Goal: Task Accomplishment & Management: Manage account settings

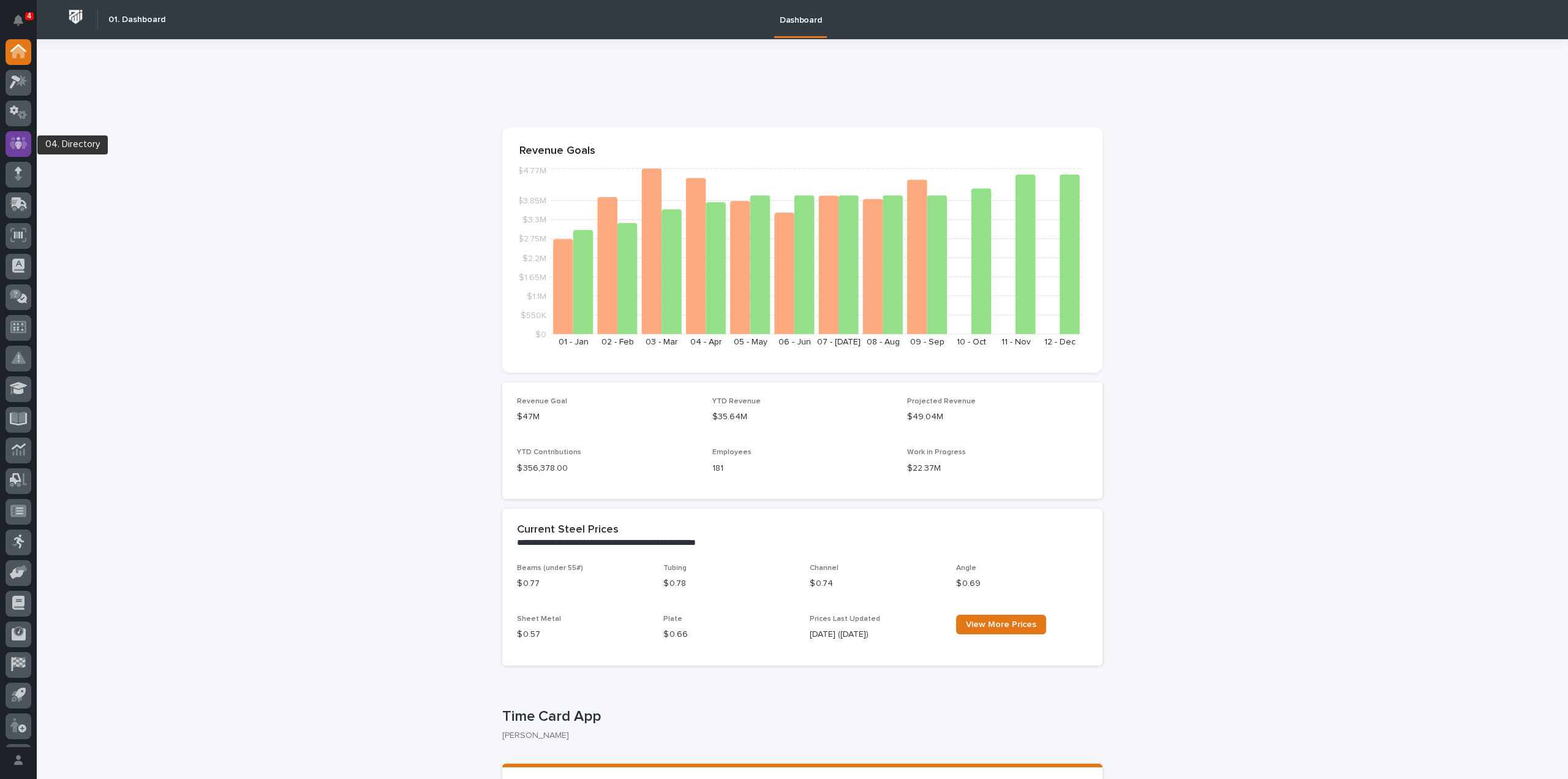
click at [21, 146] on icon at bounding box center [19, 143] width 18 height 14
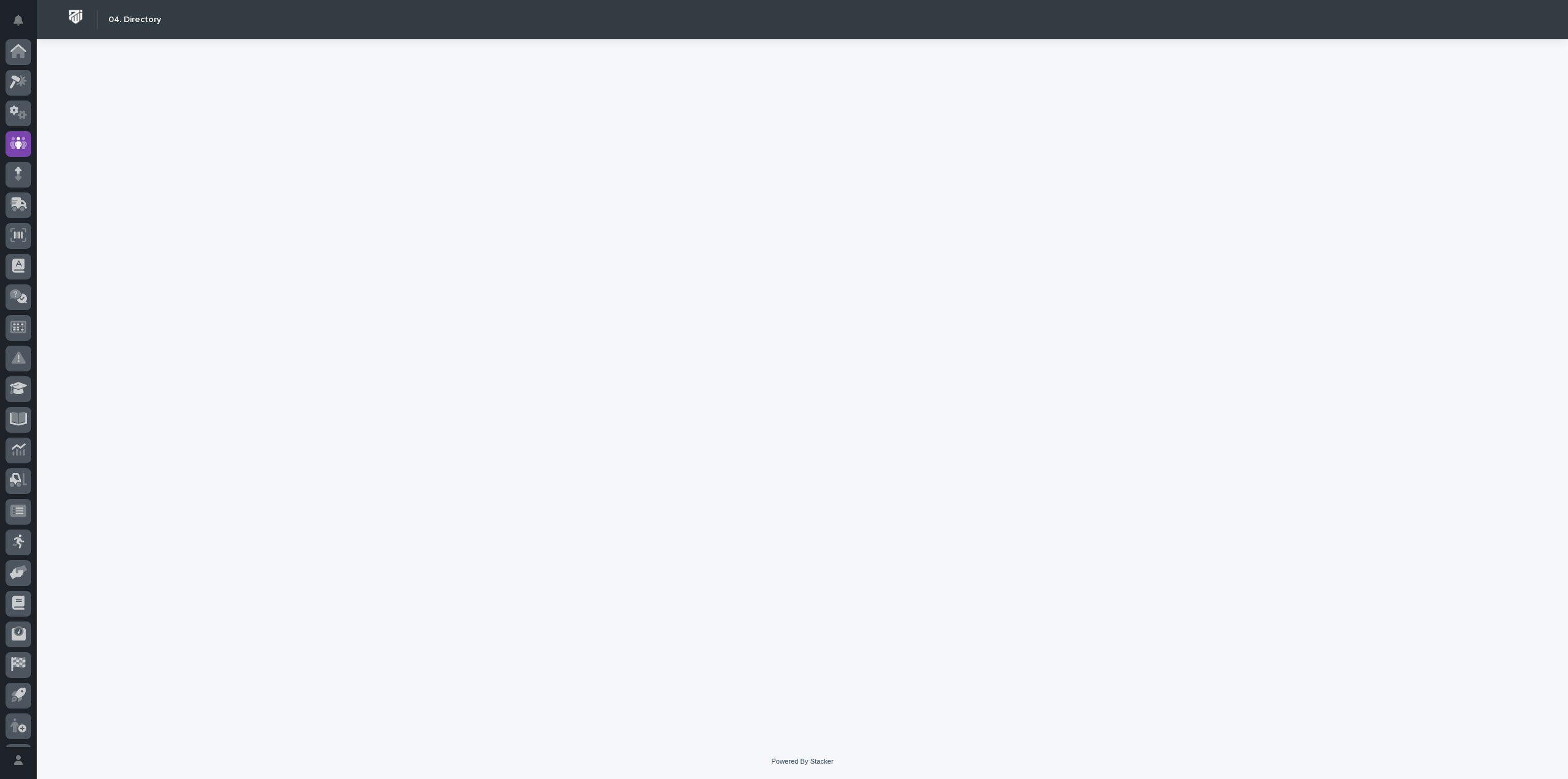
scroll to position [27, 0]
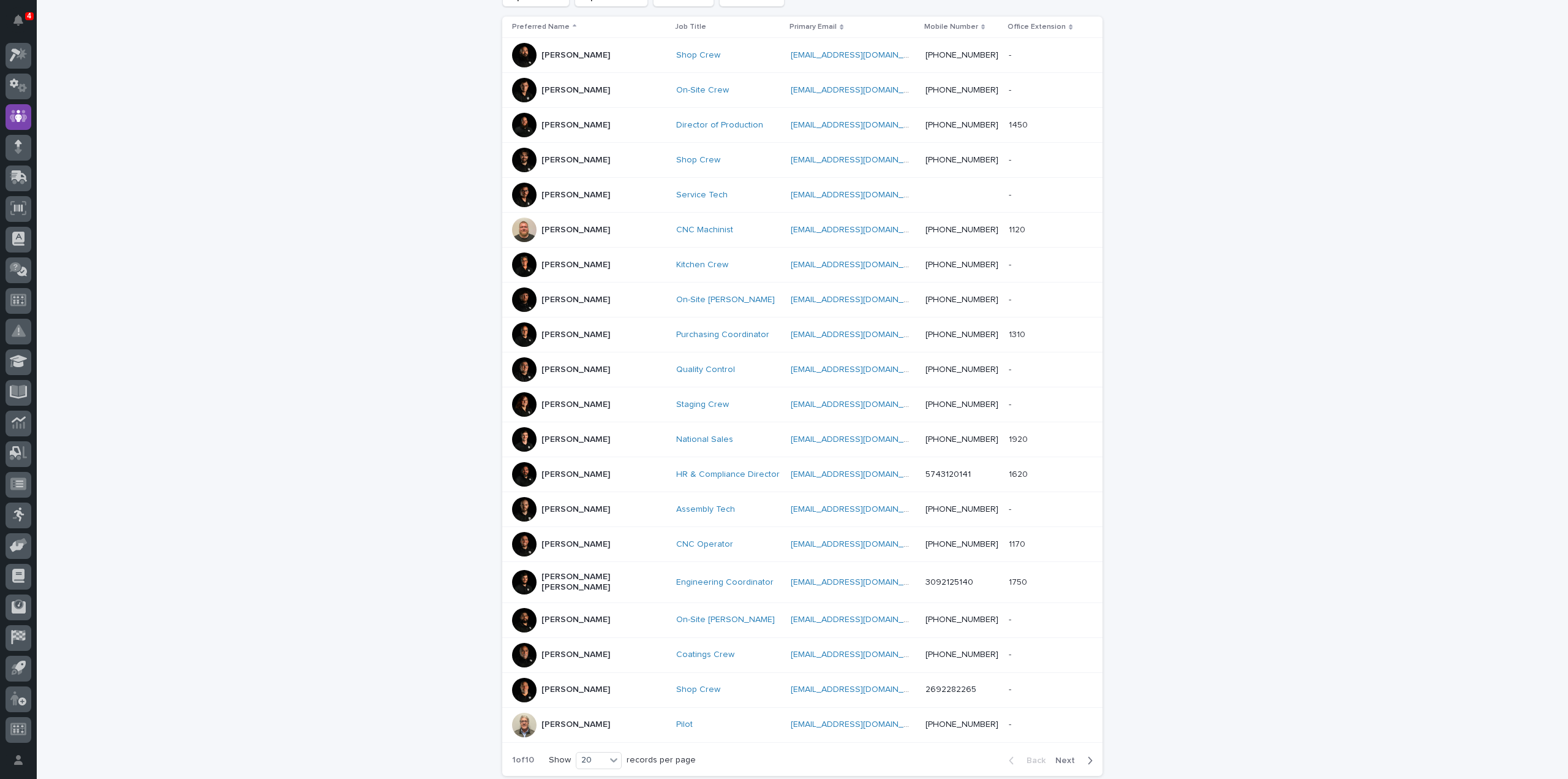
scroll to position [337, 0]
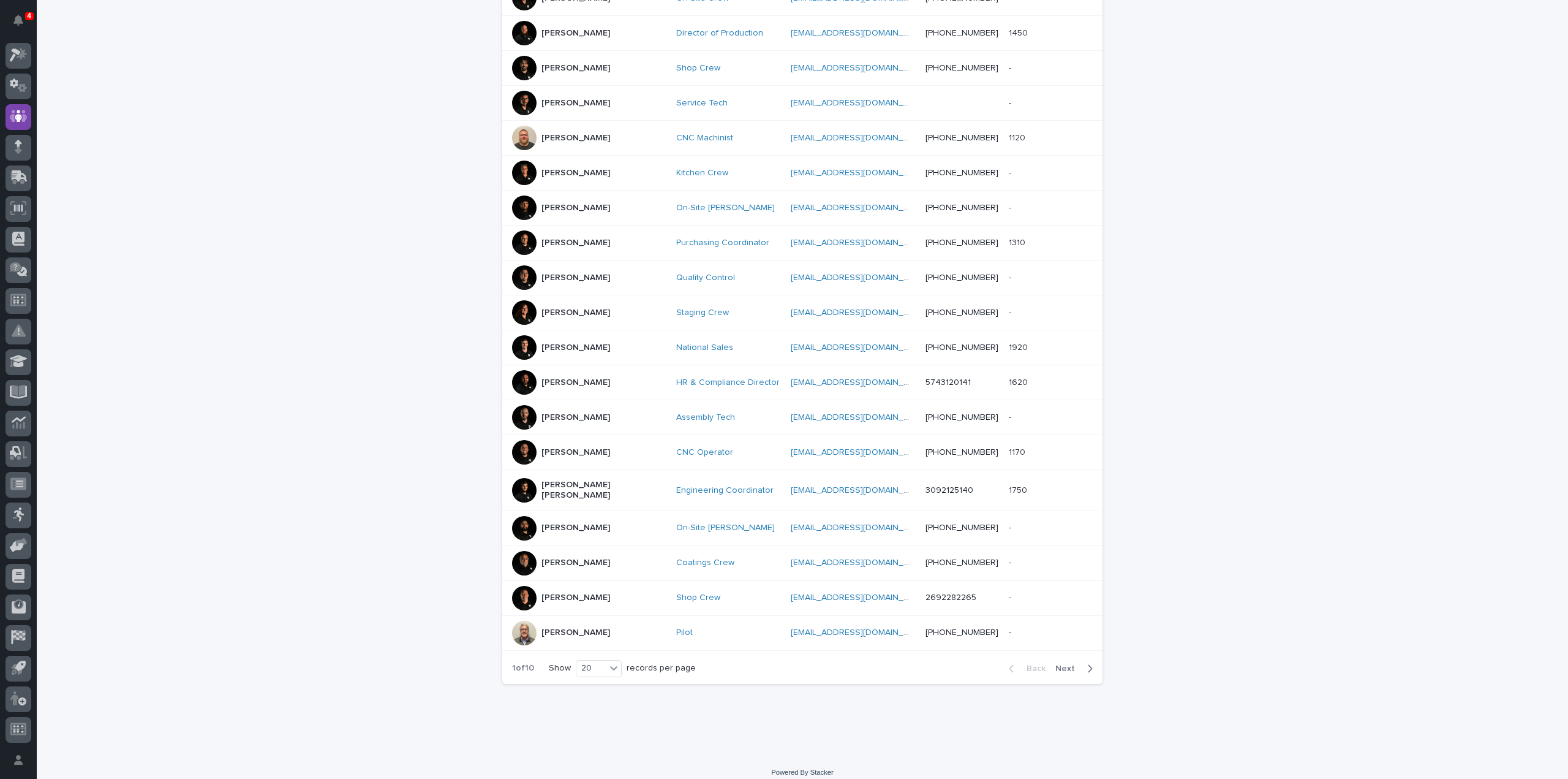
click at [1067, 664] on span "Next" at bounding box center [1069, 668] width 27 height 8
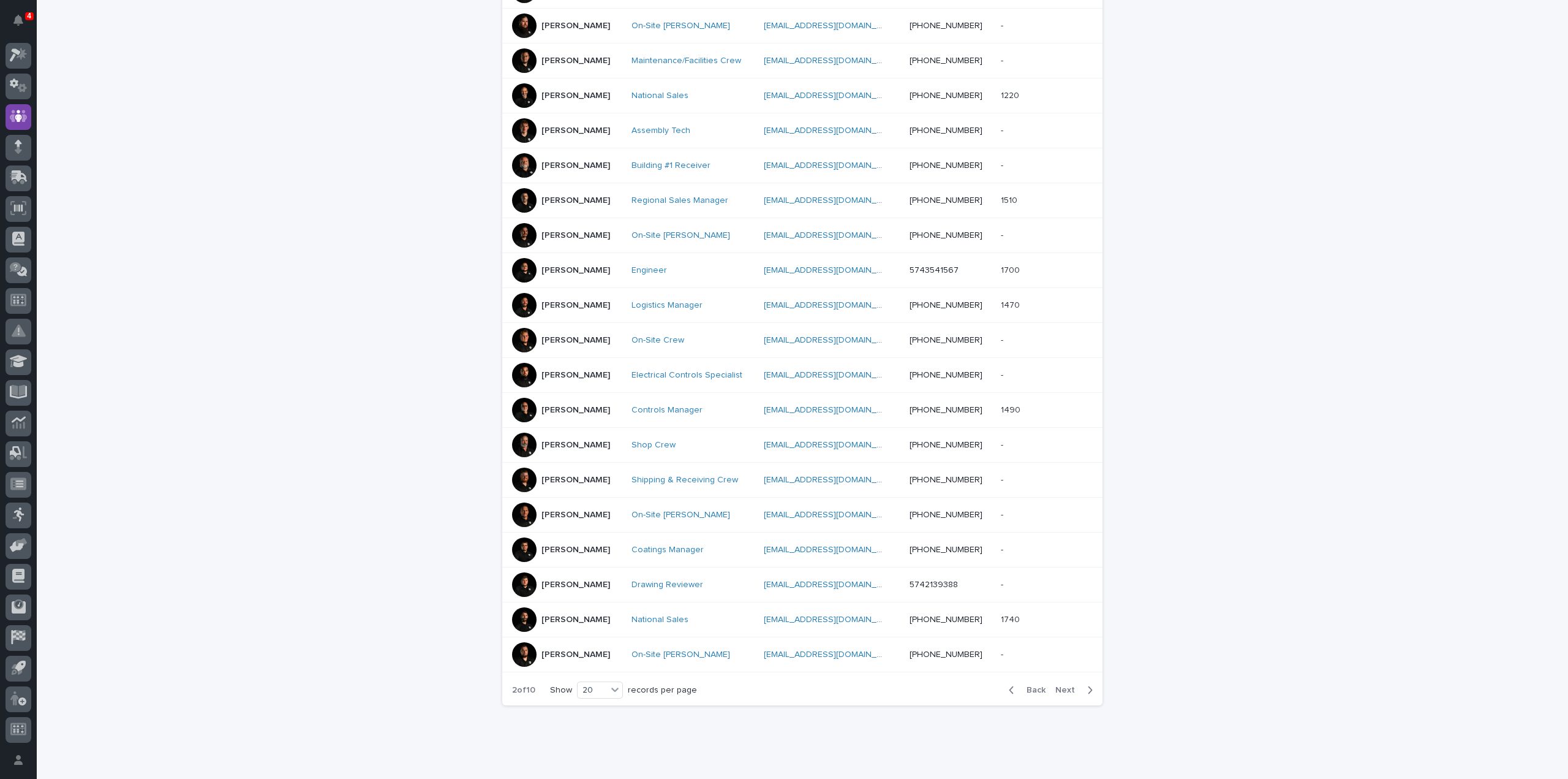
scroll to position [337, 0]
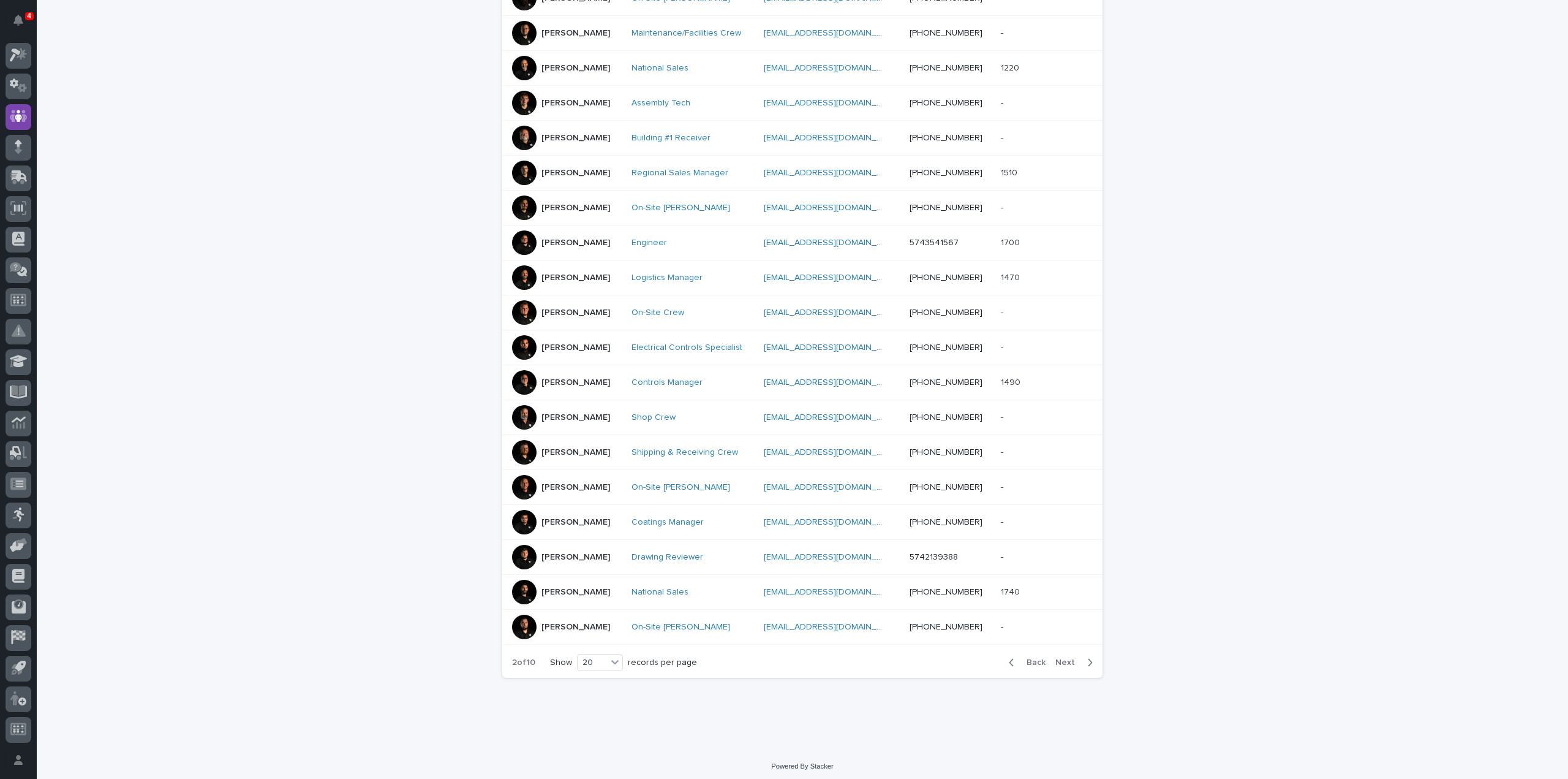
click at [523, 552] on div at bounding box center [524, 557] width 24 height 25
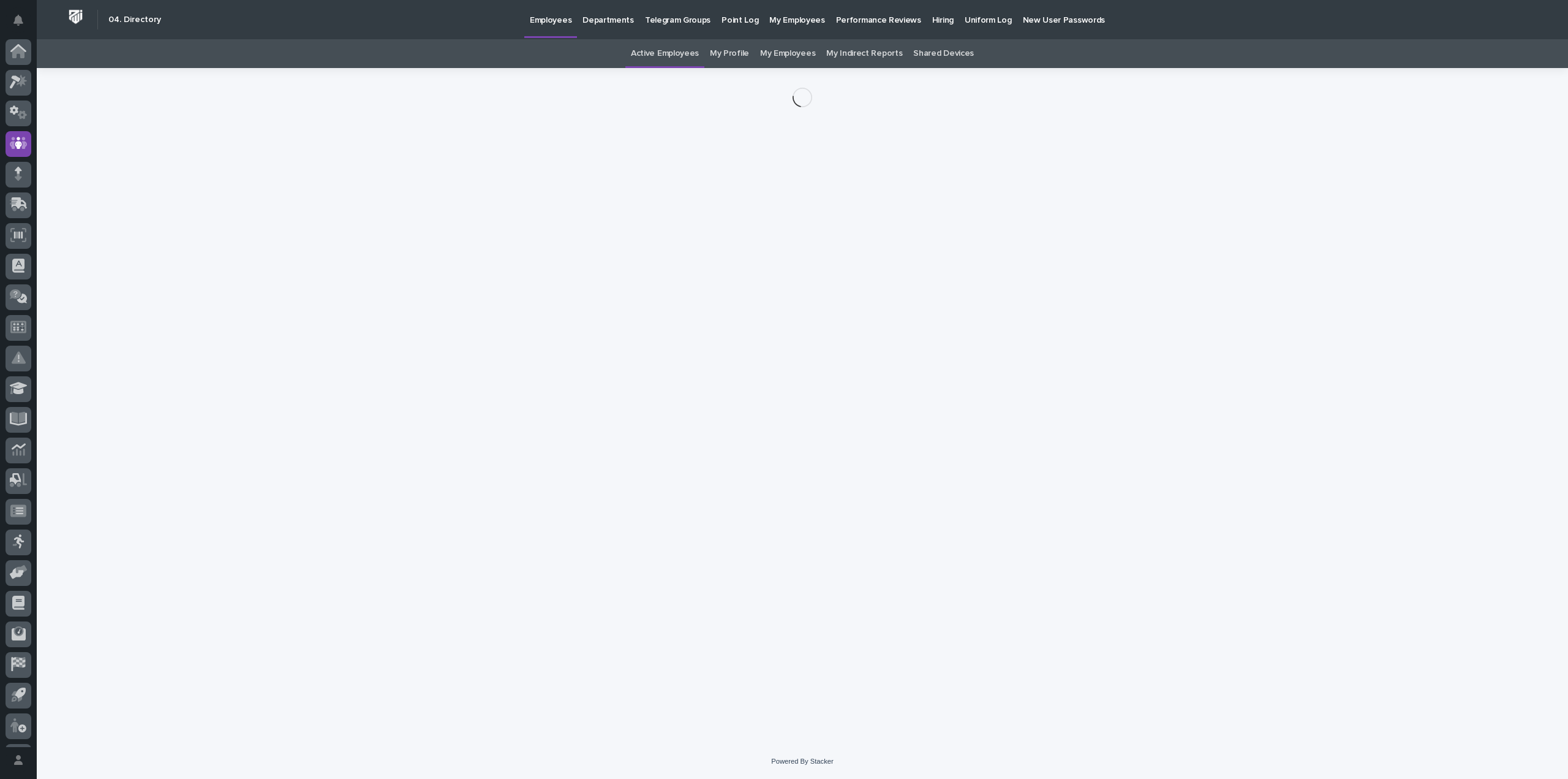
scroll to position [27, 0]
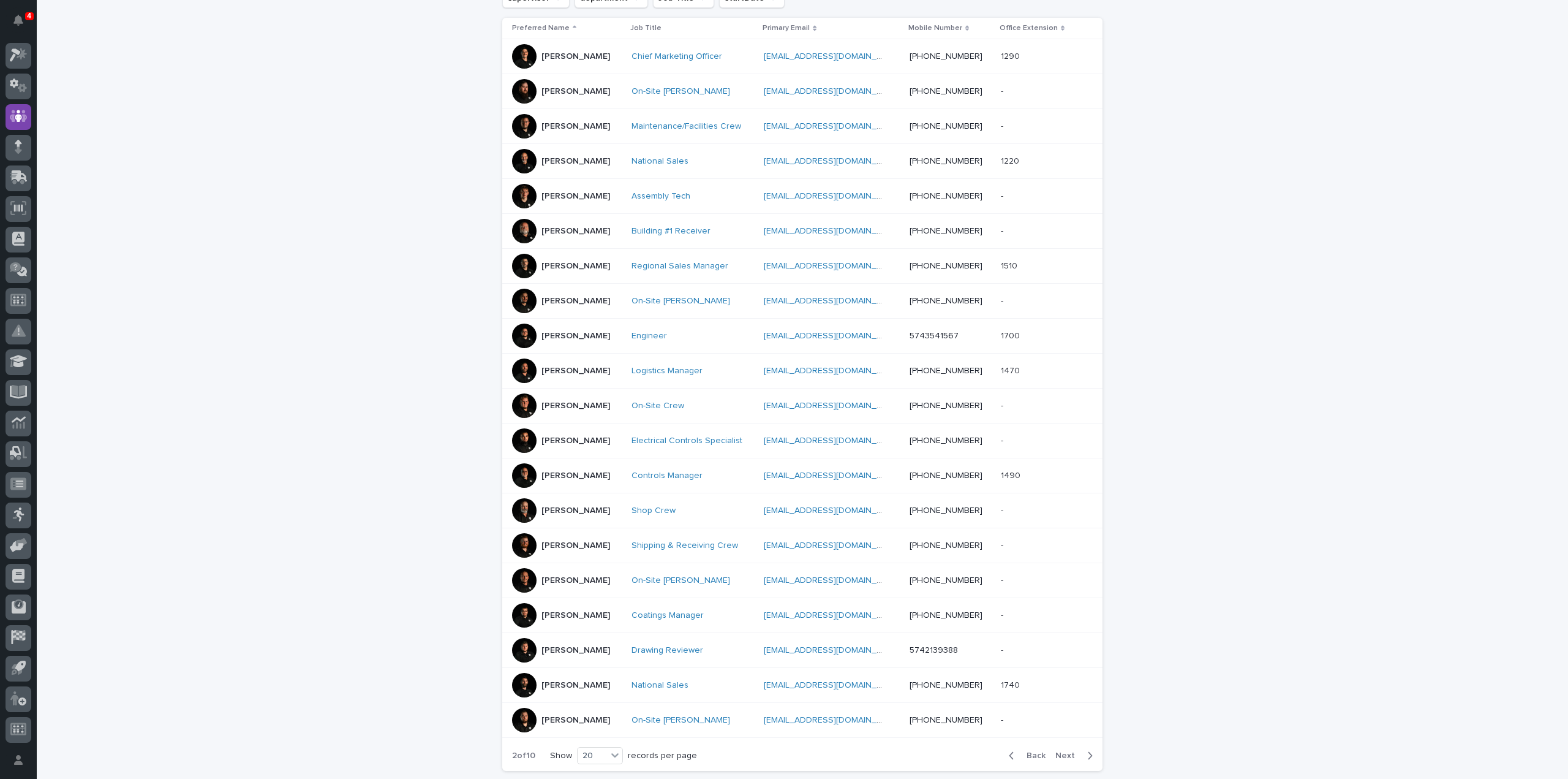
scroll to position [245, 0]
click at [1062, 753] on span "Next" at bounding box center [1069, 754] width 27 height 8
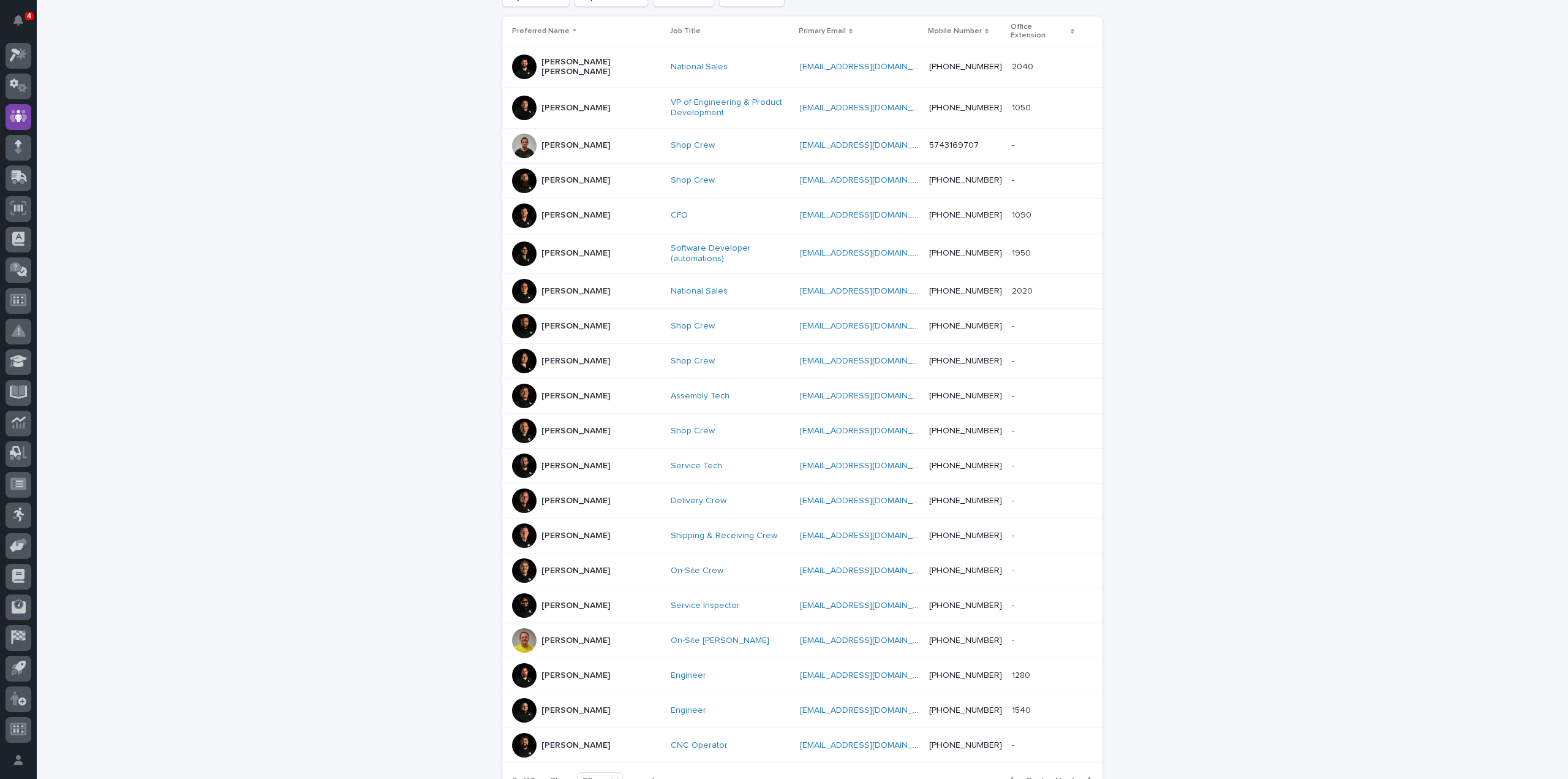
scroll to position [251, 0]
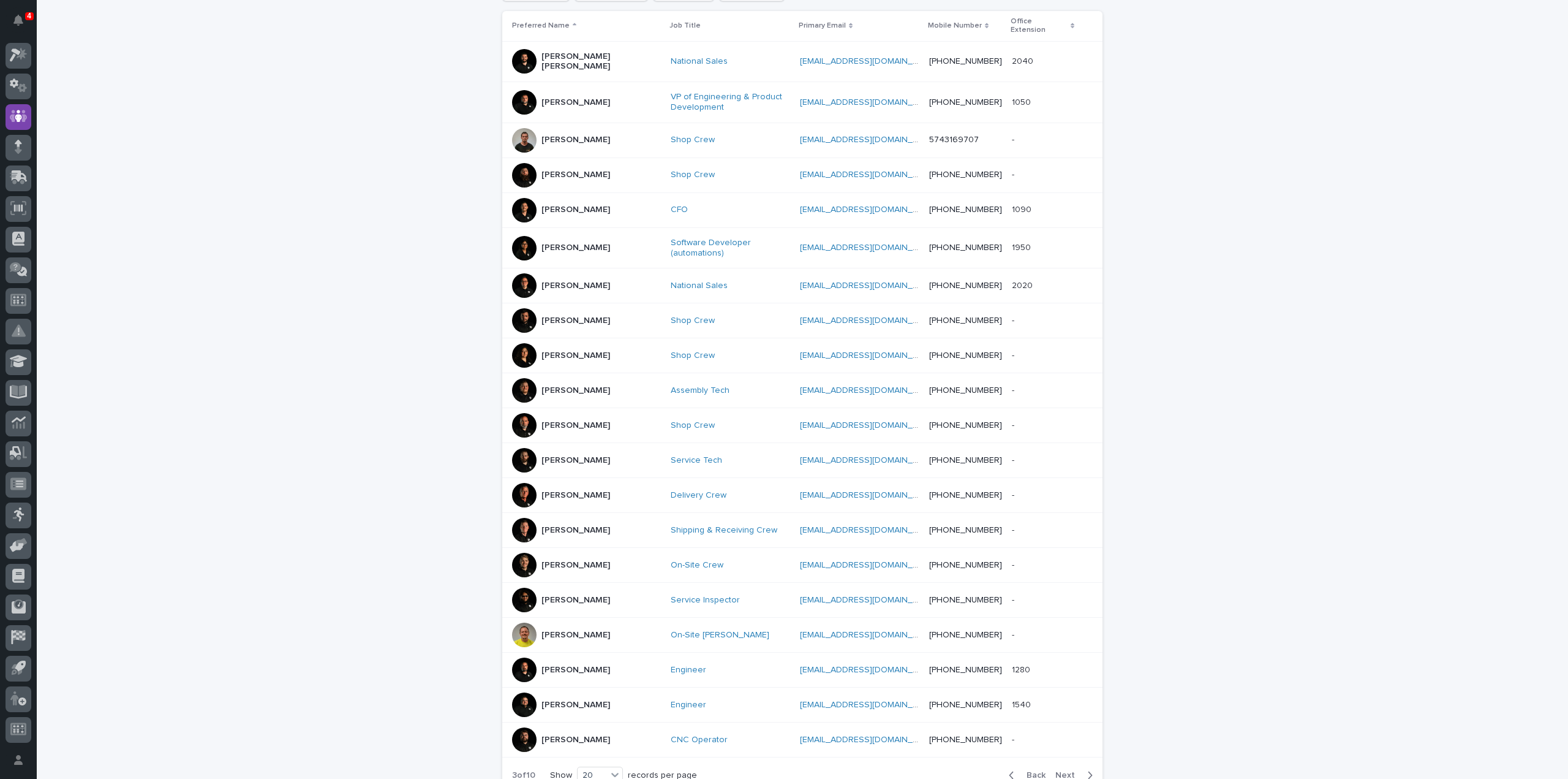
click at [516, 236] on div at bounding box center [524, 248] width 24 height 25
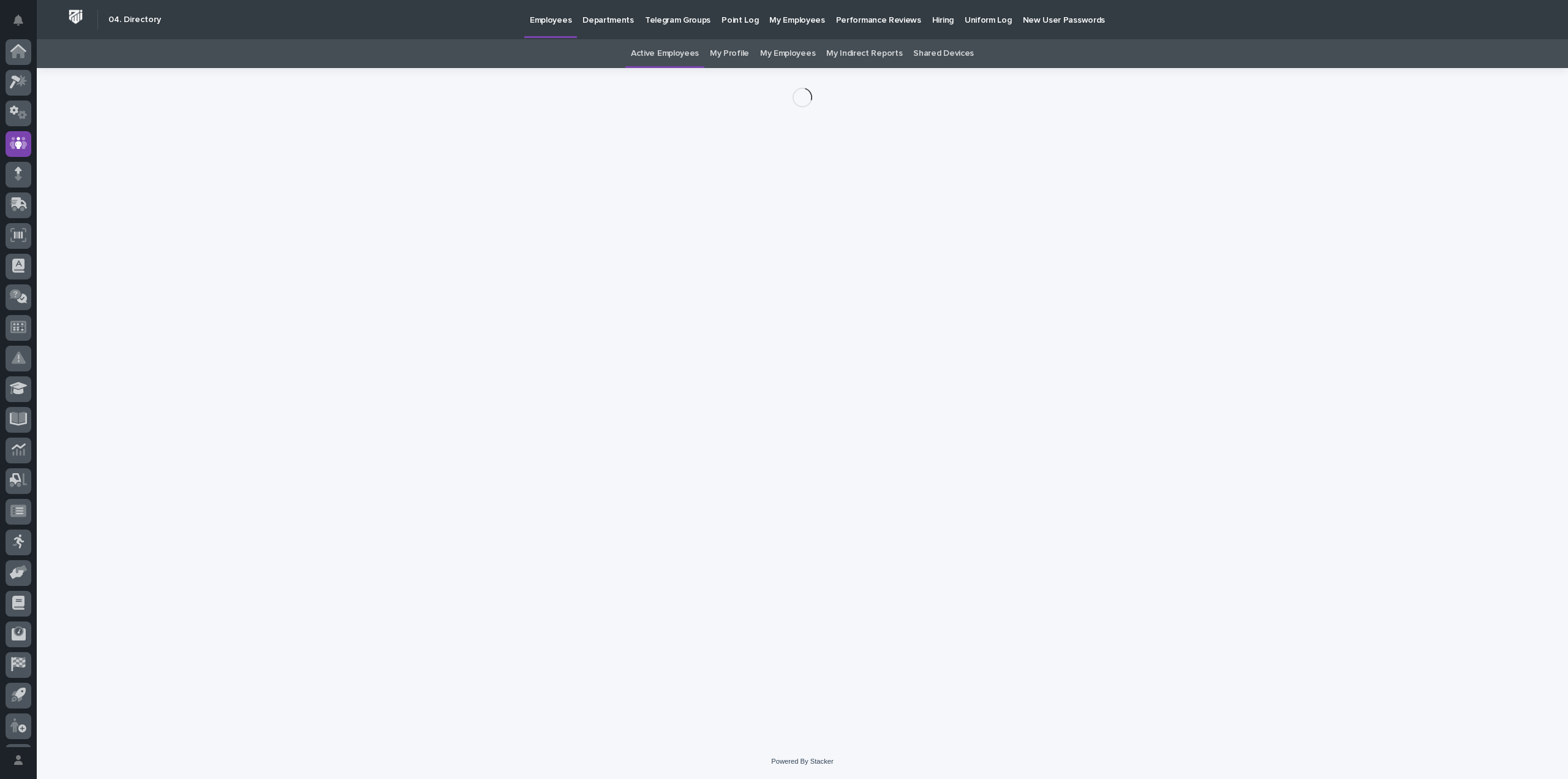
scroll to position [27, 0]
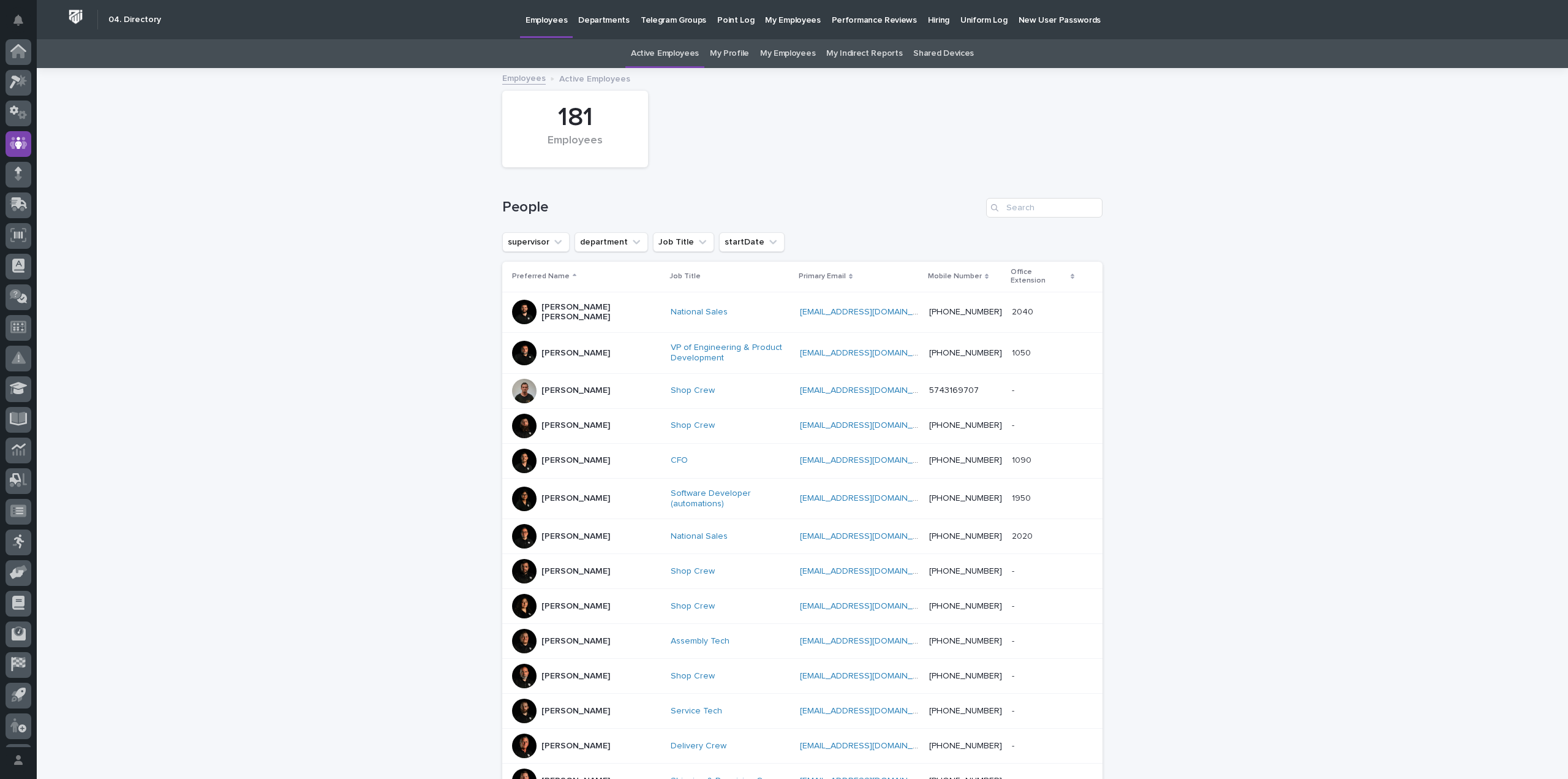
scroll to position [39, 0]
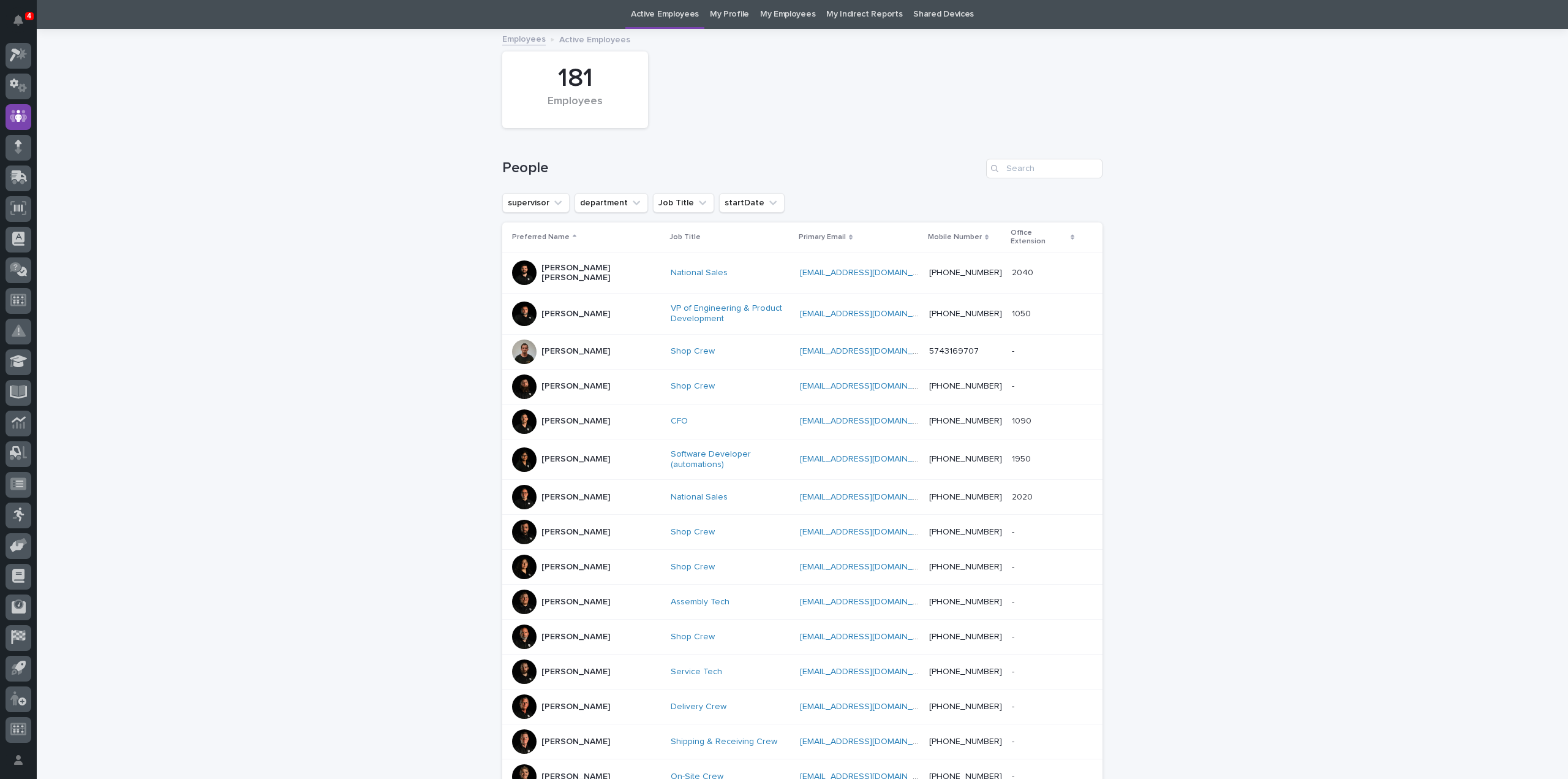
click at [555, 454] on p "Deepali Nagwade" at bounding box center [576, 459] width 68 height 10
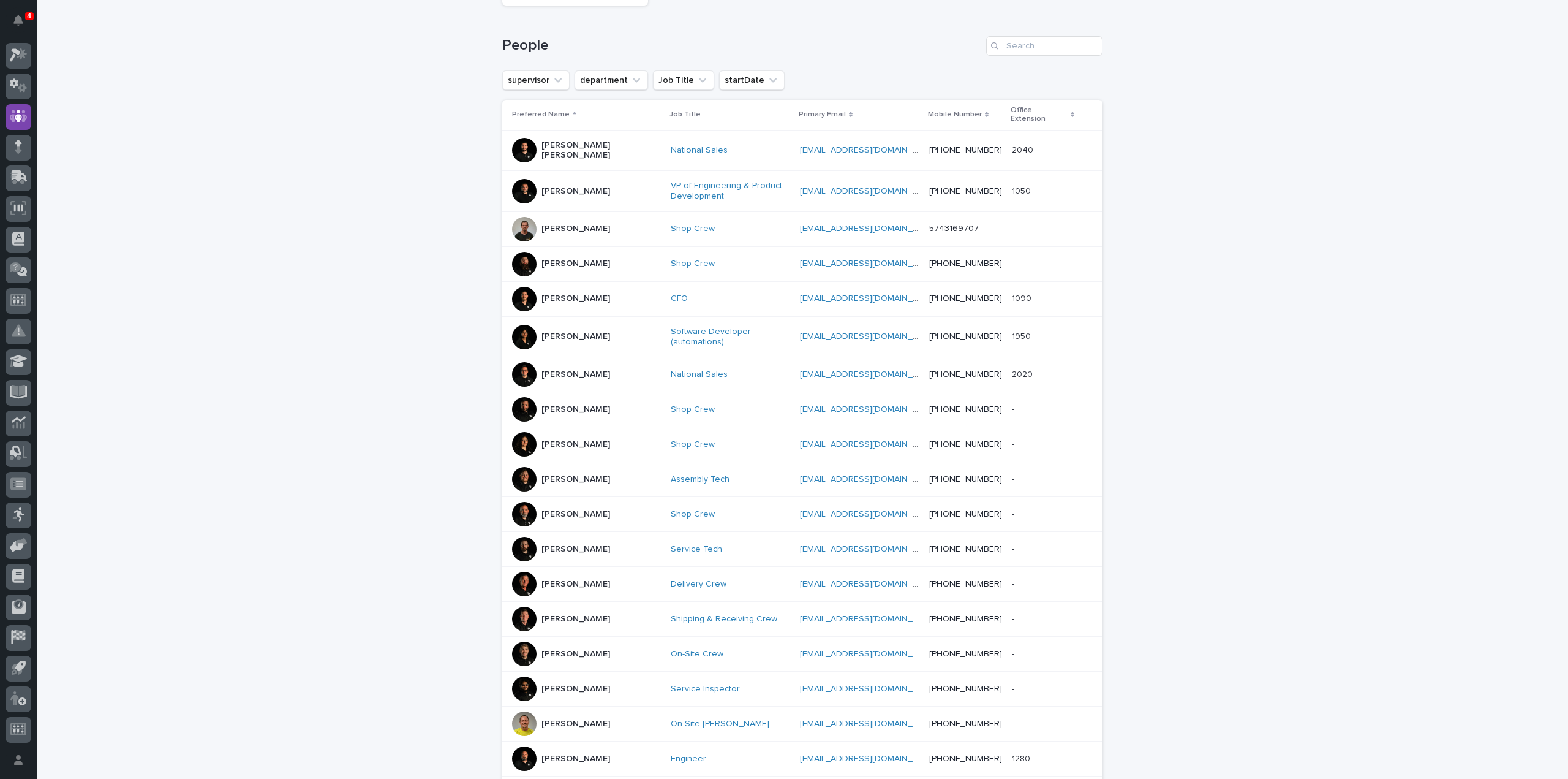
scroll to position [284, 0]
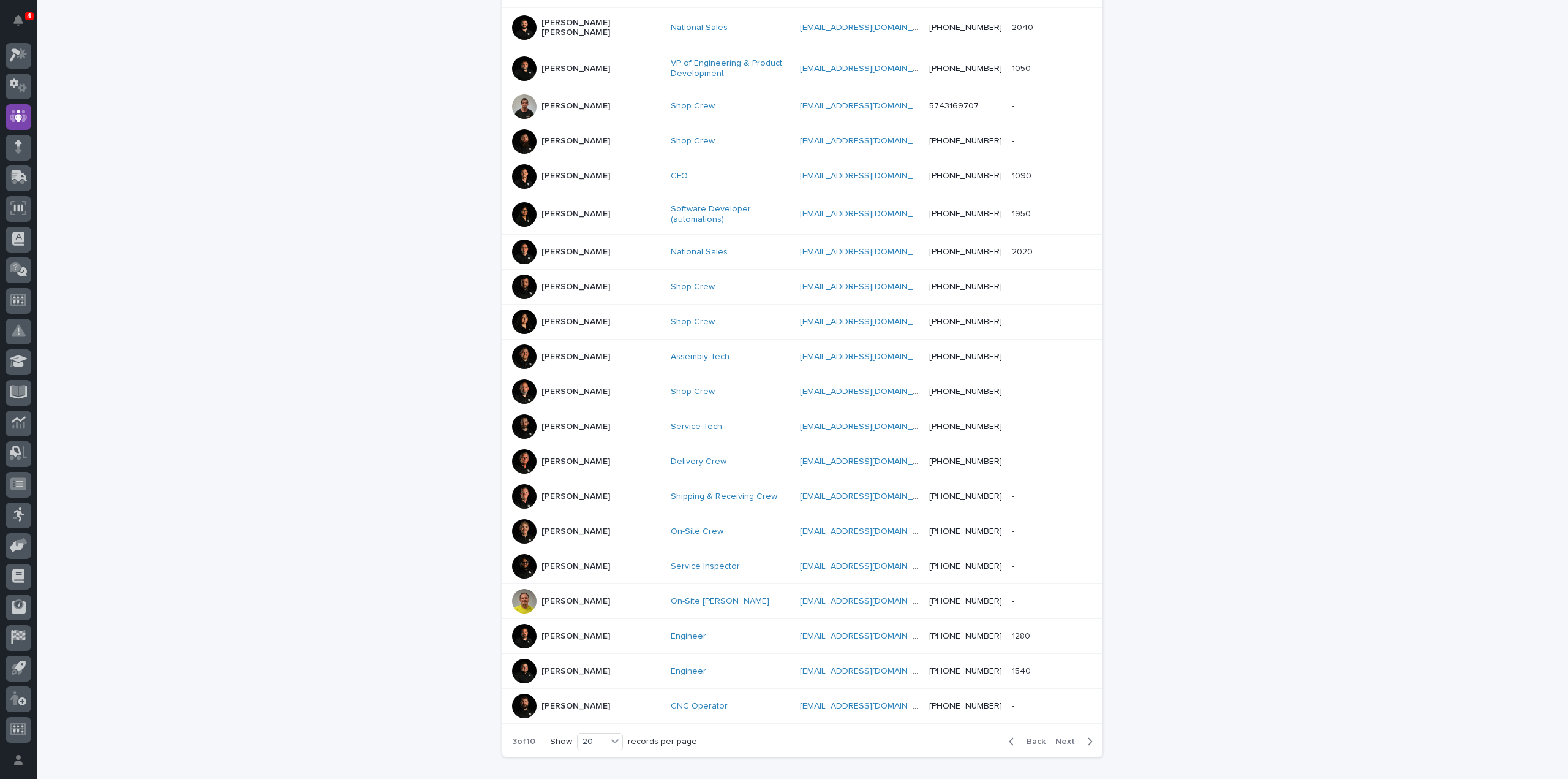
click at [568, 387] on p "Eric Bornkamp" at bounding box center [576, 392] width 68 height 10
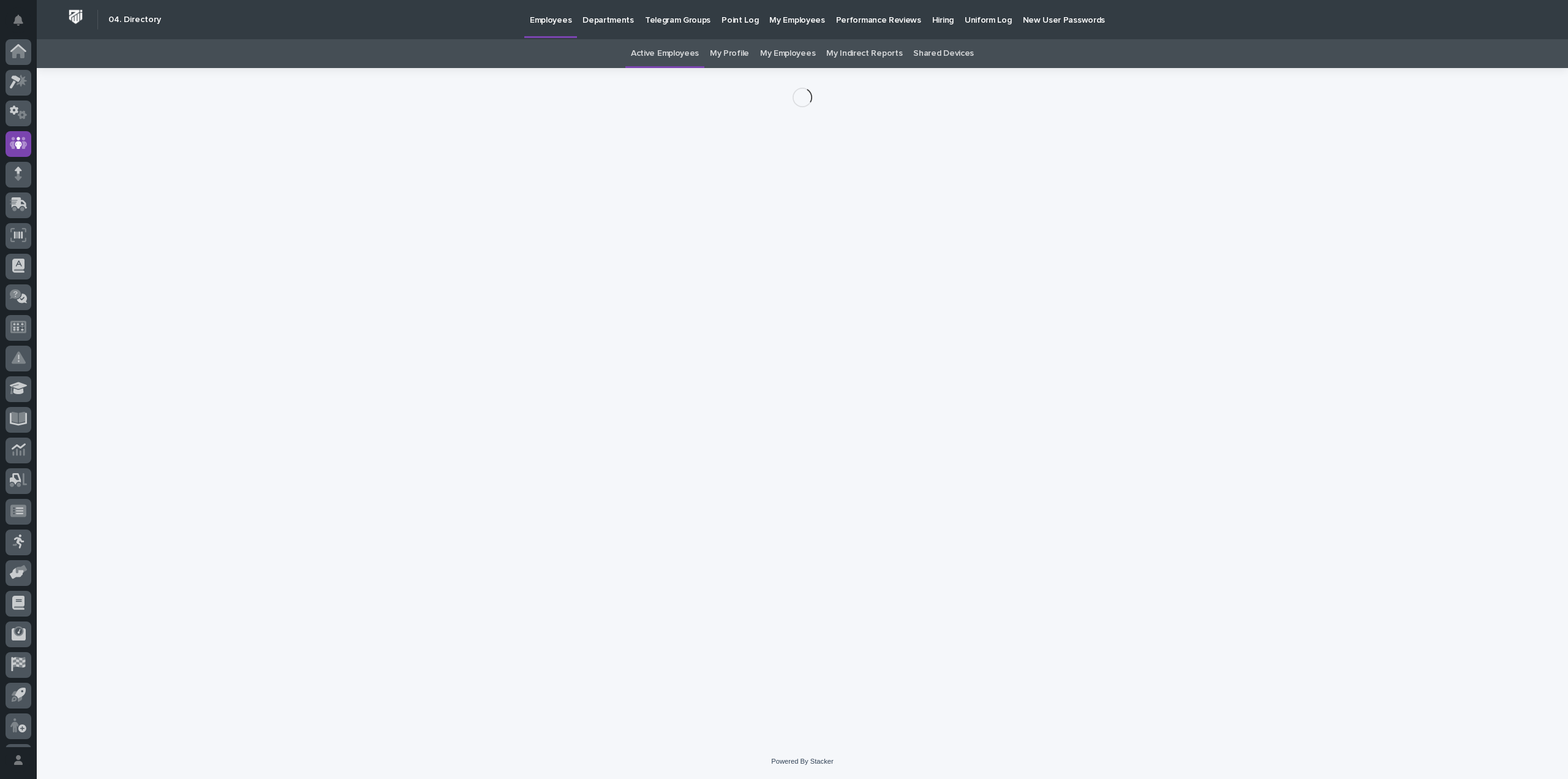
scroll to position [27, 0]
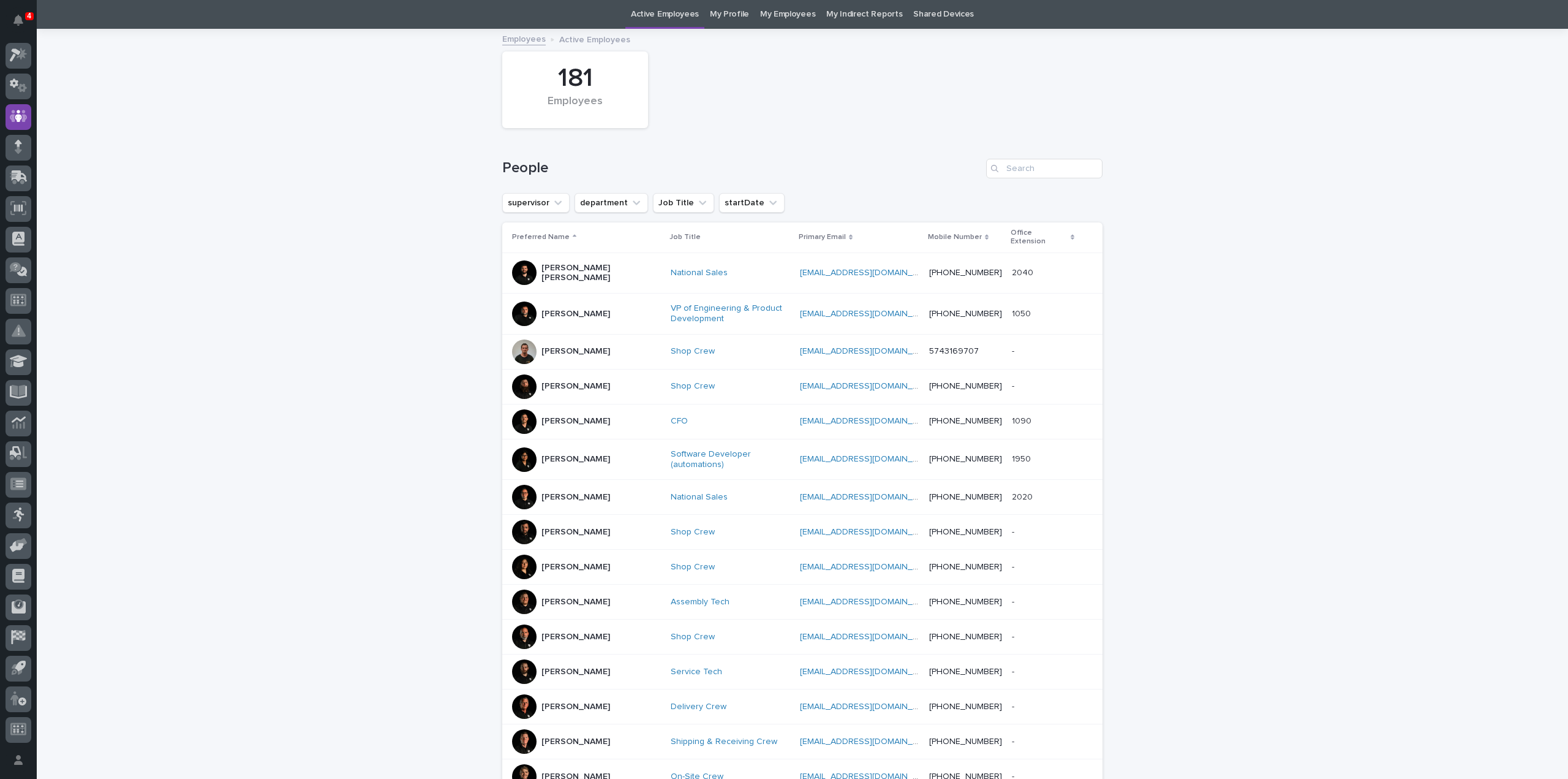
scroll to position [284, 0]
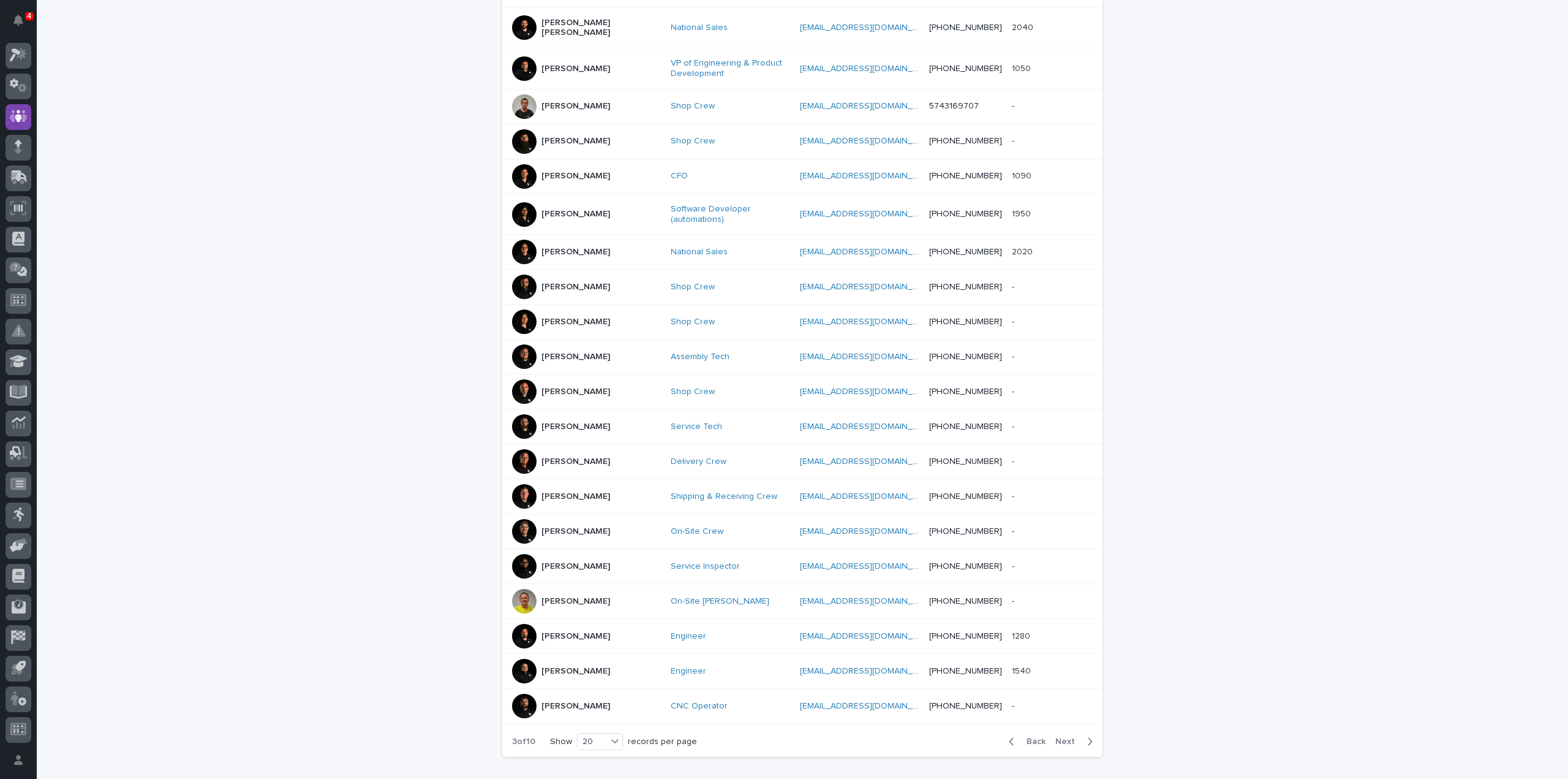
click at [1057, 737] on span "Next" at bounding box center [1069, 741] width 27 height 8
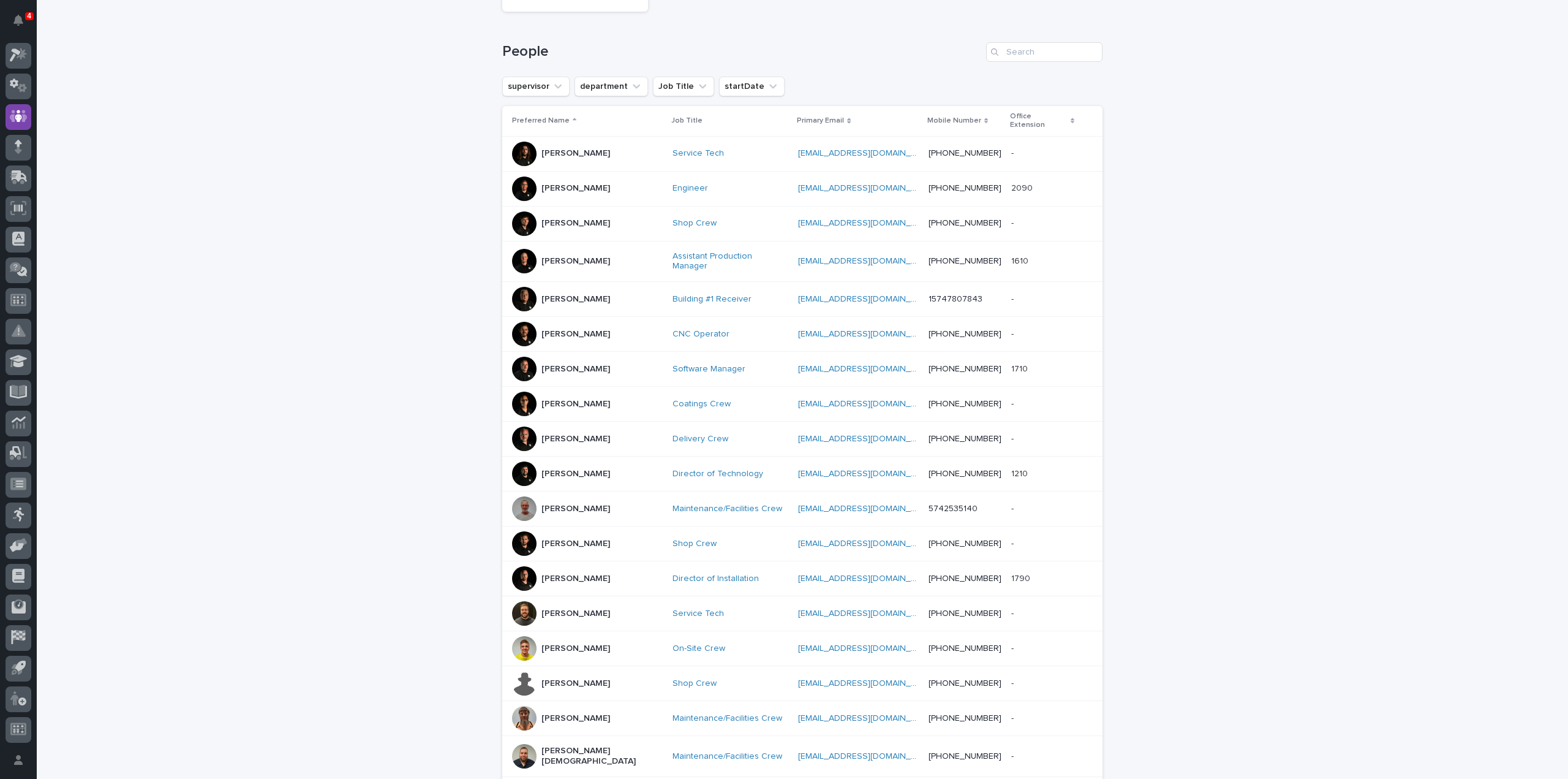
scroll to position [278, 0]
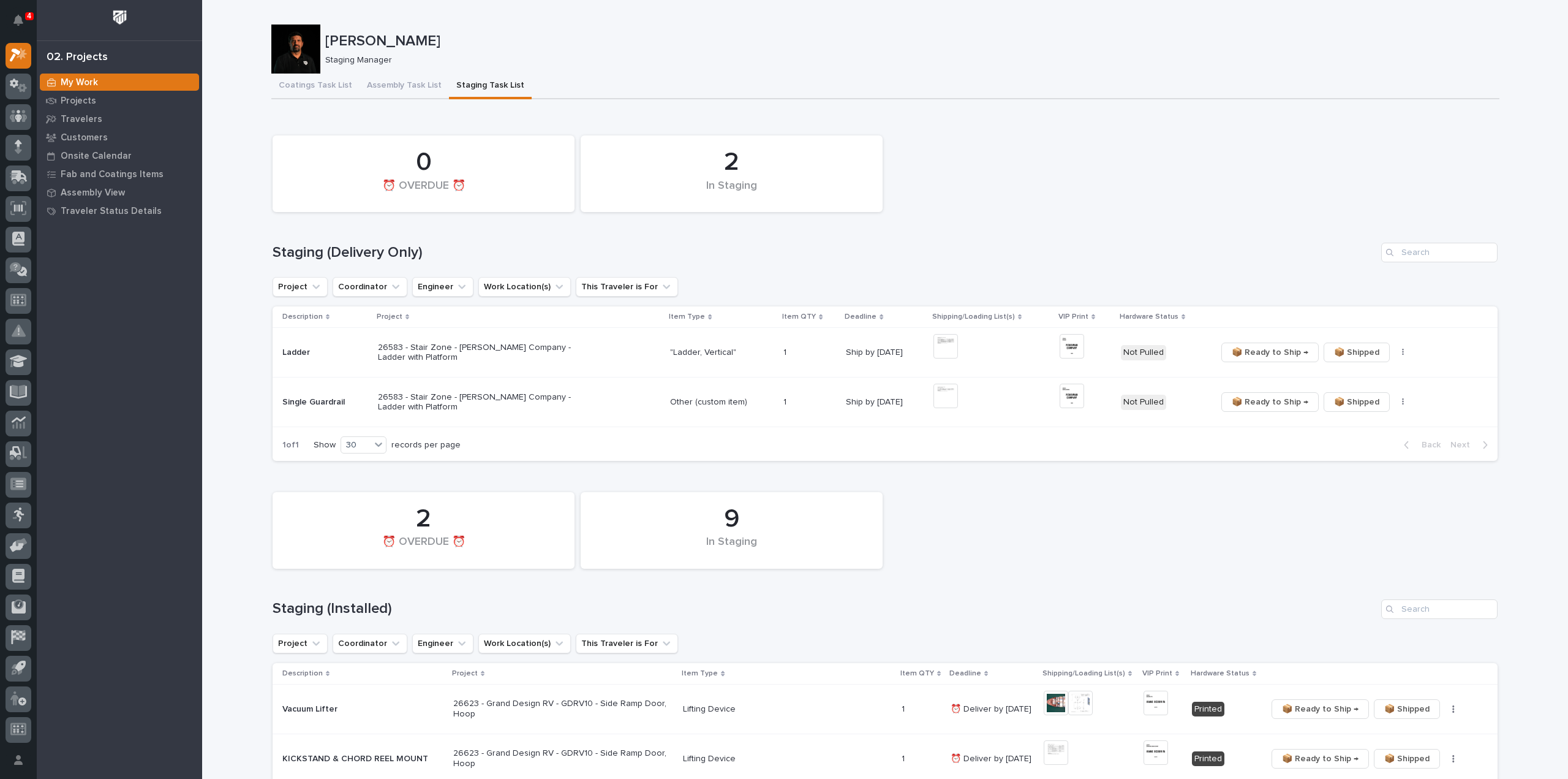
scroll to position [245, 0]
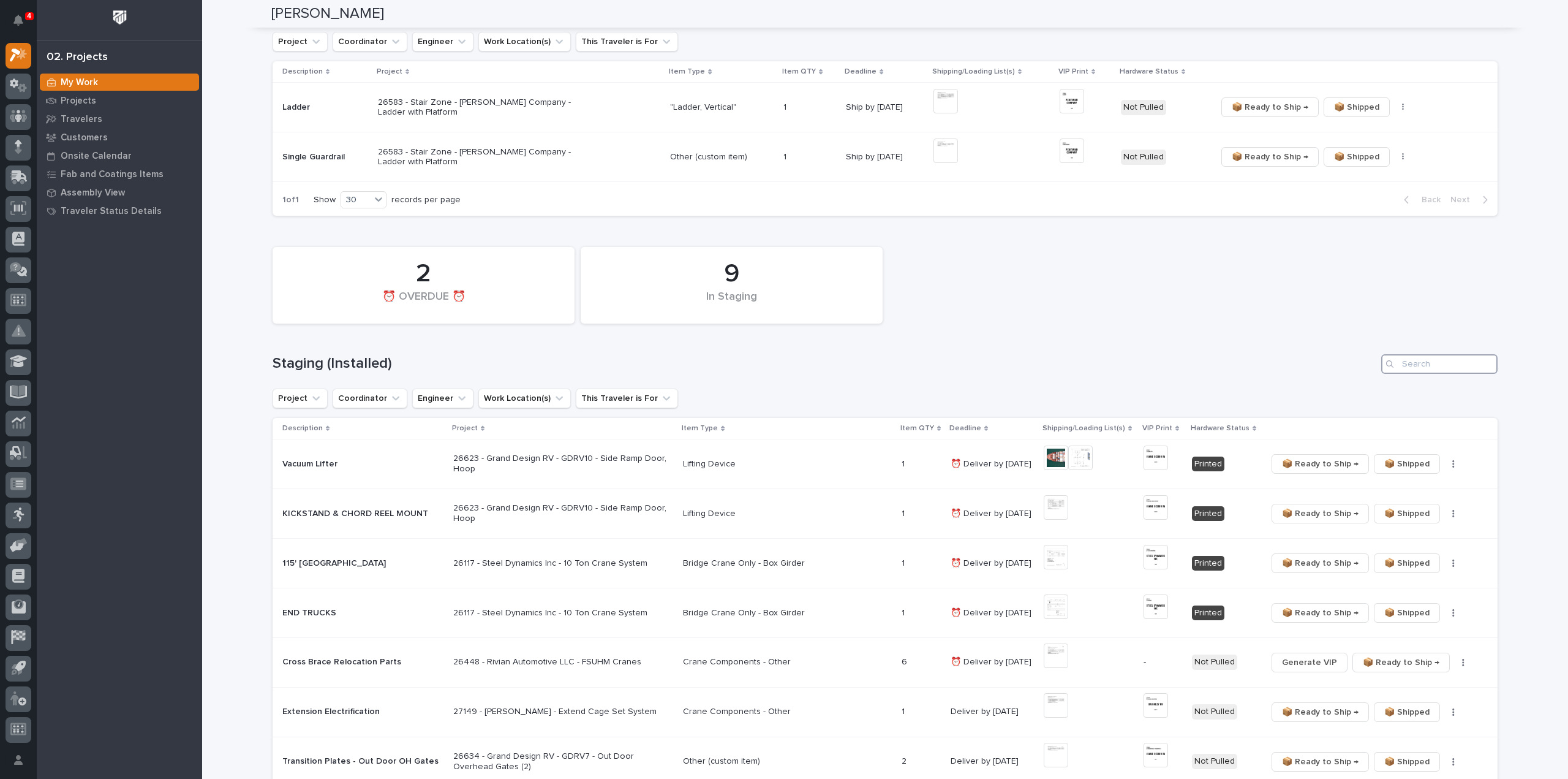
click at [1426, 364] on input "Search" at bounding box center [1439, 364] width 117 height 19
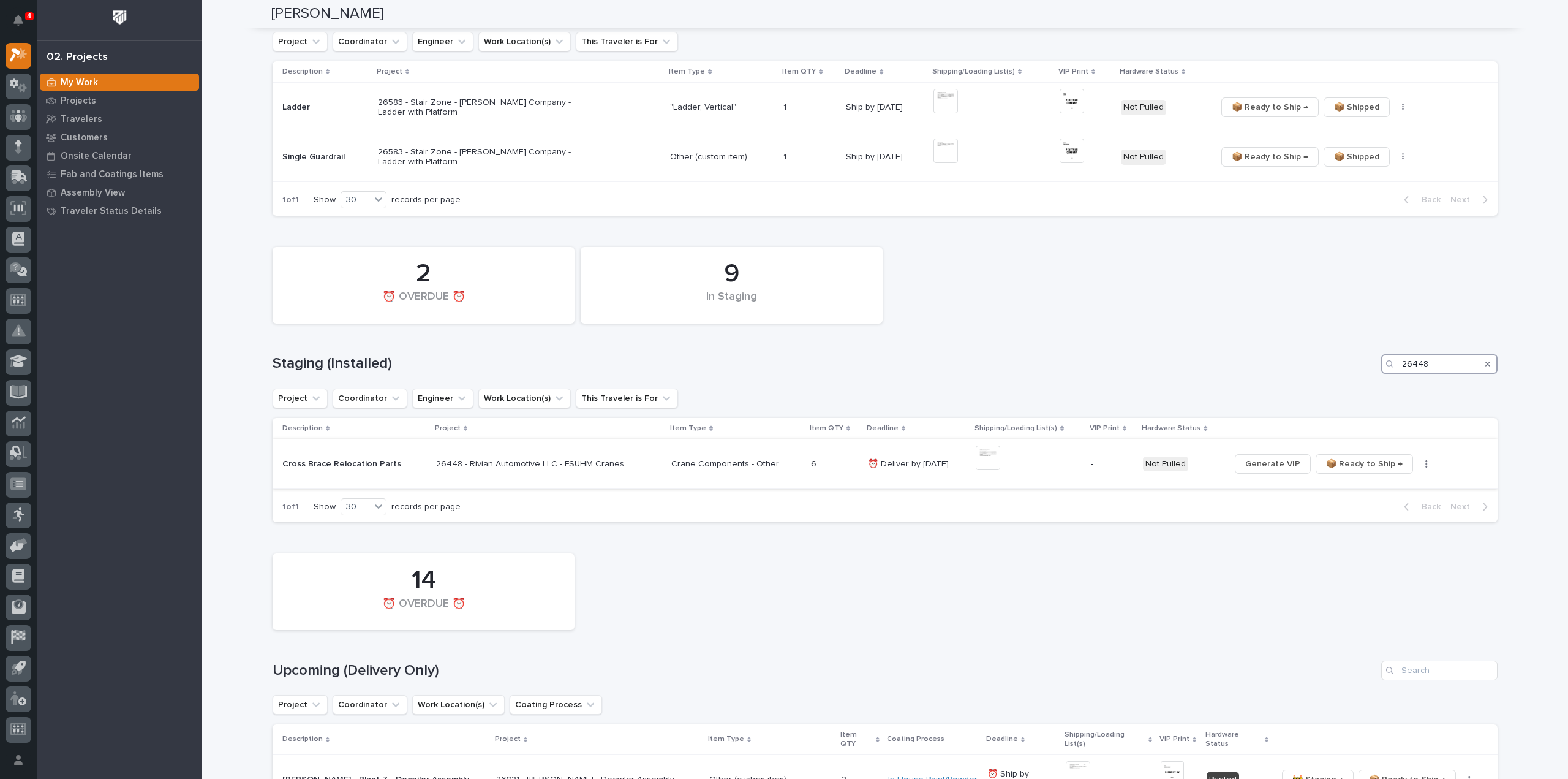
type input "26448"
click at [1425, 464] on icon "button" at bounding box center [1426, 464] width 3 height 8
click at [1389, 529] on span "🔩 Hardware" at bounding box center [1372, 527] width 52 height 15
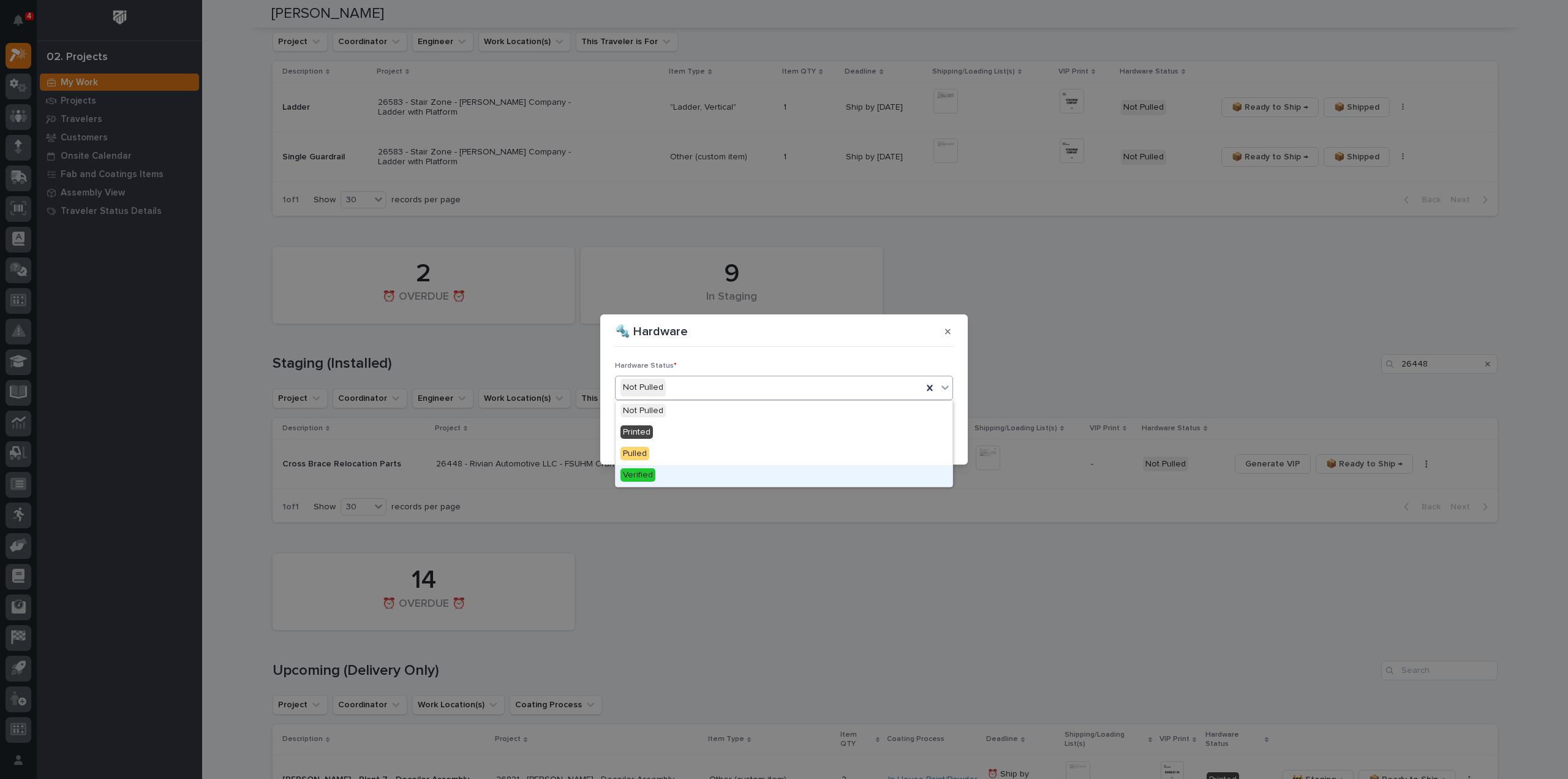
click at [631, 478] on span "Verified" at bounding box center [638, 475] width 35 height 14
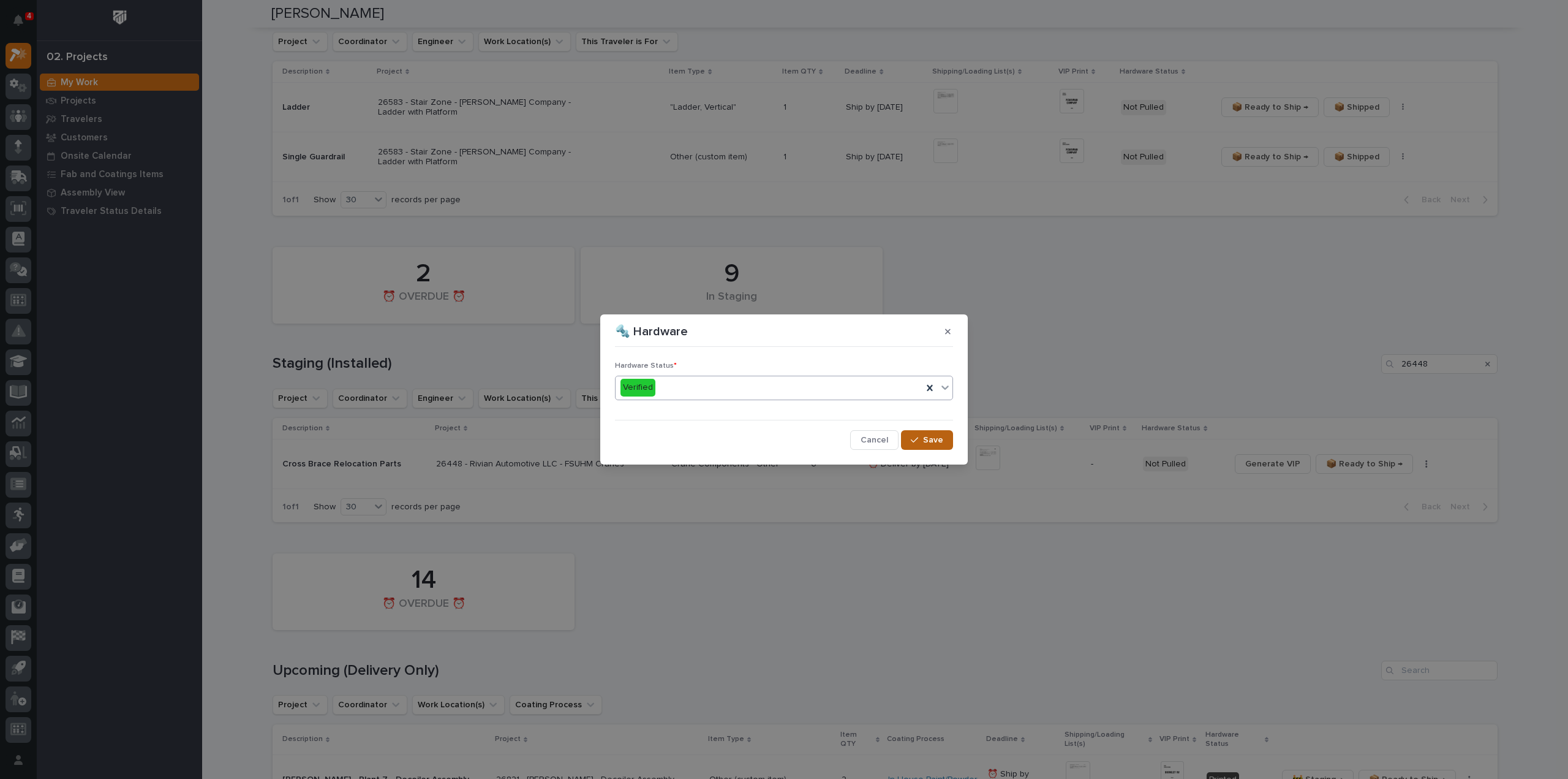
click at [917, 444] on icon "button" at bounding box center [914, 440] width 7 height 8
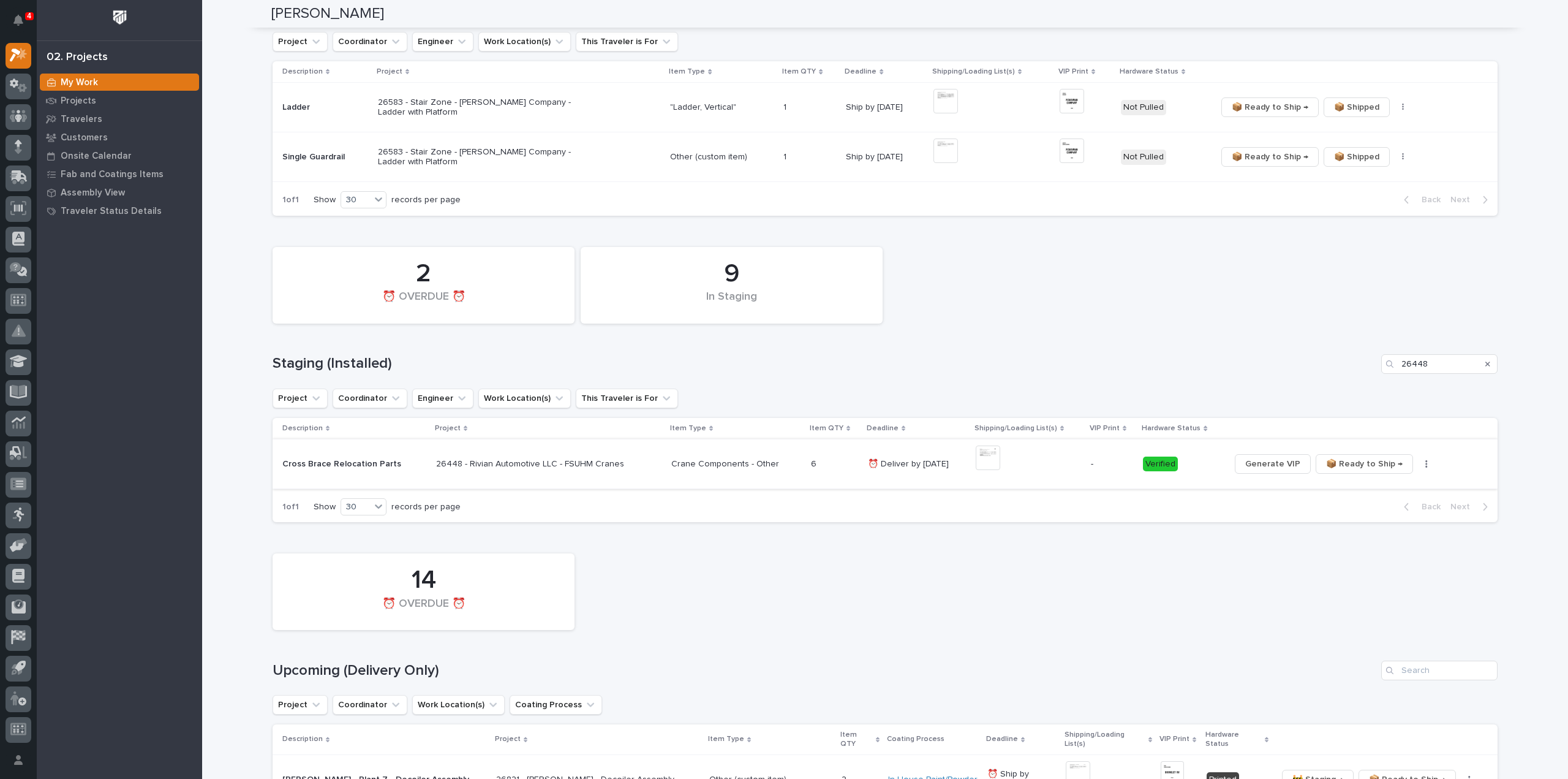
click at [1335, 464] on span "📦 Ready to Ship →" at bounding box center [1364, 464] width 77 height 15
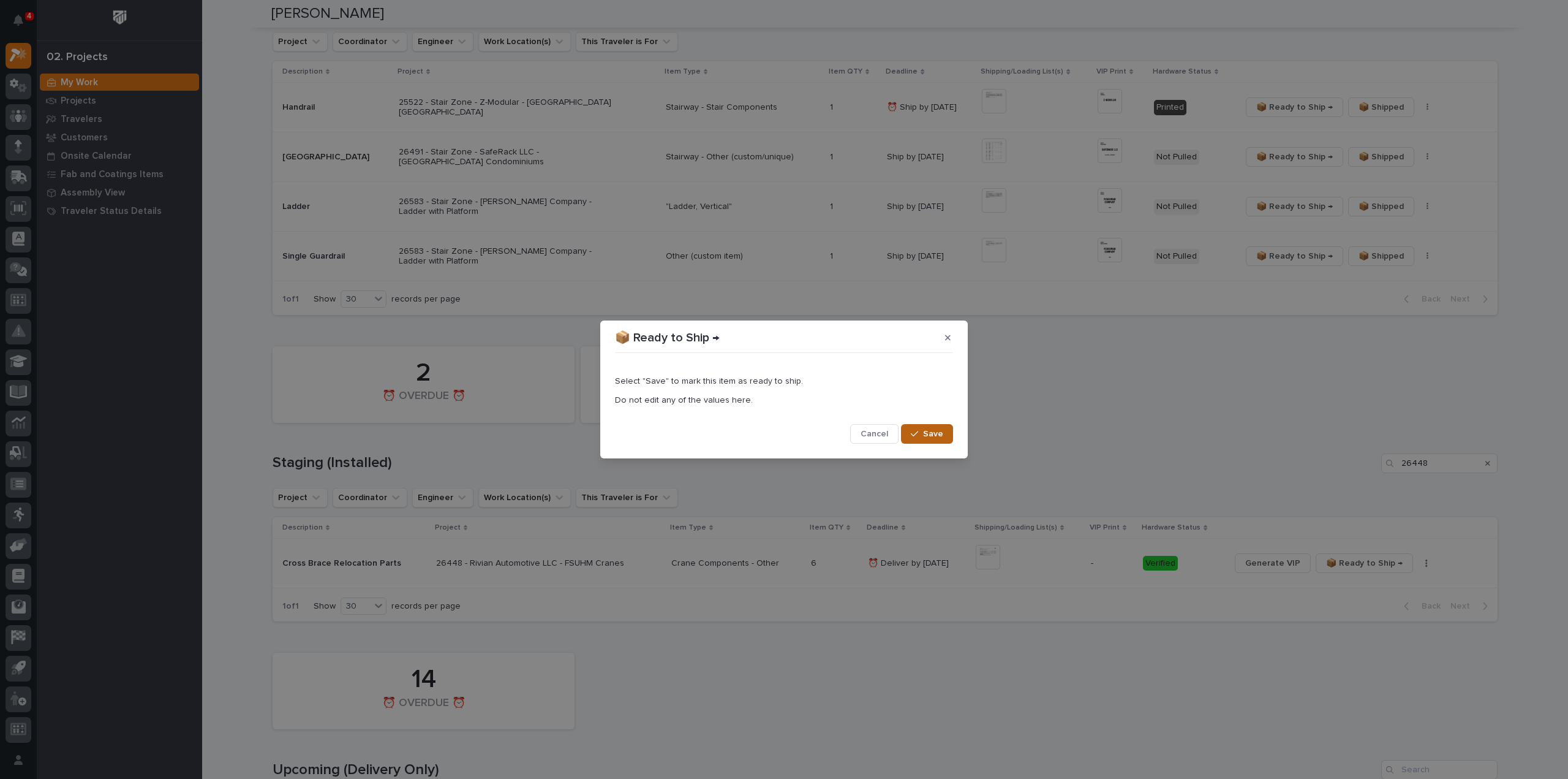
click at [926, 433] on span "Save" at bounding box center [933, 433] width 20 height 11
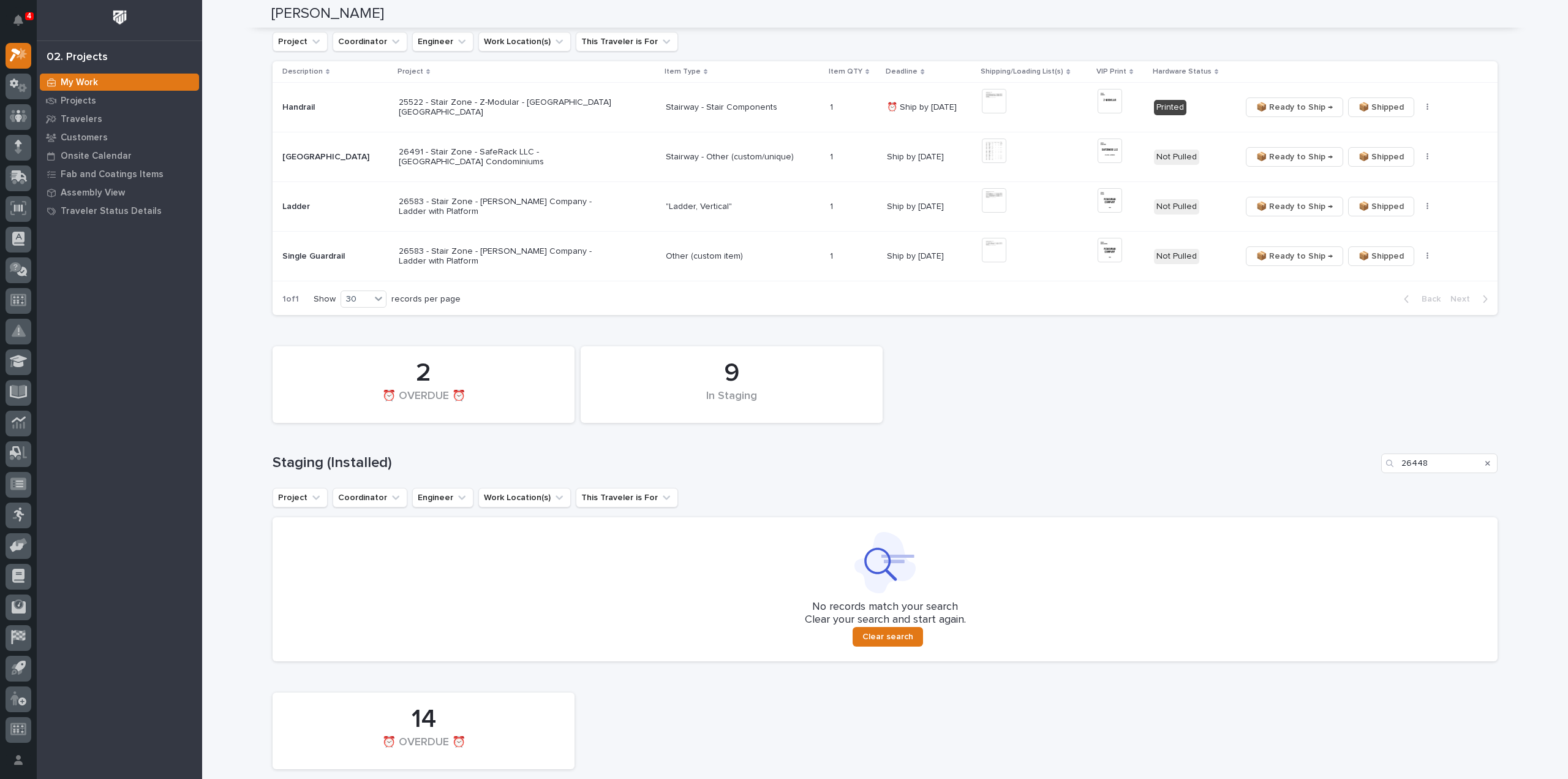
scroll to position [0, 0]
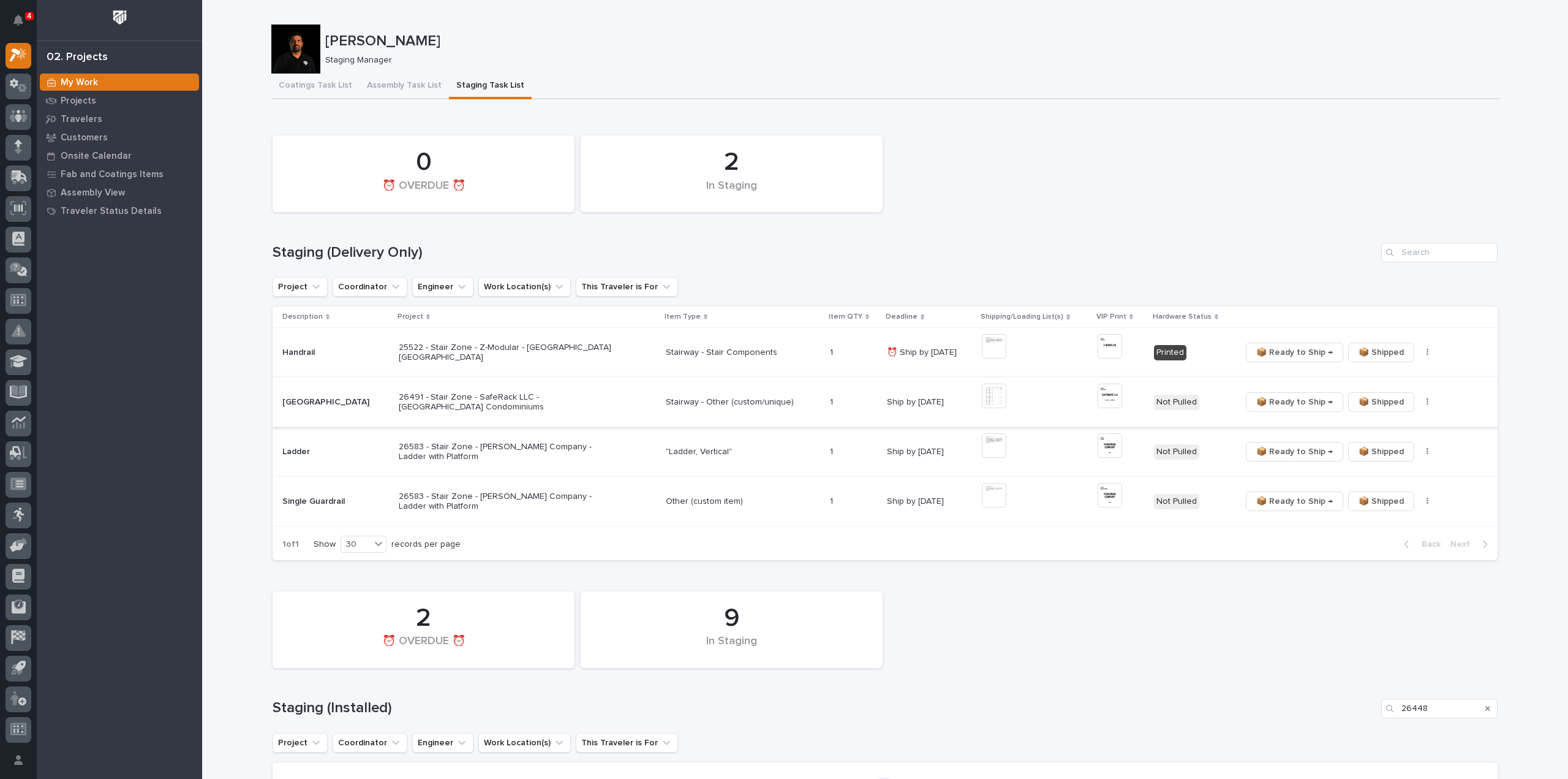
click at [989, 402] on img at bounding box center [994, 396] width 24 height 25
click at [982, 446] on img at bounding box center [994, 446] width 24 height 25
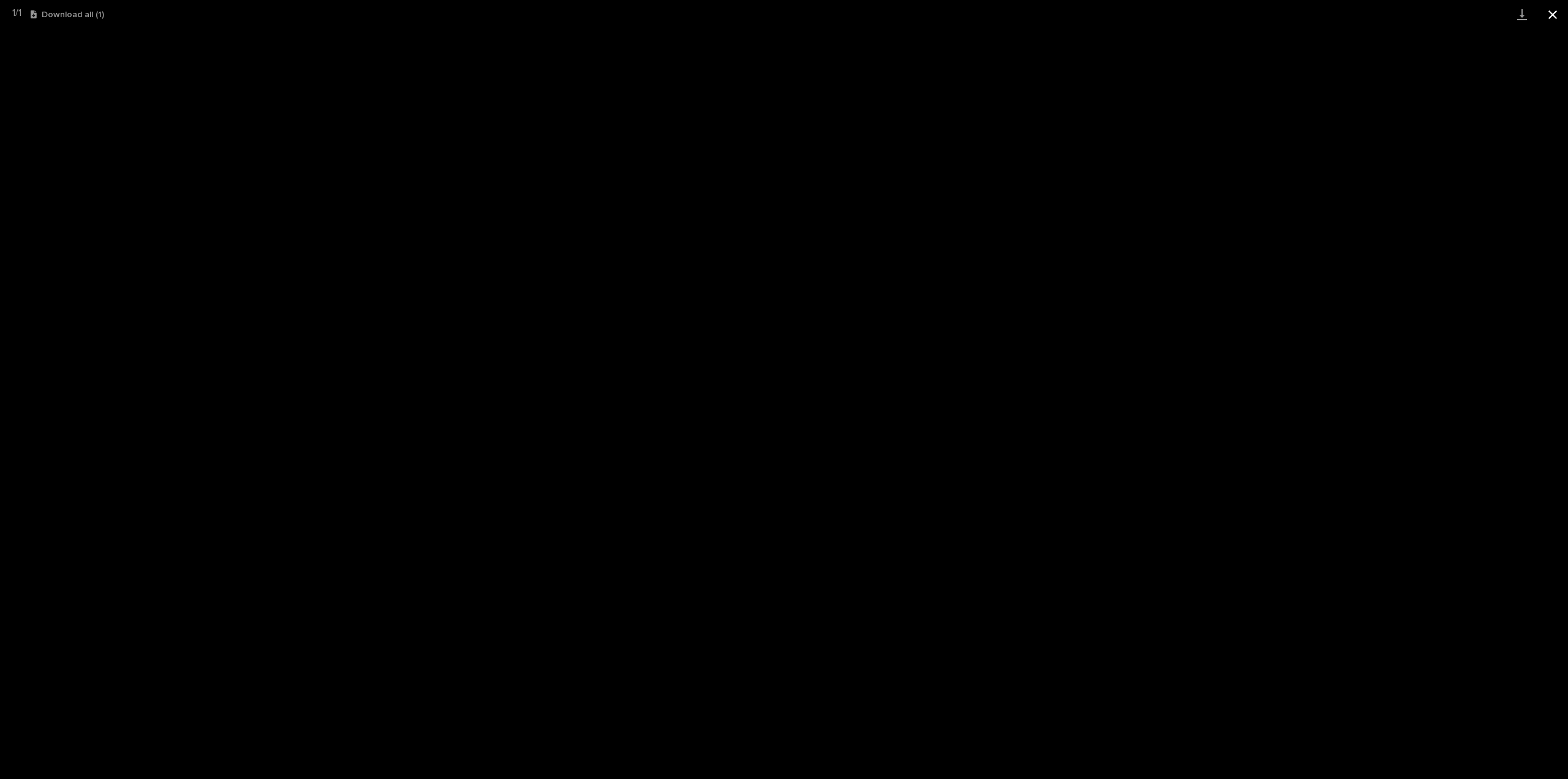
click at [1548, 19] on button "Close gallery" at bounding box center [1553, 14] width 31 height 29
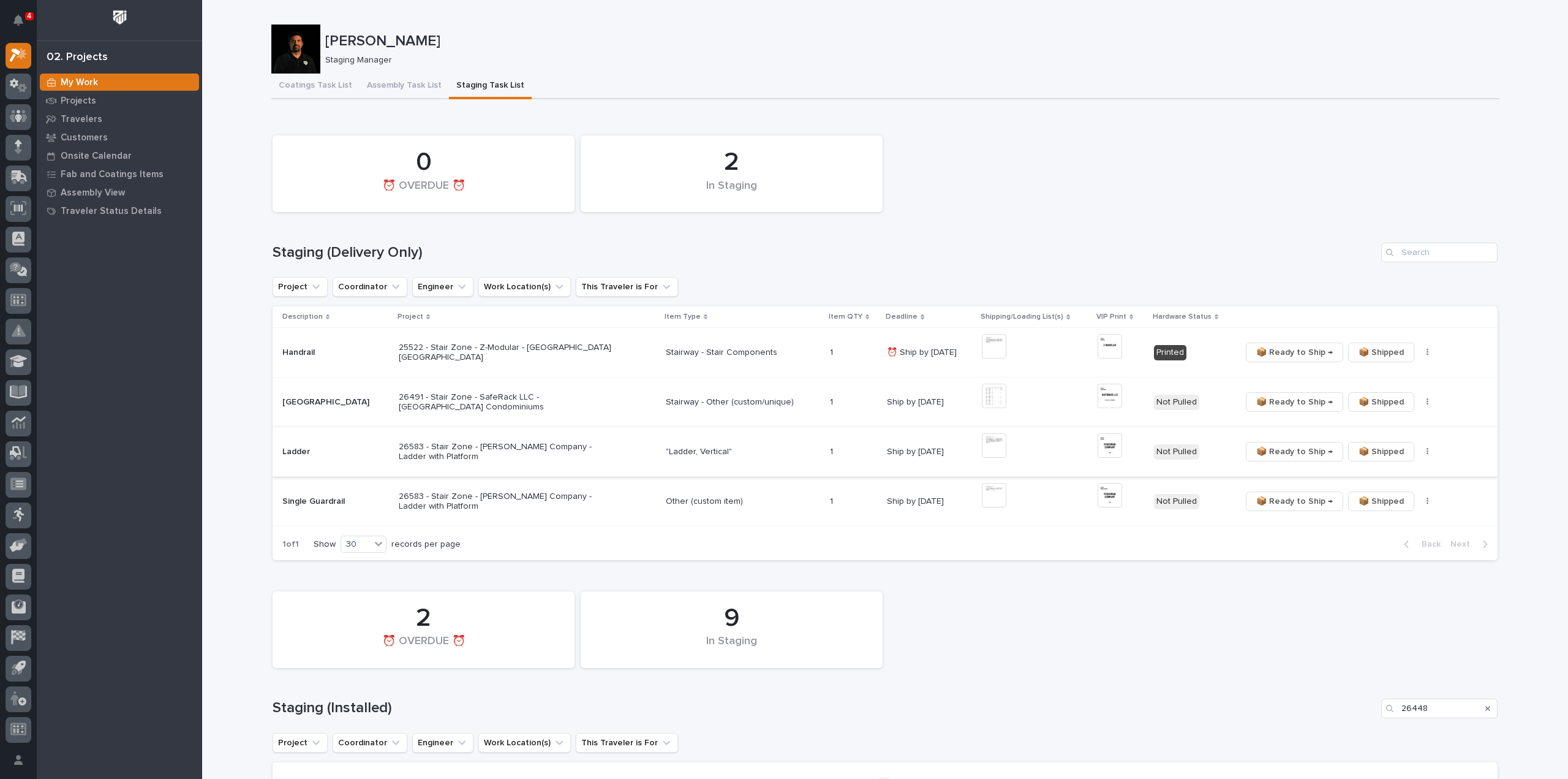
click at [1098, 447] on img at bounding box center [1110, 446] width 24 height 25
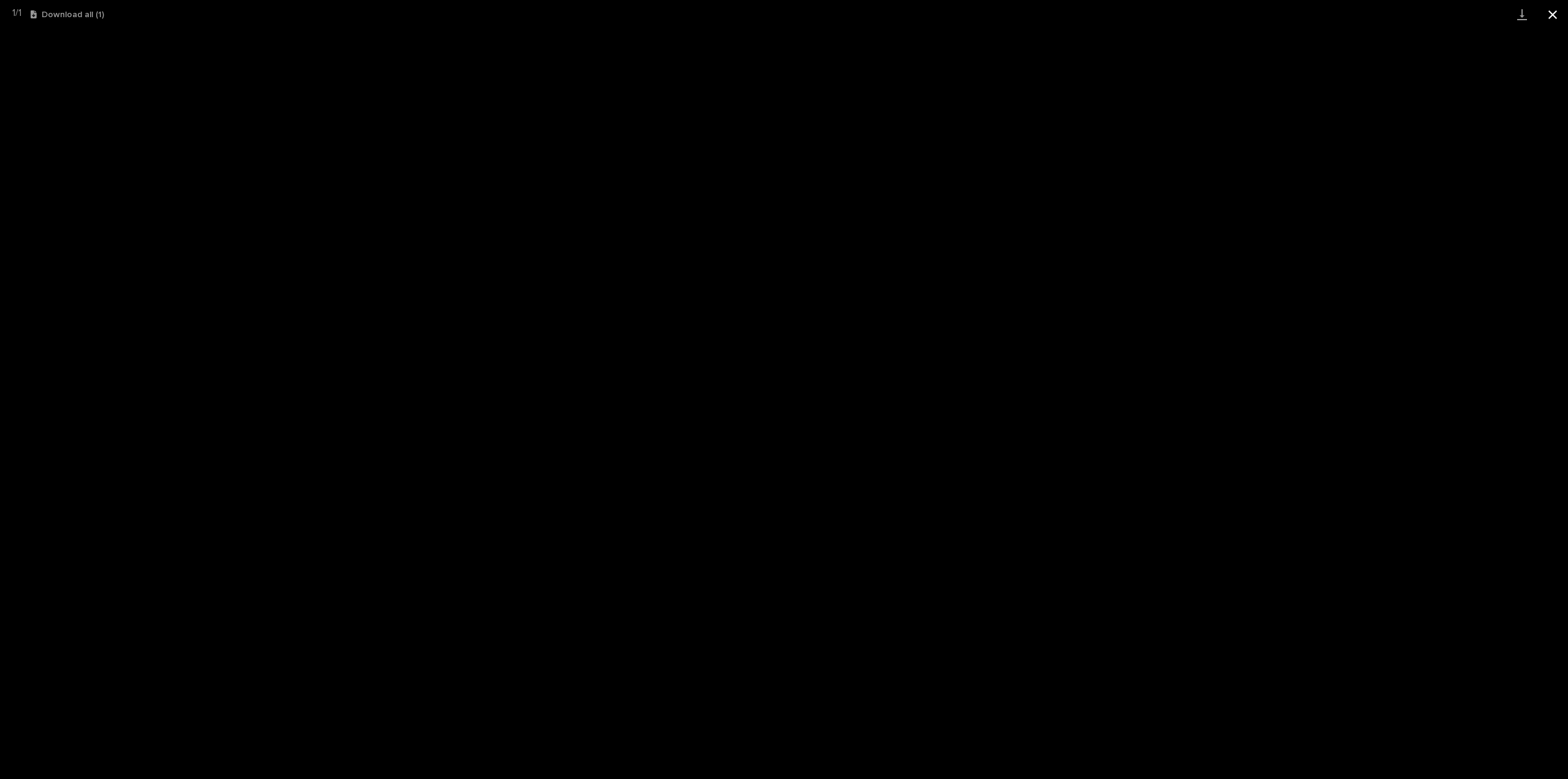
click at [1553, 13] on button "Close gallery" at bounding box center [1553, 14] width 31 height 29
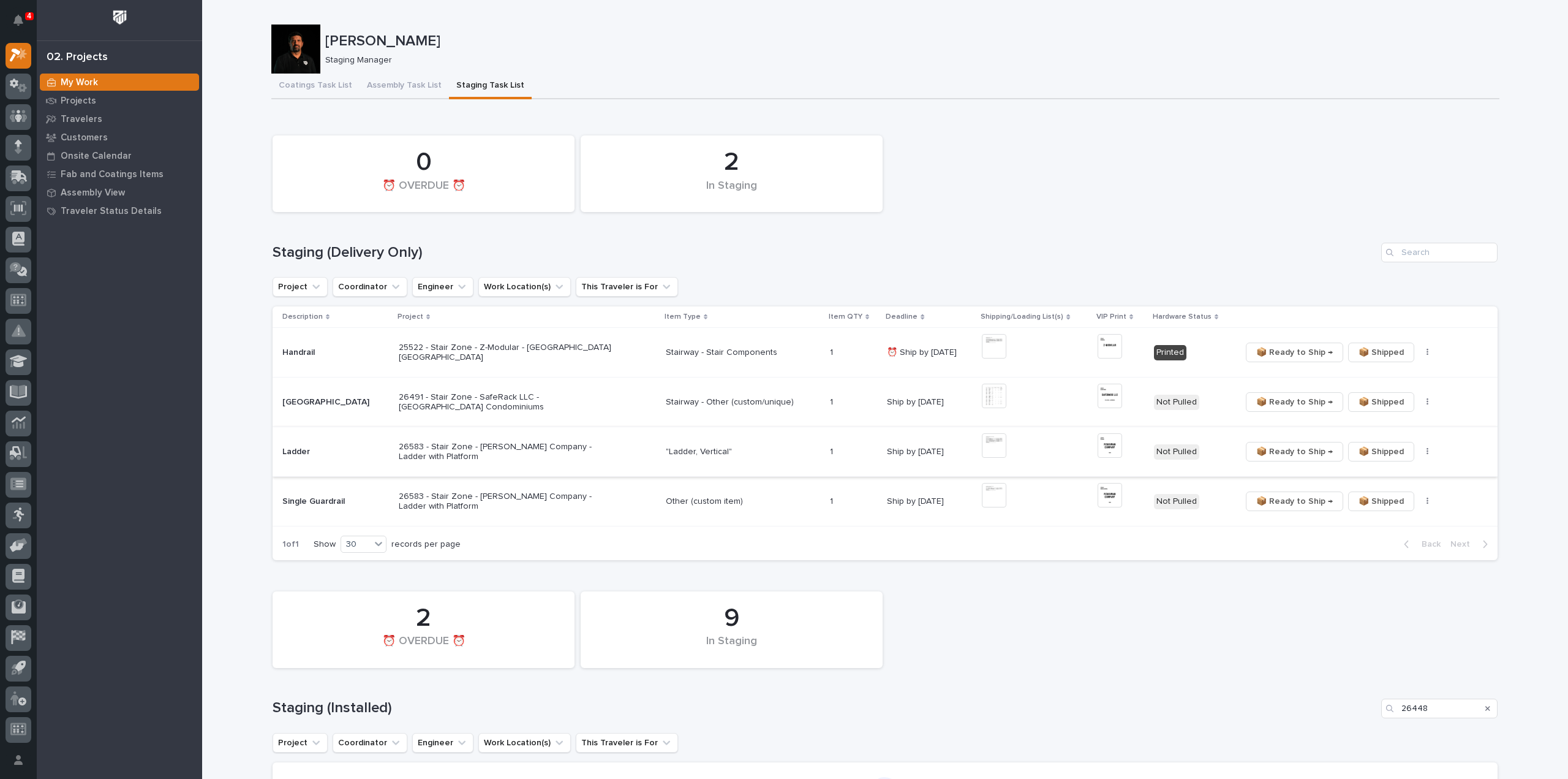
click at [1426, 449] on icon "button" at bounding box center [1427, 451] width 2 height 7
click at [1379, 498] on span "🔩 Hardware" at bounding box center [1371, 495] width 52 height 15
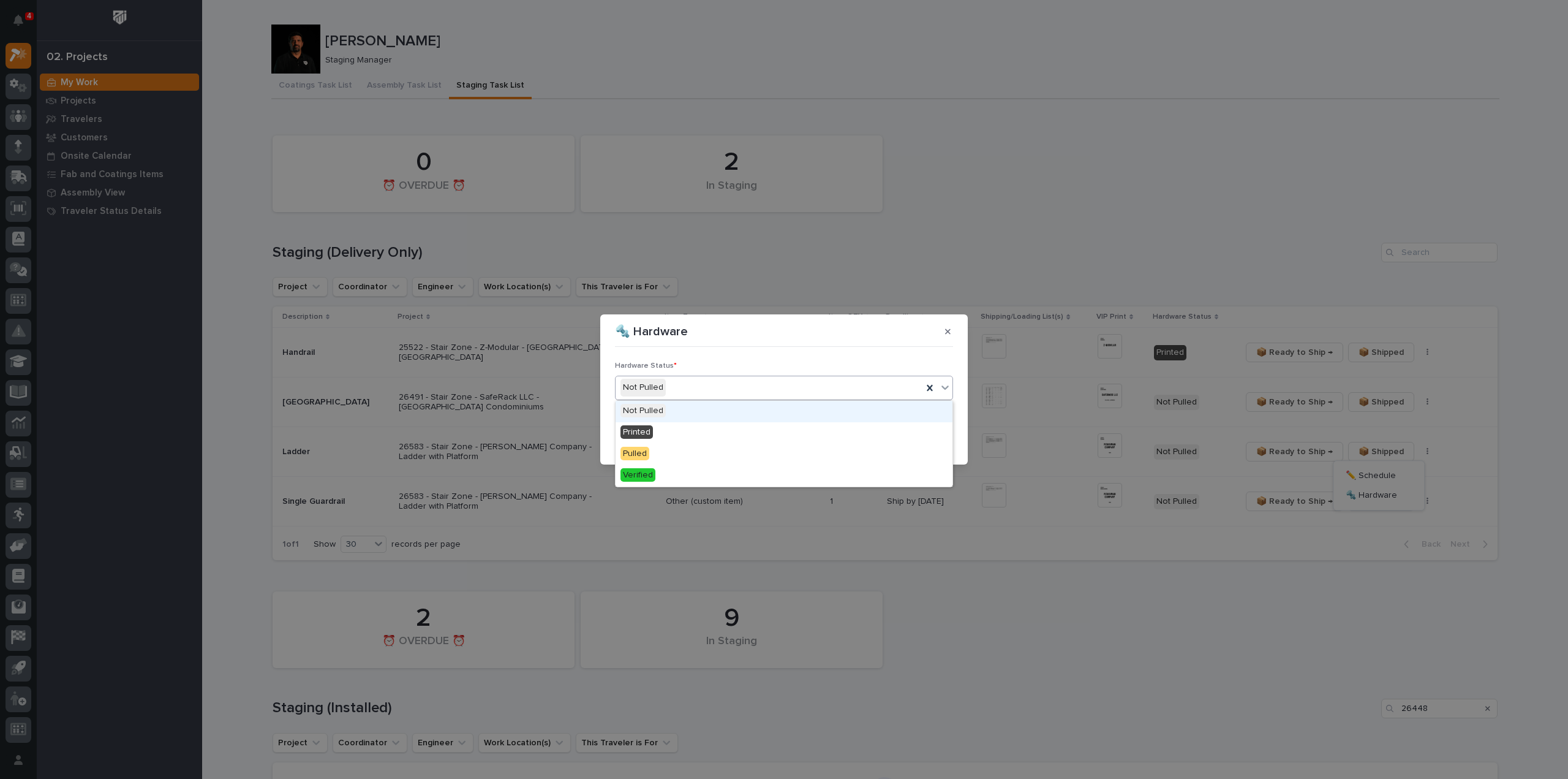
click at [713, 394] on div "Not Pulled" at bounding box center [769, 387] width 307 height 20
click at [688, 434] on div "Printed" at bounding box center [784, 433] width 337 height 21
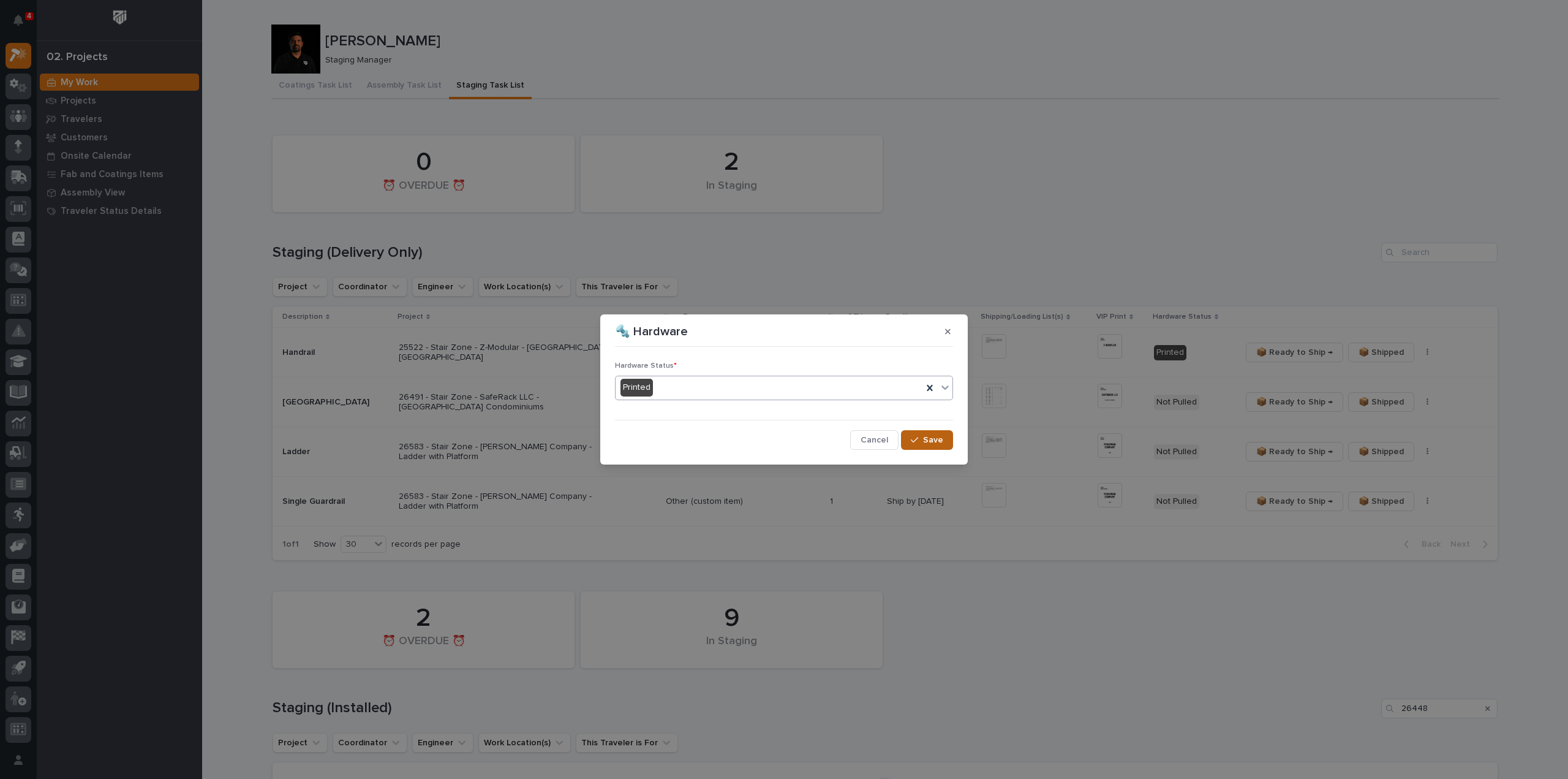
click at [918, 437] on icon "button" at bounding box center [914, 440] width 7 height 6
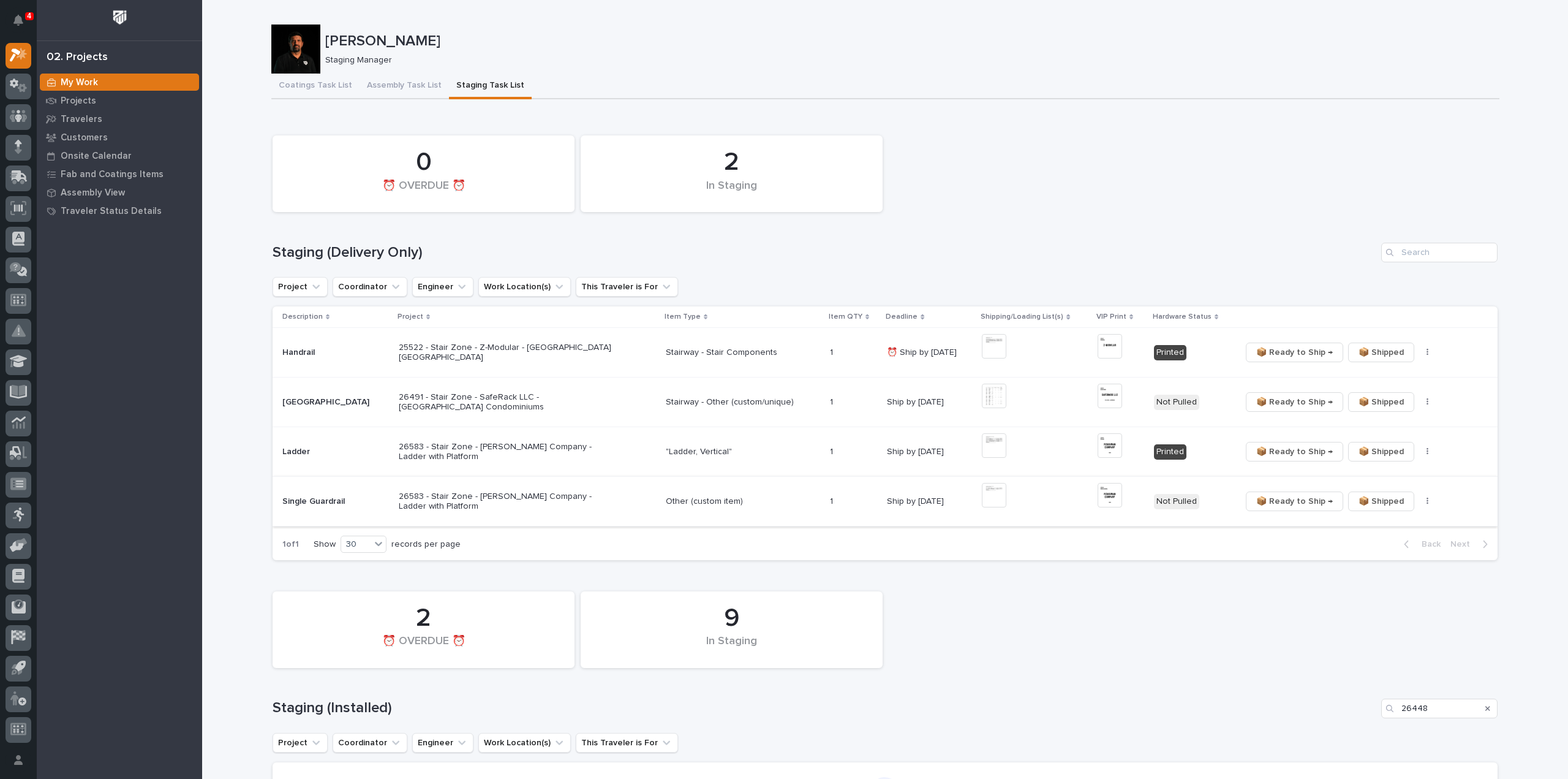
click at [982, 498] on img at bounding box center [994, 495] width 24 height 25
click at [1099, 499] on img at bounding box center [1110, 495] width 24 height 25
click at [1419, 501] on button "button" at bounding box center [1428, 501] width 17 height 8
click at [1353, 544] on span "🔩 Hardware" at bounding box center [1371, 544] width 52 height 15
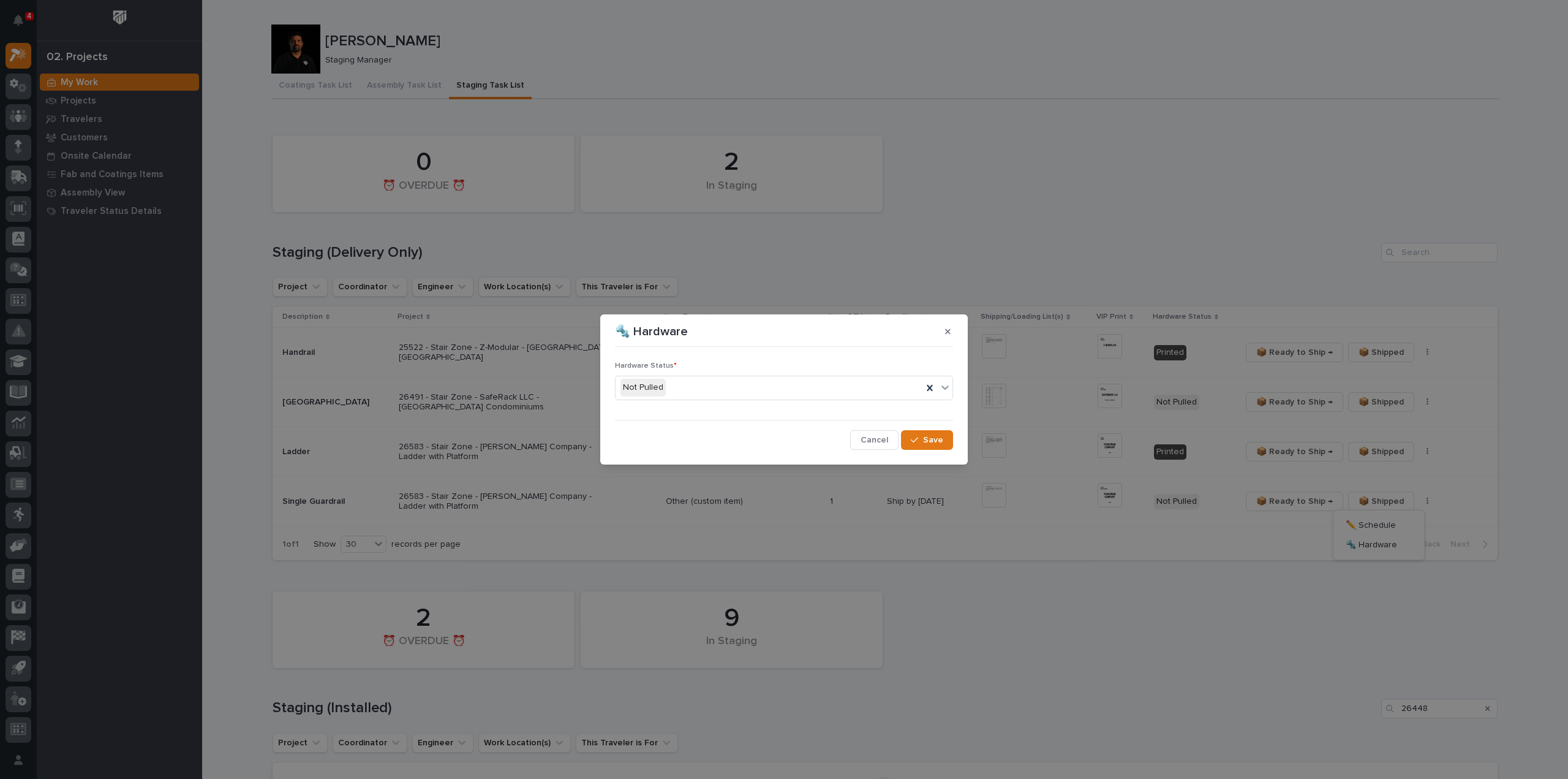
click at [710, 393] on div "Not Pulled" at bounding box center [769, 387] width 307 height 20
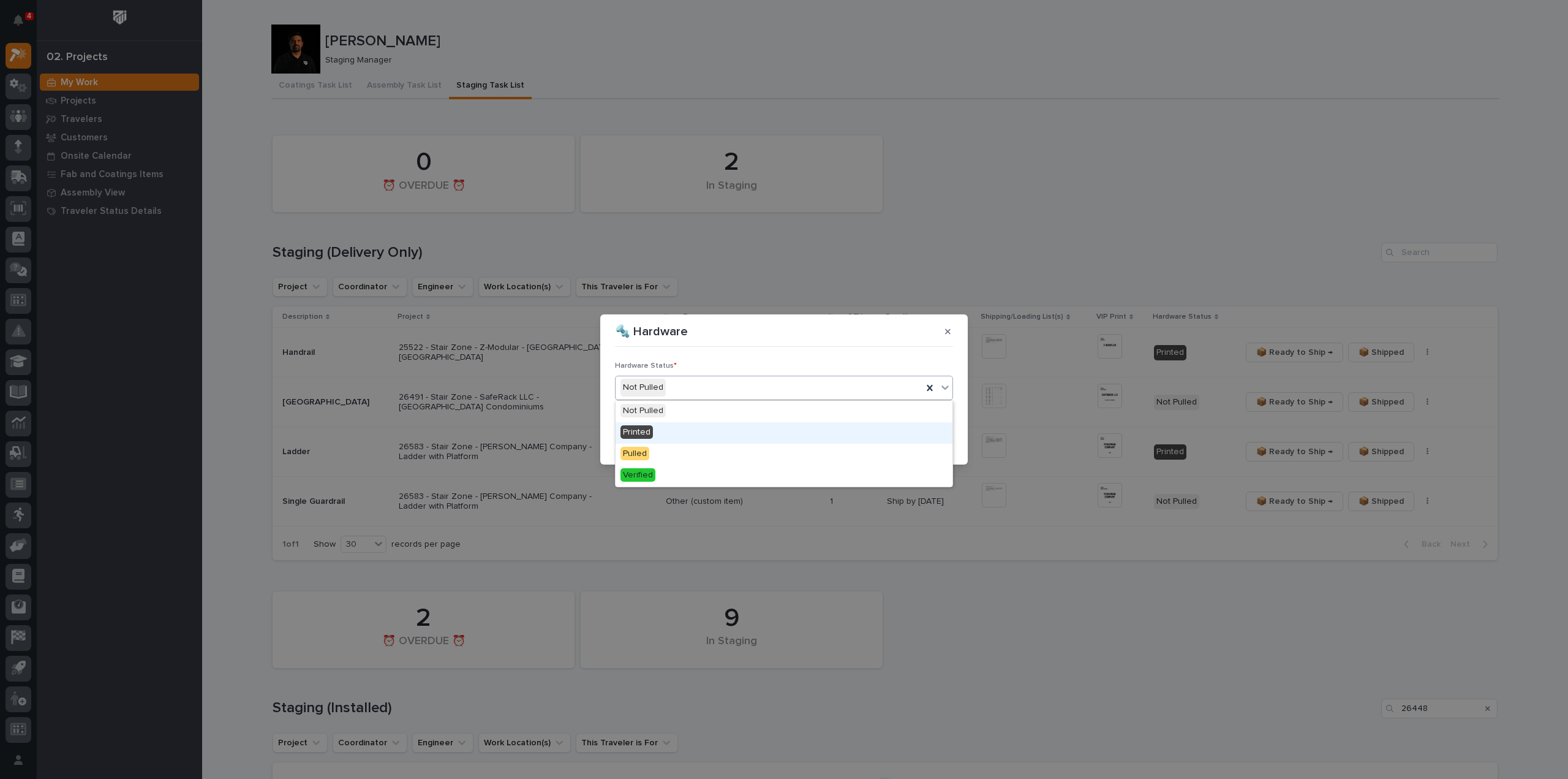
click at [706, 431] on div "Printed" at bounding box center [784, 433] width 337 height 21
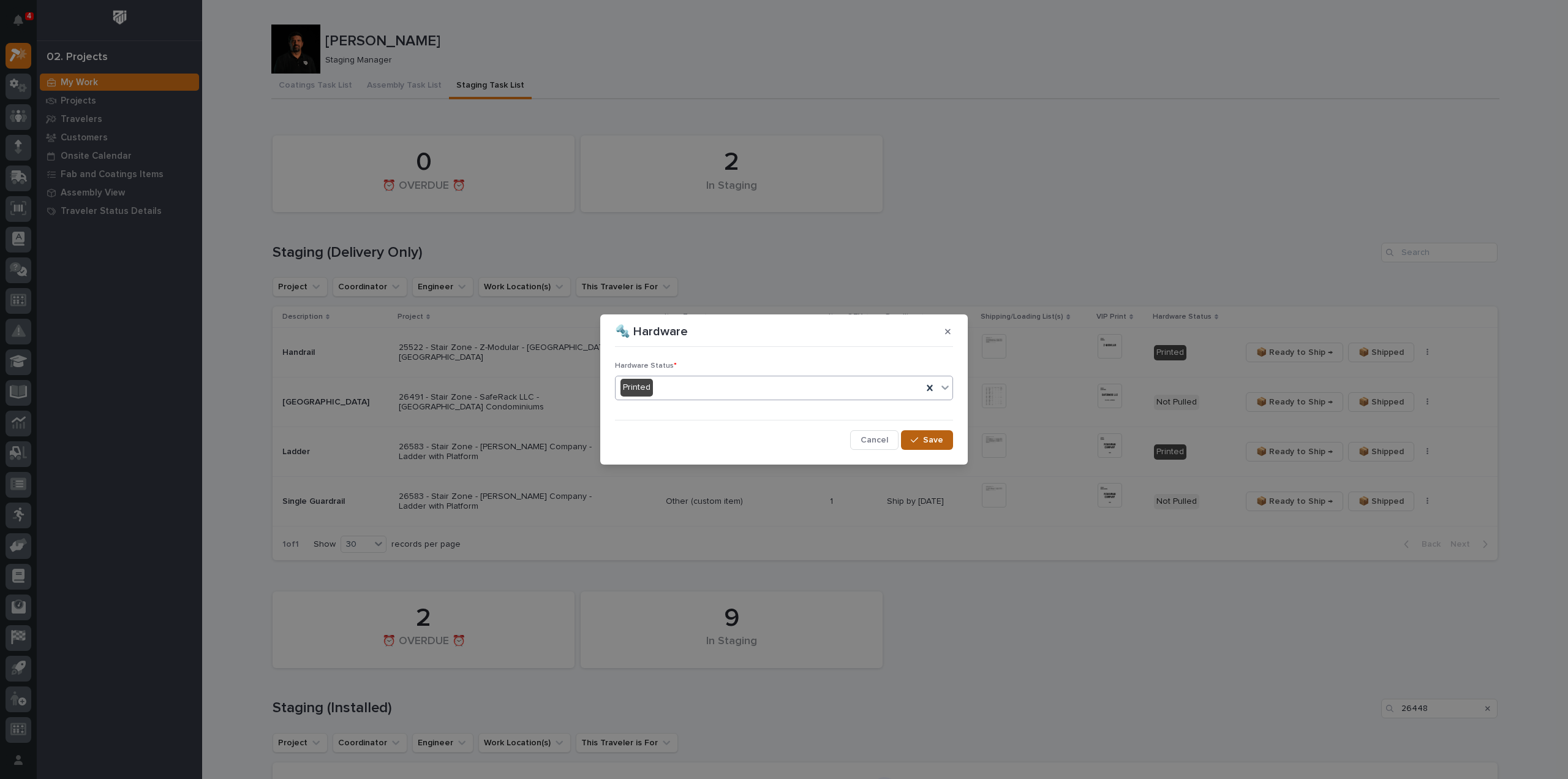
click at [931, 446] on button "Save" at bounding box center [927, 440] width 52 height 19
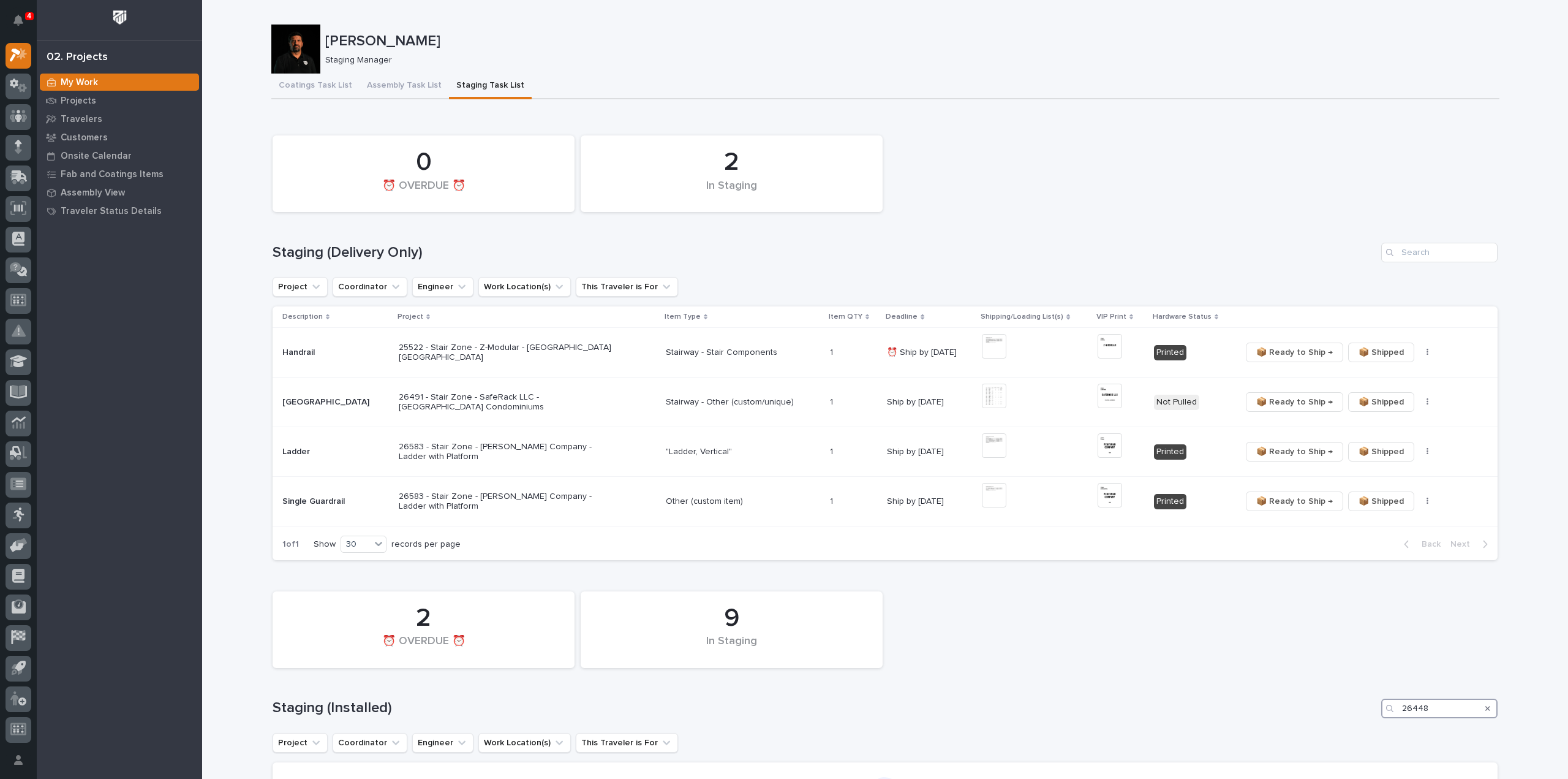
drag, startPoint x: 1438, startPoint y: 715, endPoint x: 1375, endPoint y: 730, distance: 64.8
click at [1375, 730] on div "9 In Staging 2 ⏰ OVERDUE ⏰ Staging (Installed) 26448 Project Coordinator Engine…" at bounding box center [885, 745] width 1224 height 321
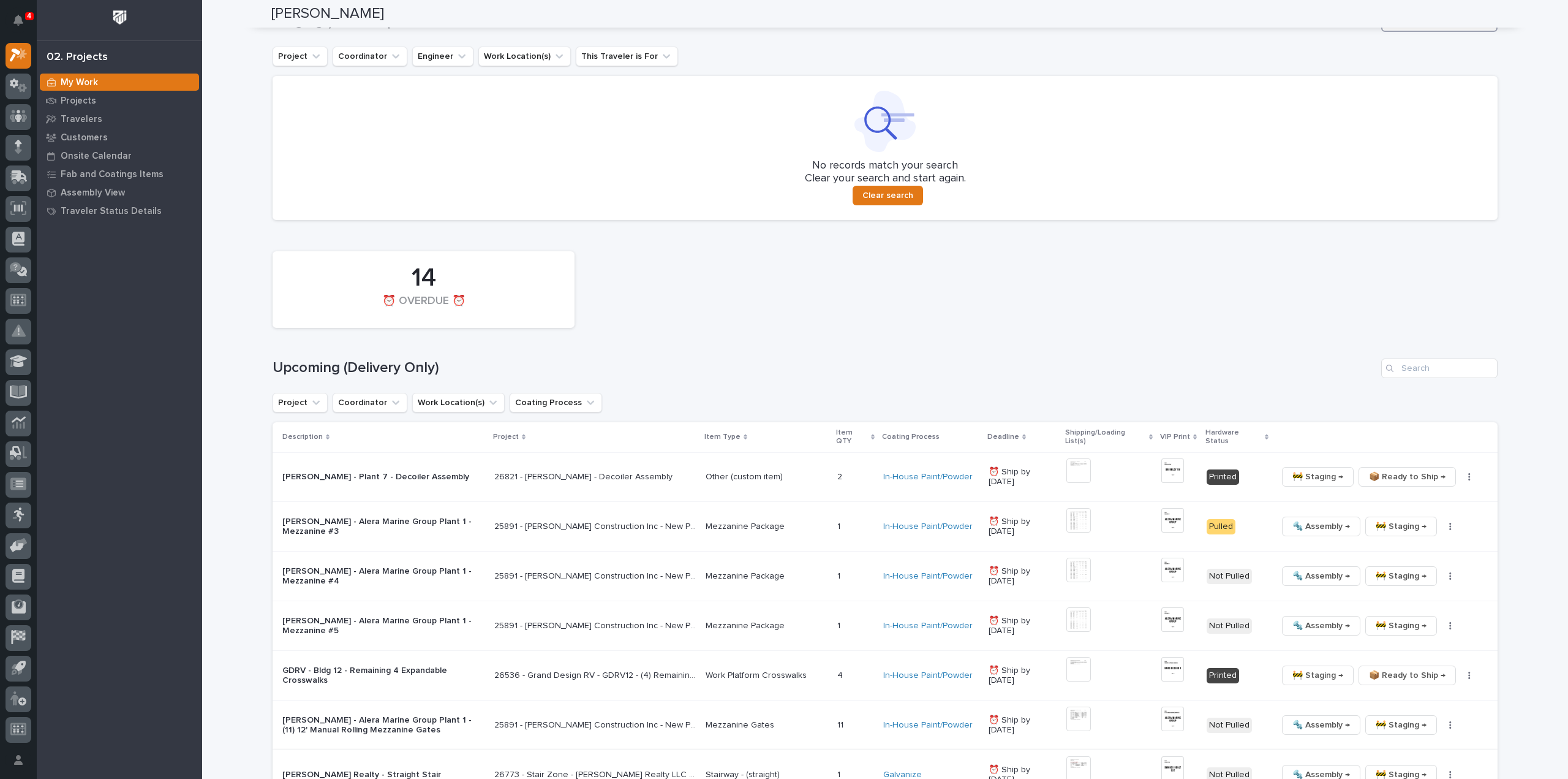
scroll to position [735, 0]
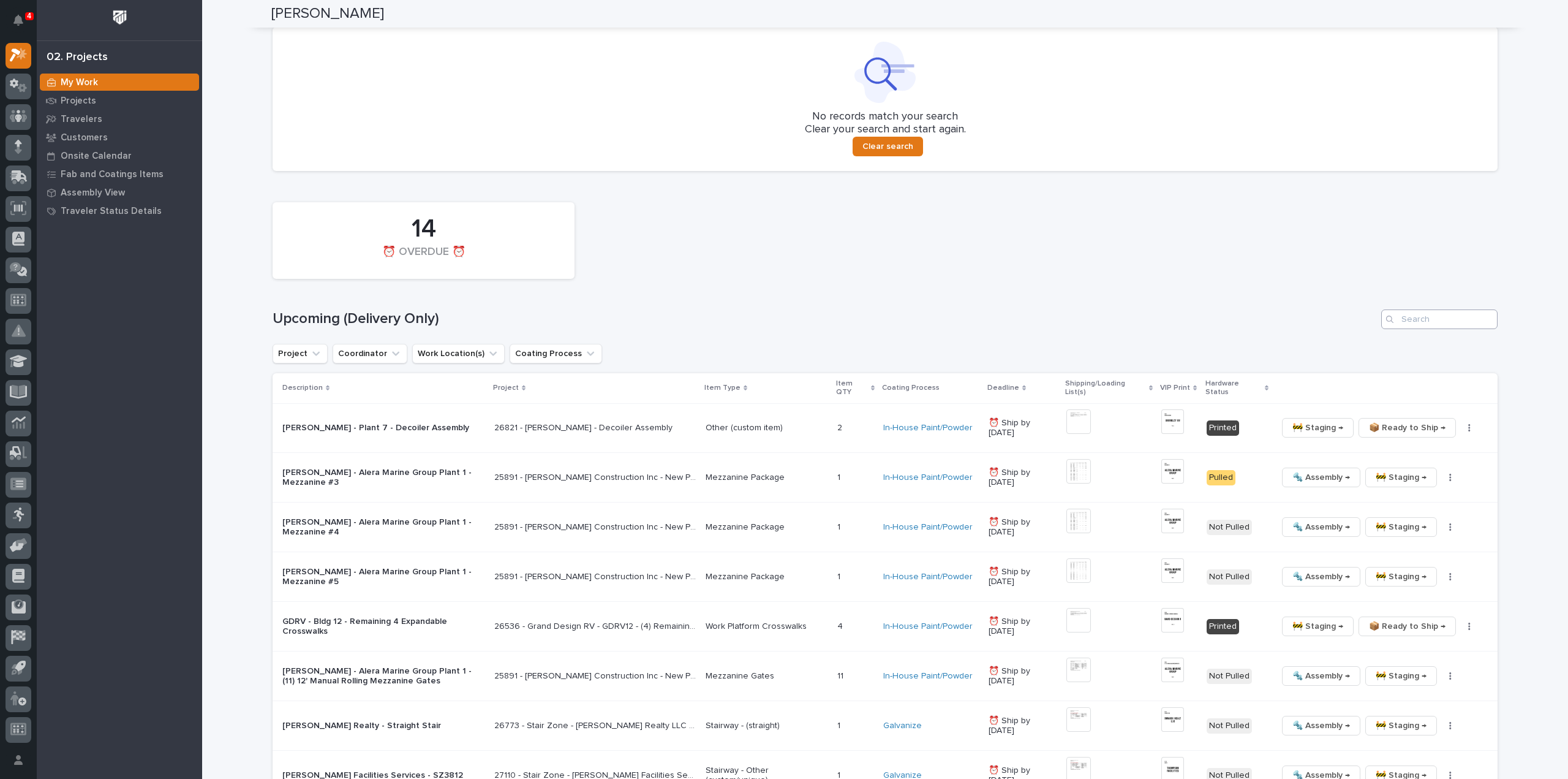
type input "26583"
click at [1417, 322] on input "Search" at bounding box center [1439, 319] width 117 height 19
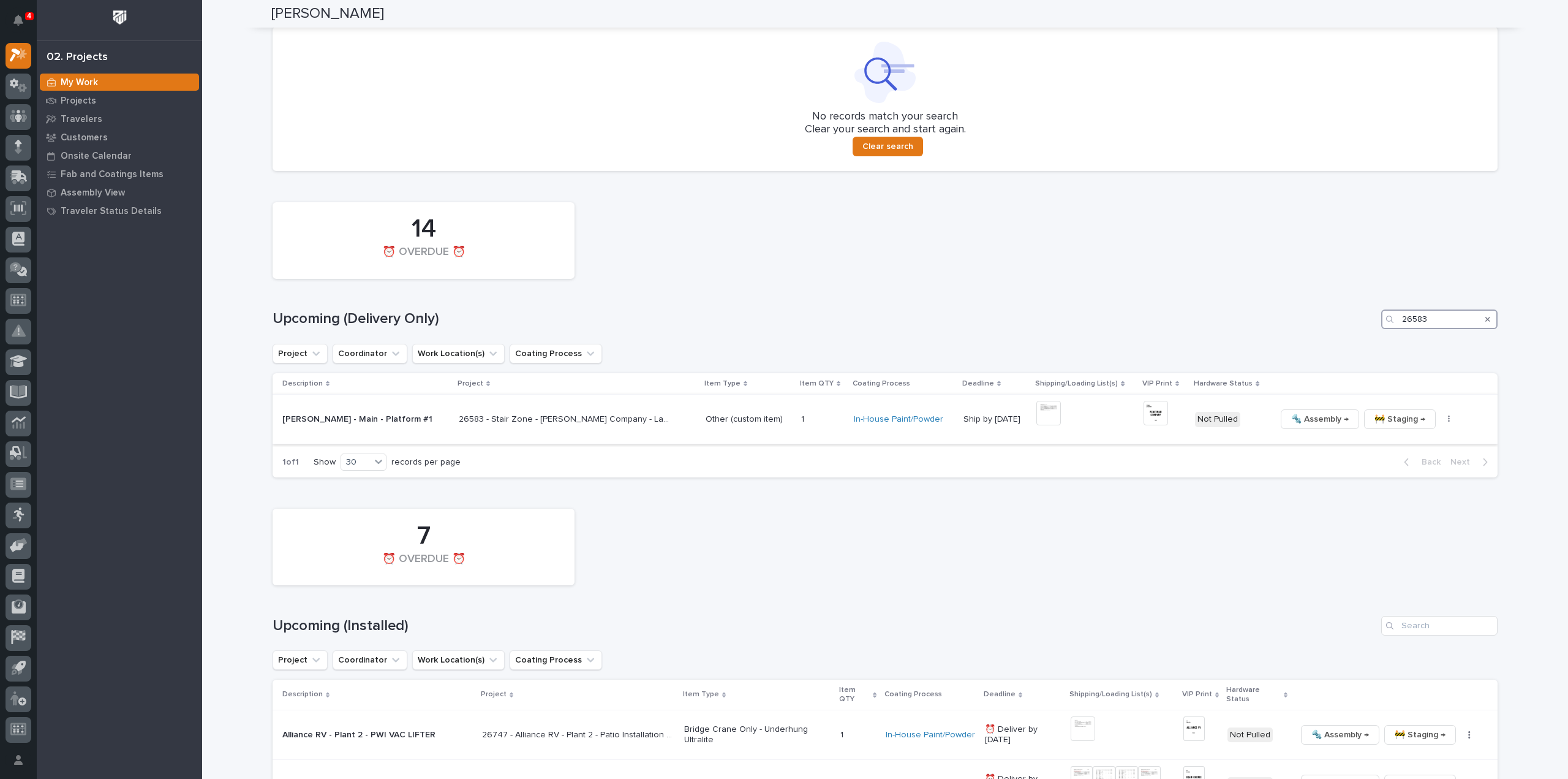
type input "26583"
click at [1036, 413] on img at bounding box center [1049, 413] width 24 height 25
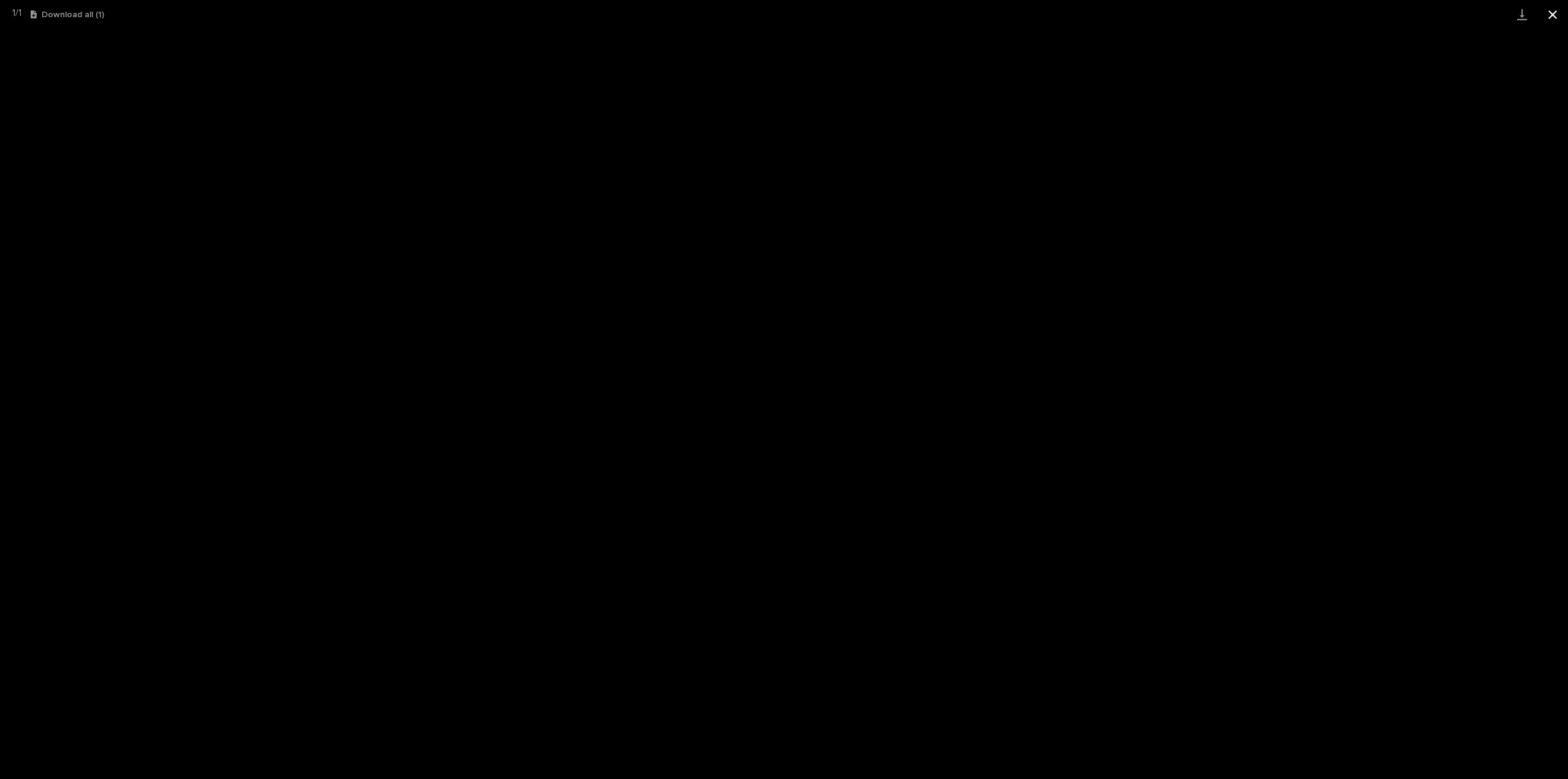
click at [1553, 17] on button "Close gallery" at bounding box center [1553, 14] width 31 height 29
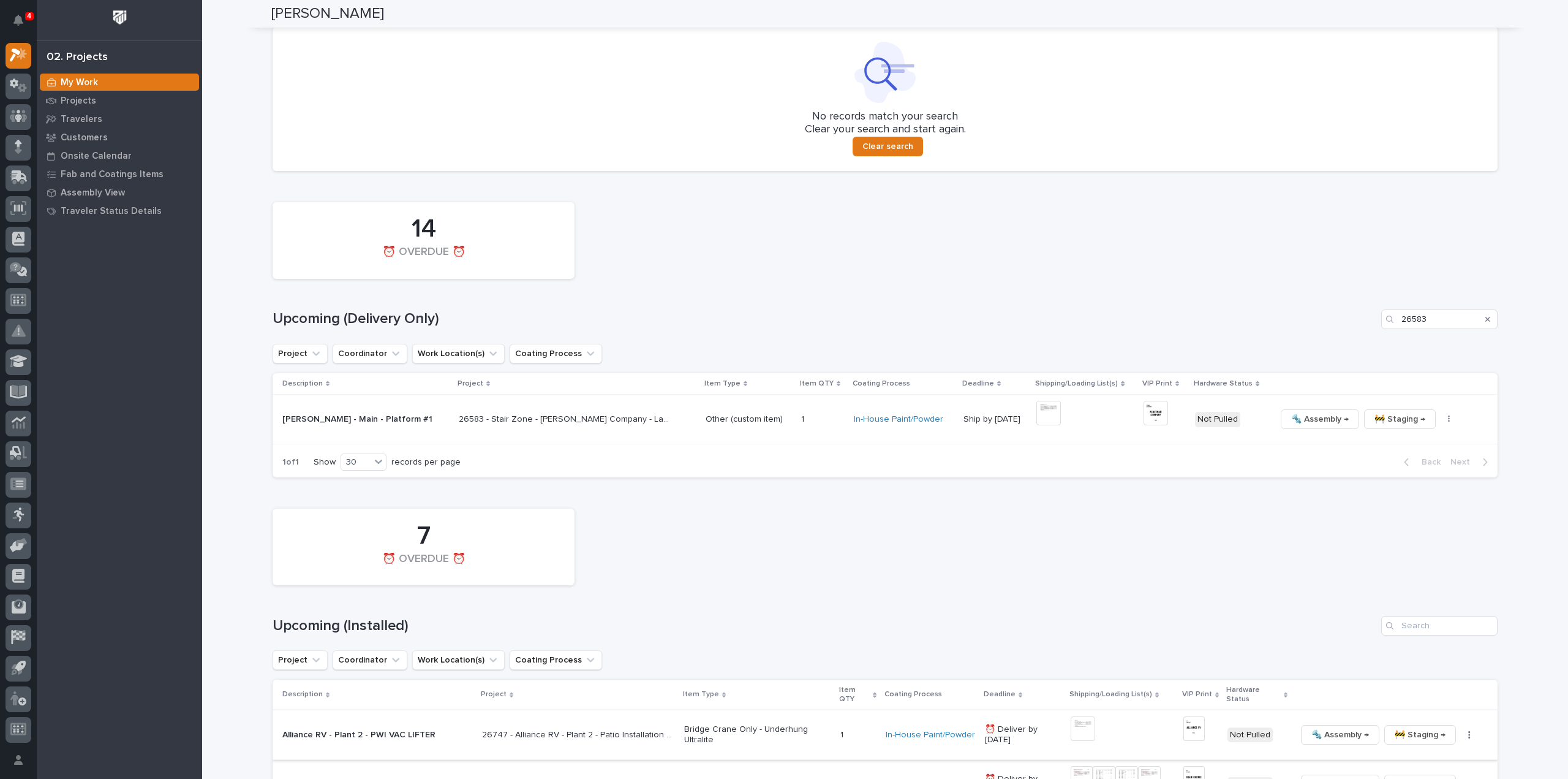
click at [1192, 733] on img at bounding box center [1194, 729] width 21 height 25
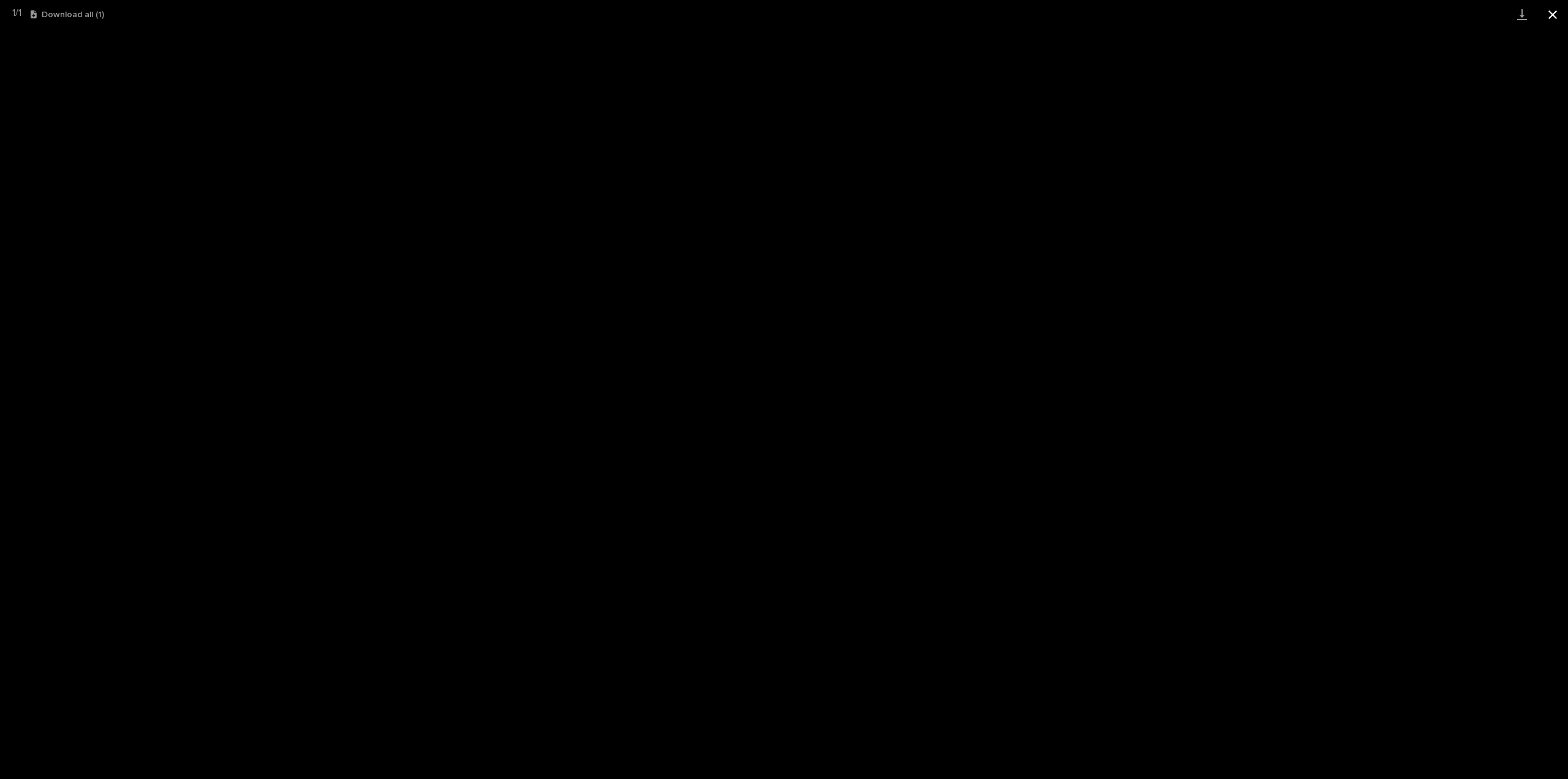
click at [1551, 12] on button "Close gallery" at bounding box center [1553, 14] width 31 height 29
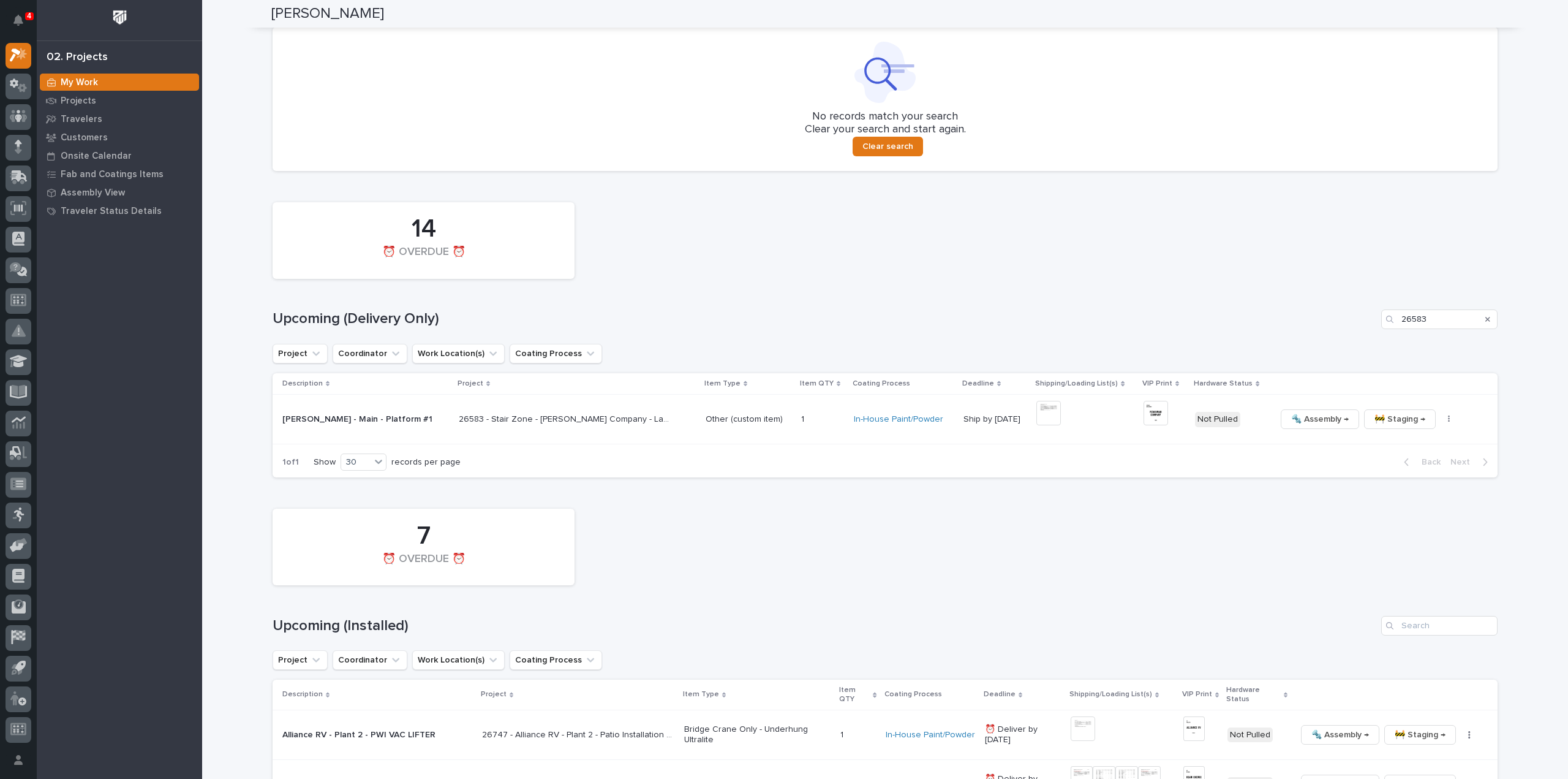
scroll to position [858, 0]
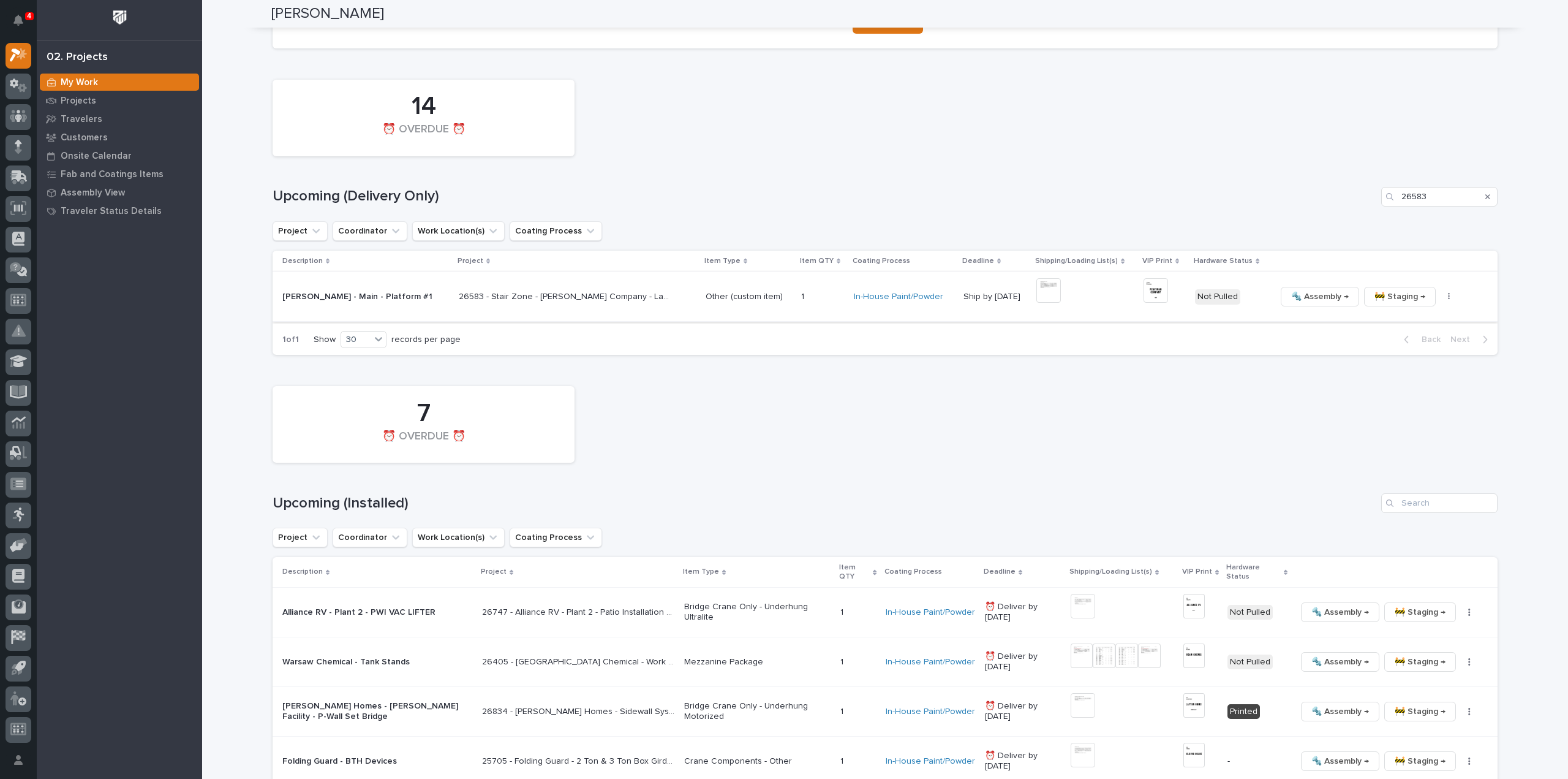
click at [1143, 293] on img at bounding box center [1156, 290] width 24 height 25
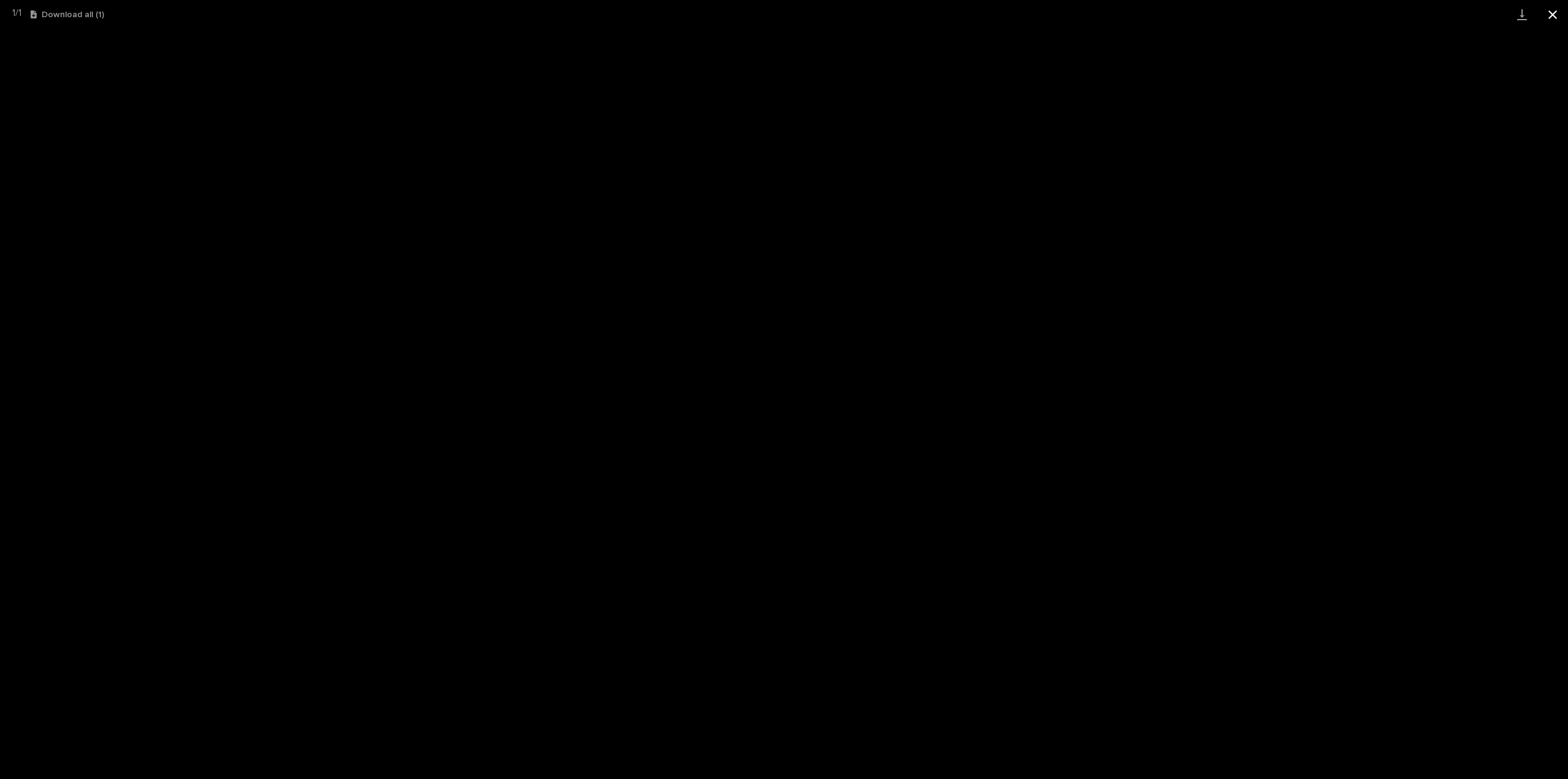
click at [1559, 6] on button "Close gallery" at bounding box center [1553, 14] width 31 height 29
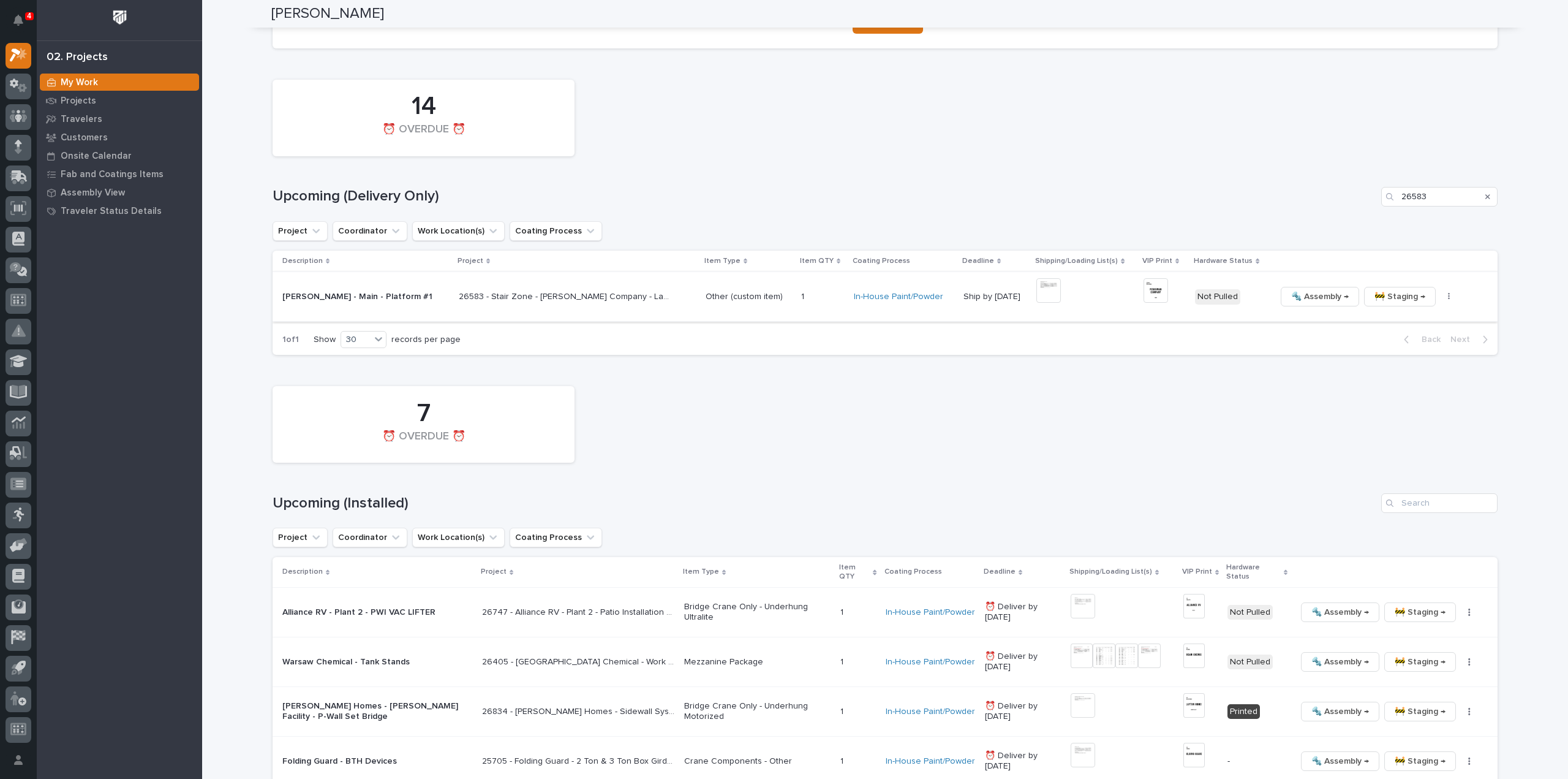
click at [1447, 299] on icon "button" at bounding box center [1448, 296] width 2 height 7
click at [1399, 379] on span "🔩 Hardware" at bounding box center [1384, 380] width 52 height 15
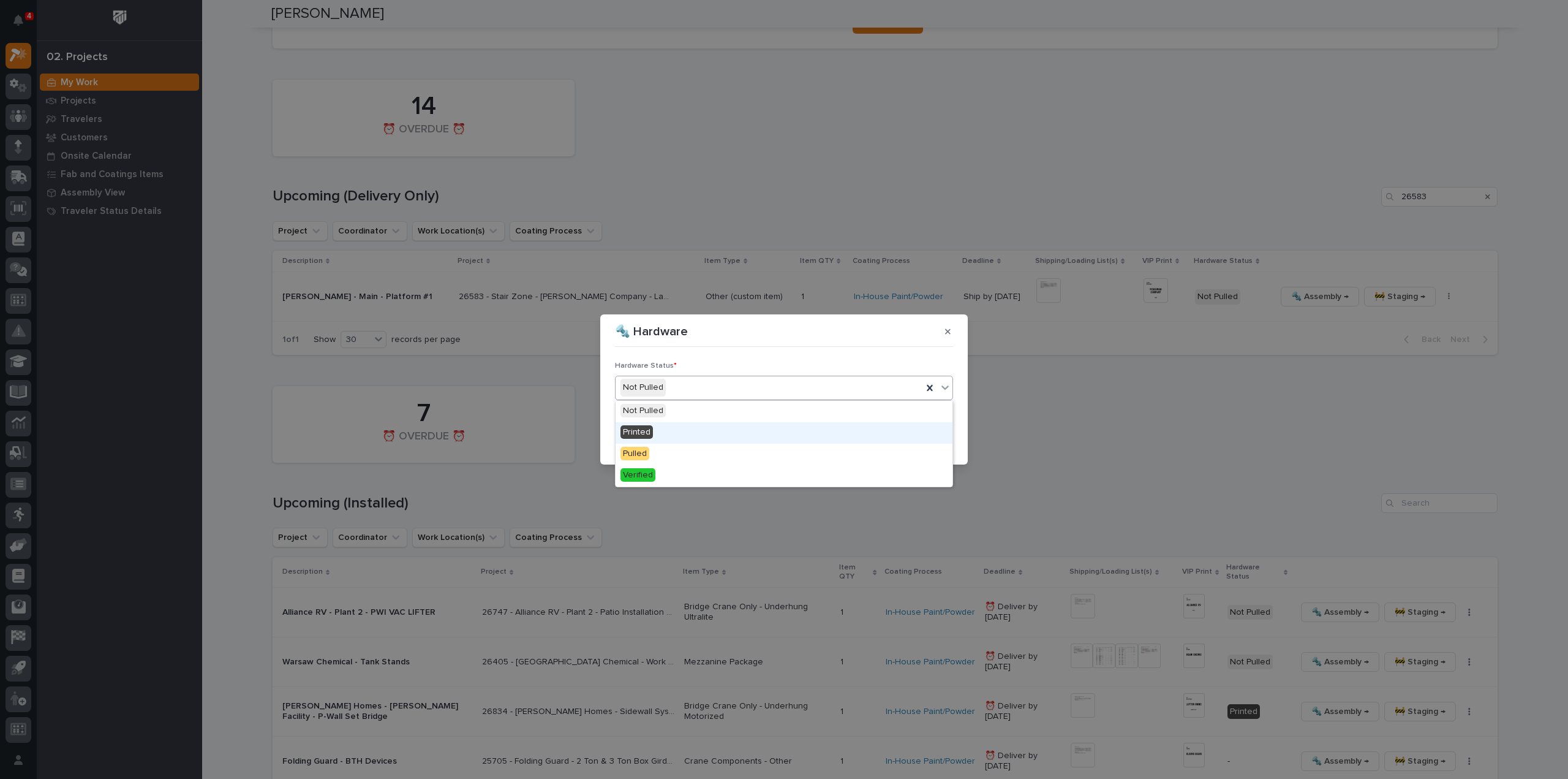
click at [643, 433] on span "Printed" at bounding box center [637, 431] width 32 height 14
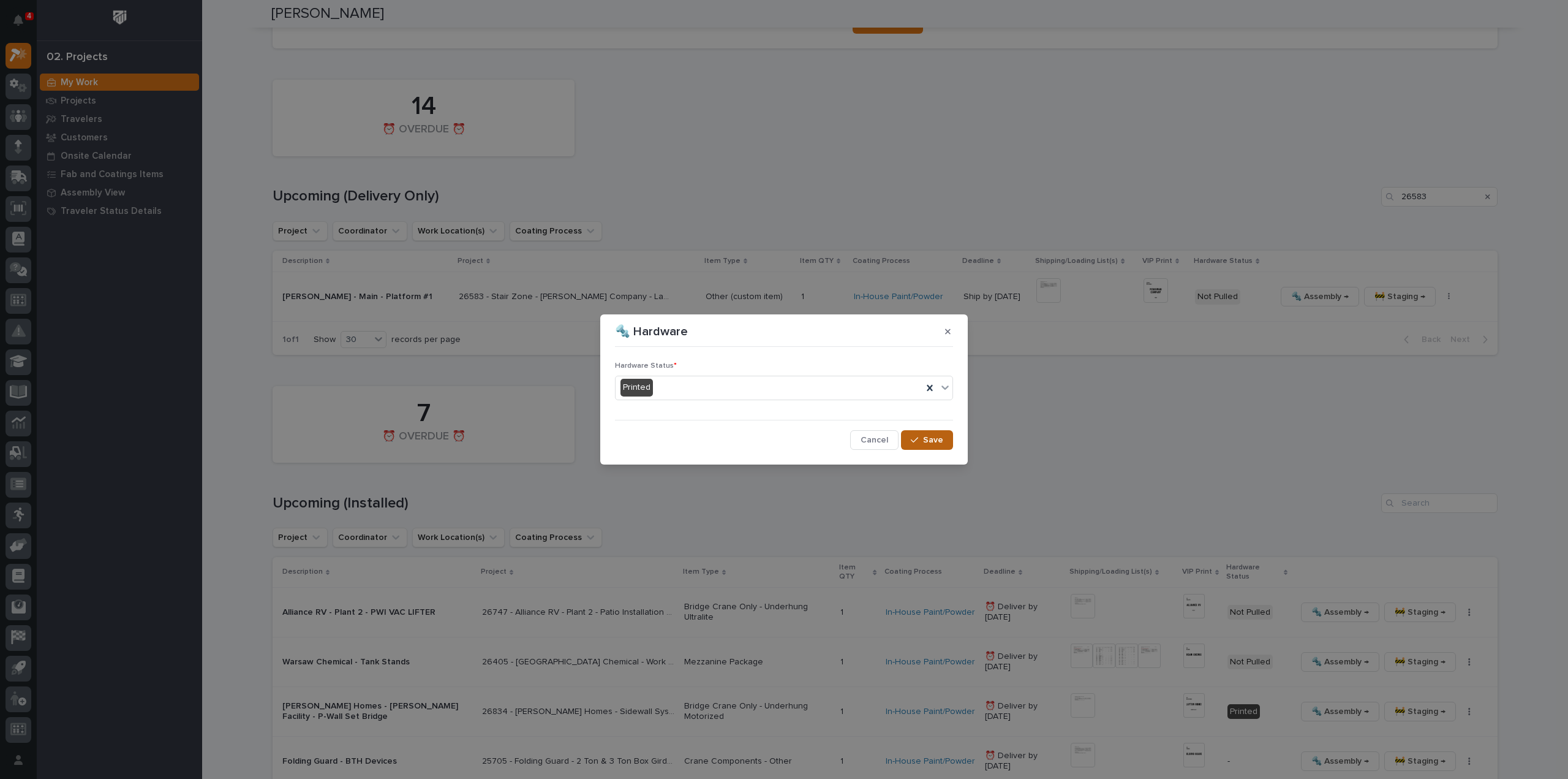
click at [934, 439] on span "Save" at bounding box center [933, 440] width 20 height 11
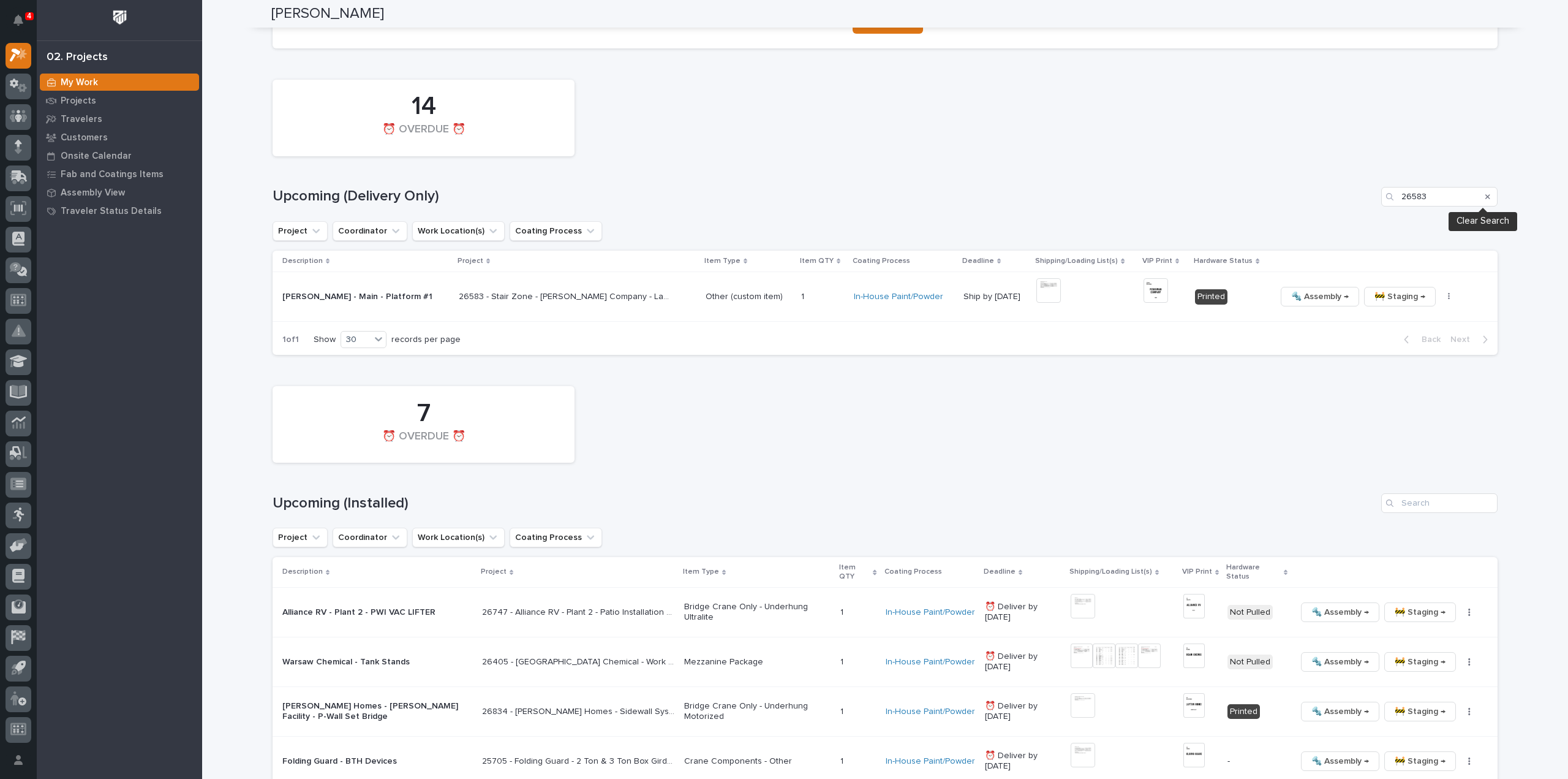
click at [1485, 195] on icon "Search" at bounding box center [1487, 197] width 5 height 5
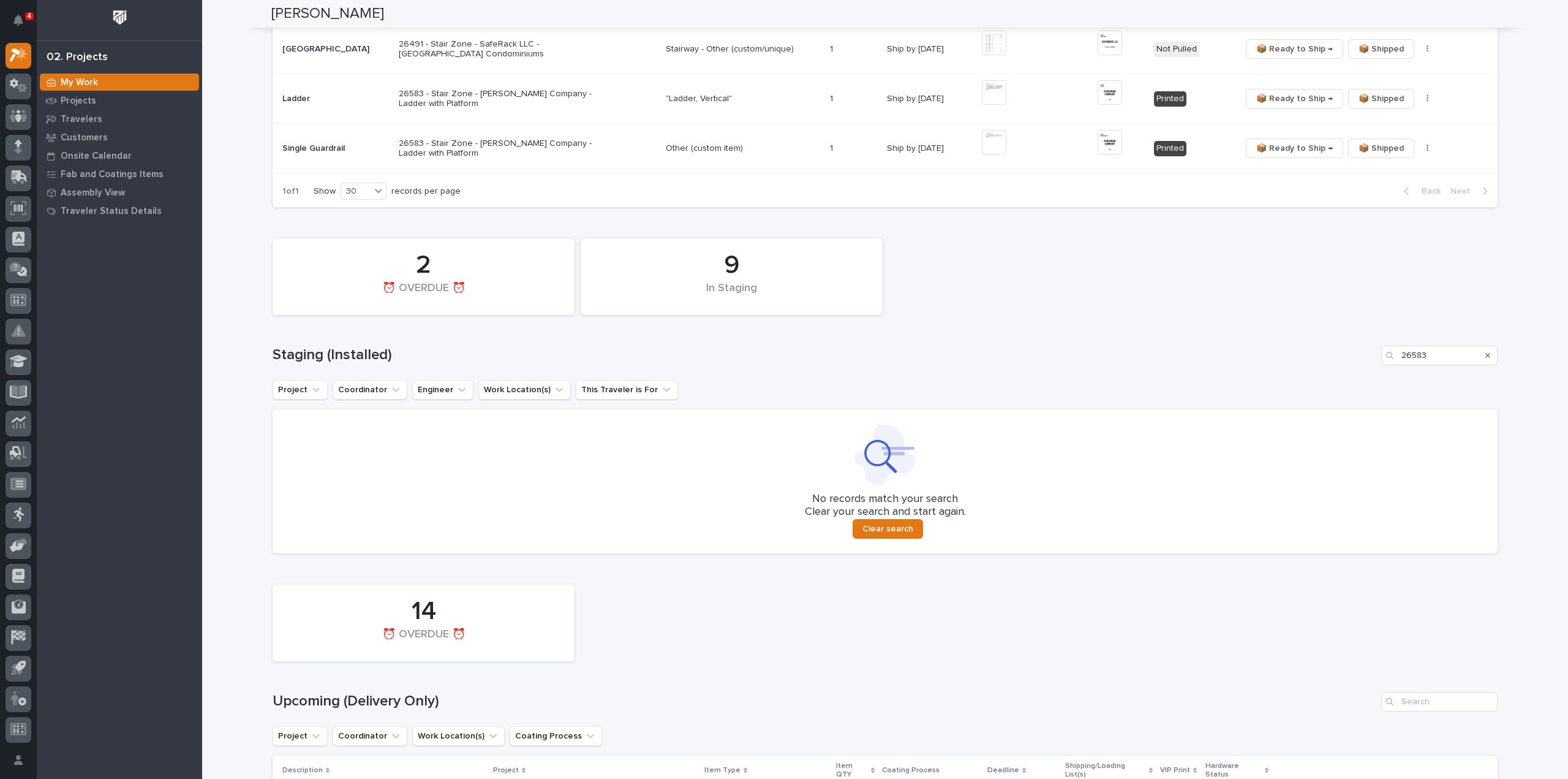
scroll to position [230, 0]
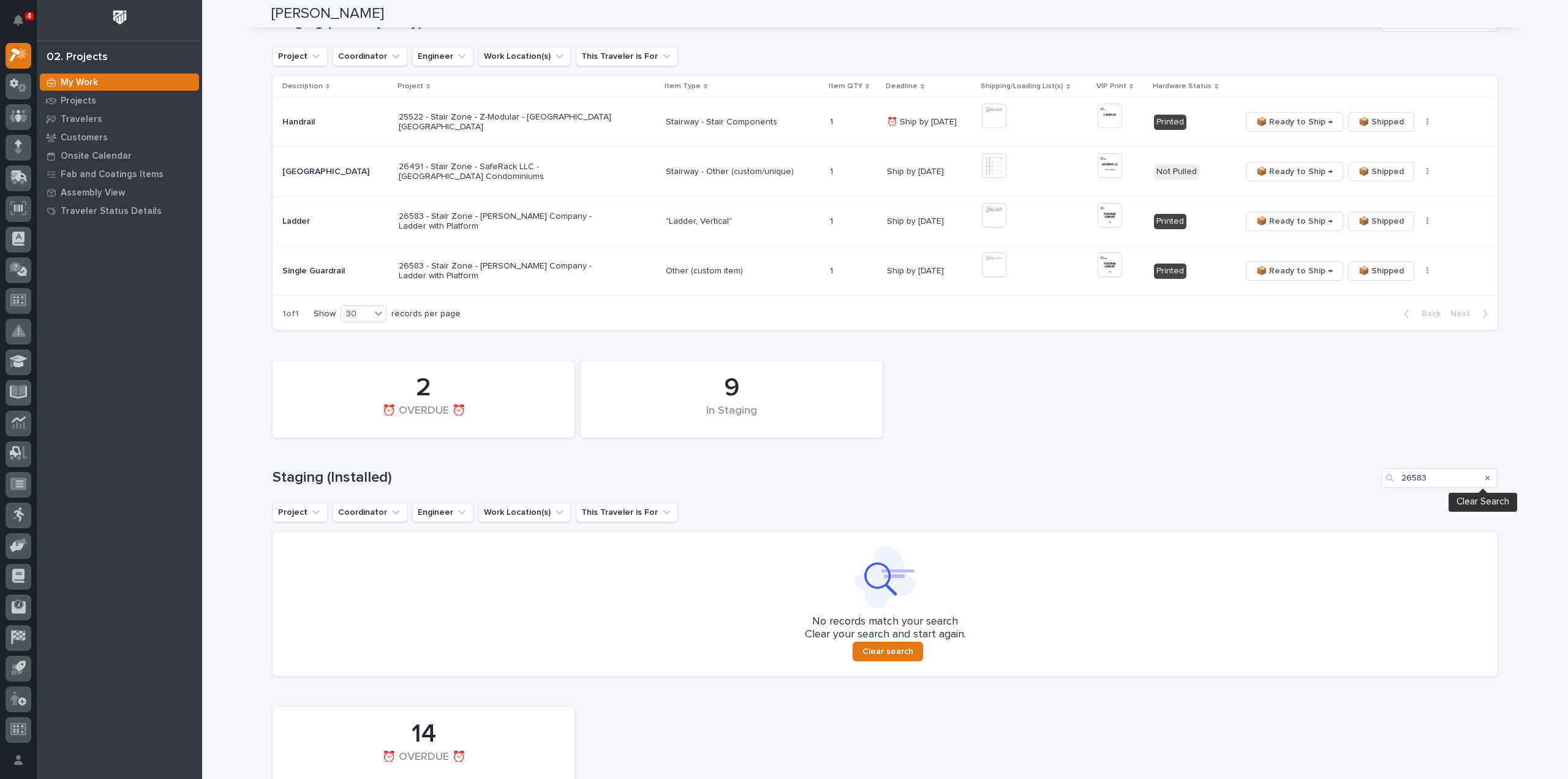
click at [1485, 477] on icon "Search" at bounding box center [1487, 478] width 5 height 5
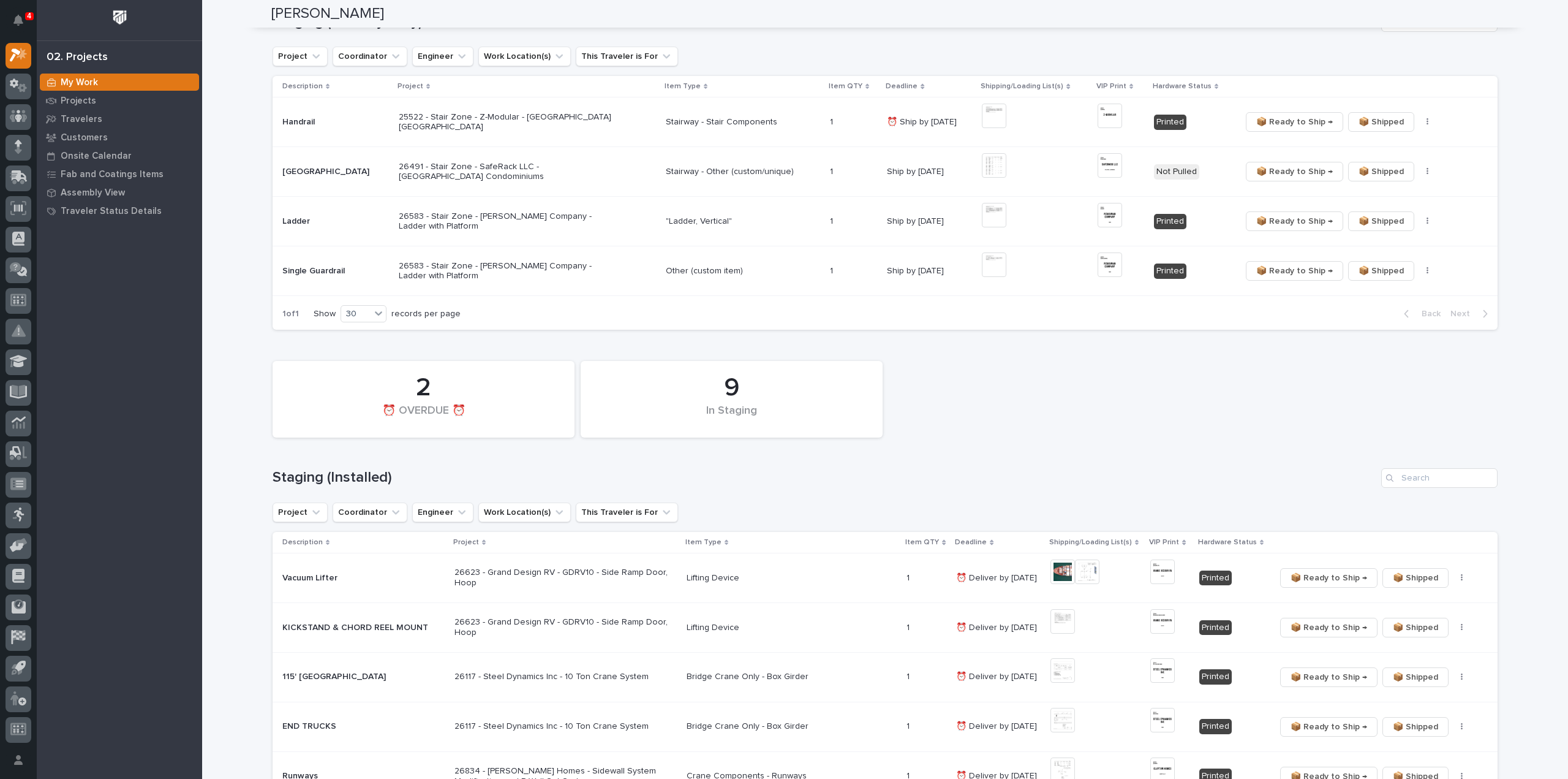
scroll to position [353, 0]
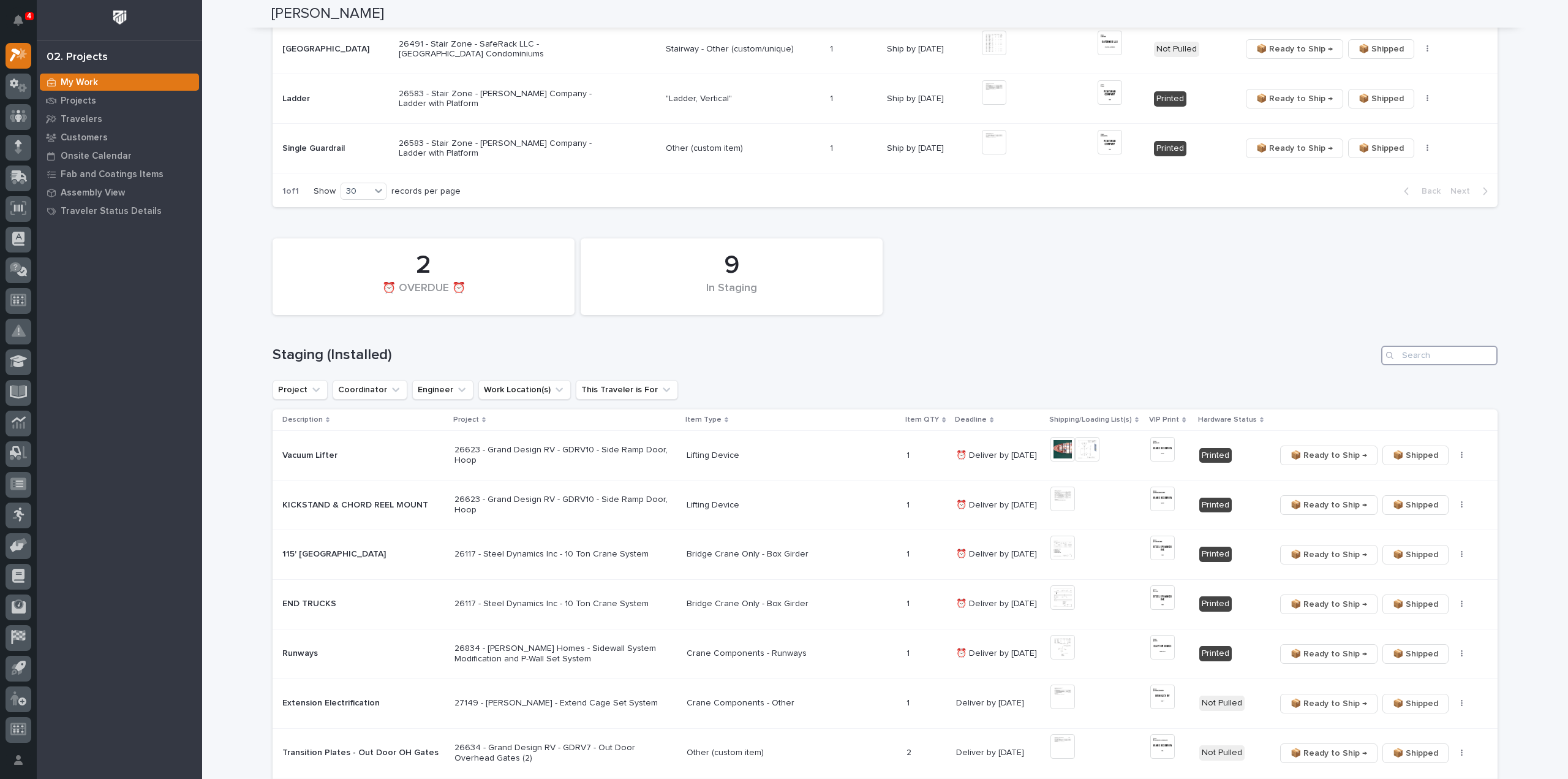
click at [1421, 353] on input "Search" at bounding box center [1439, 355] width 117 height 19
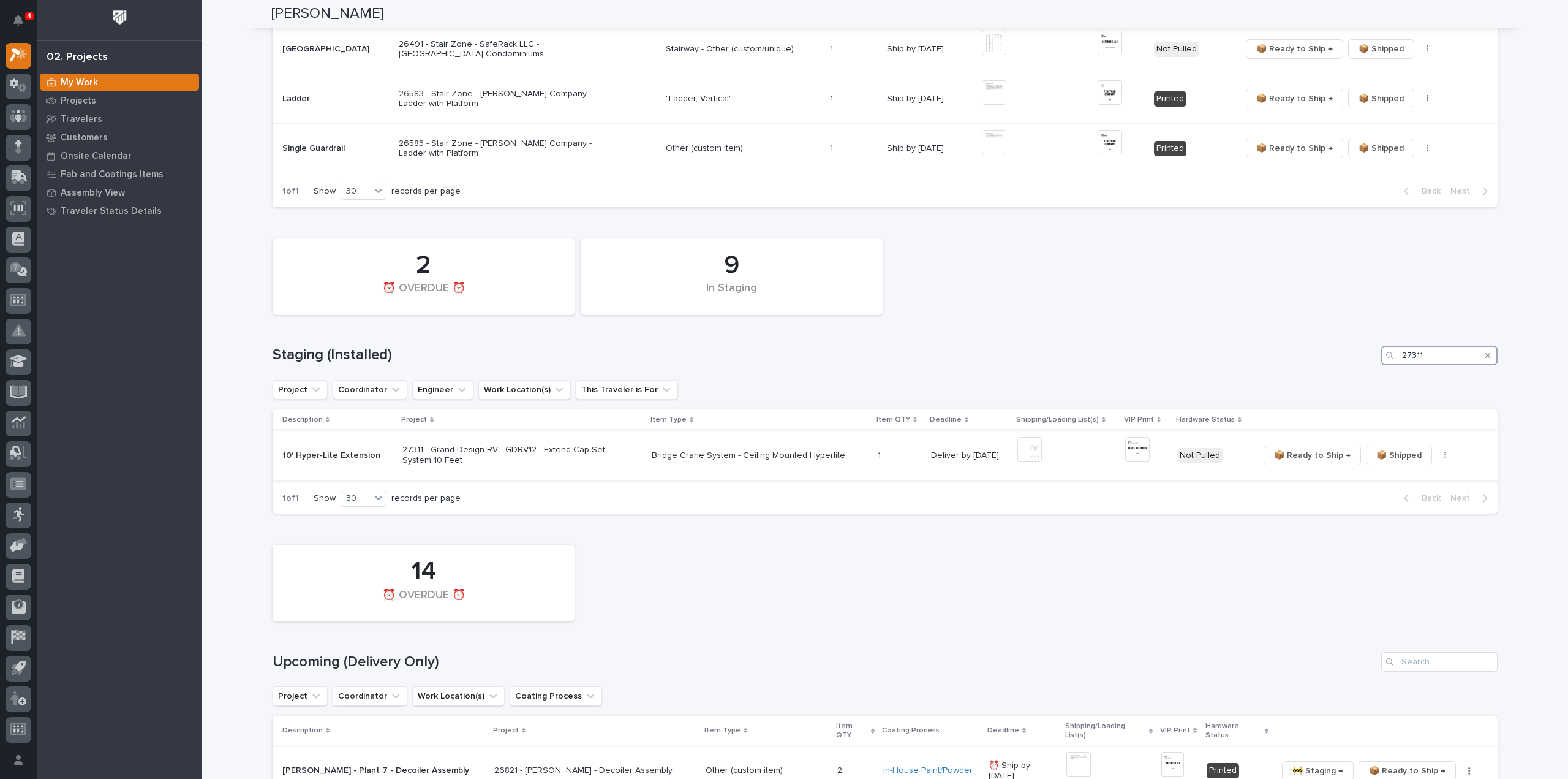
type input "27311"
click at [1029, 454] on img at bounding box center [1029, 449] width 24 height 25
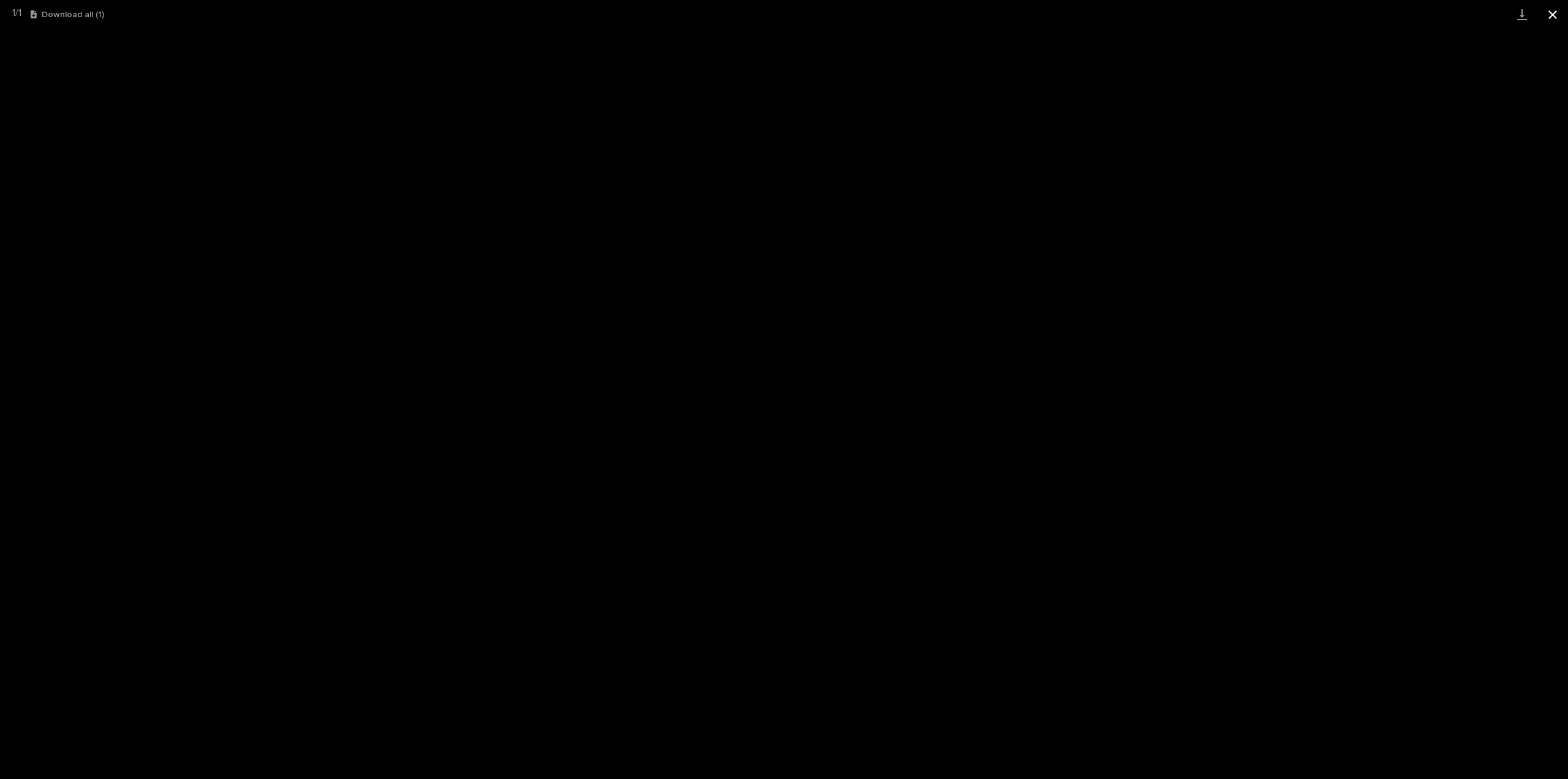
click at [1554, 20] on button "Close gallery" at bounding box center [1553, 14] width 31 height 29
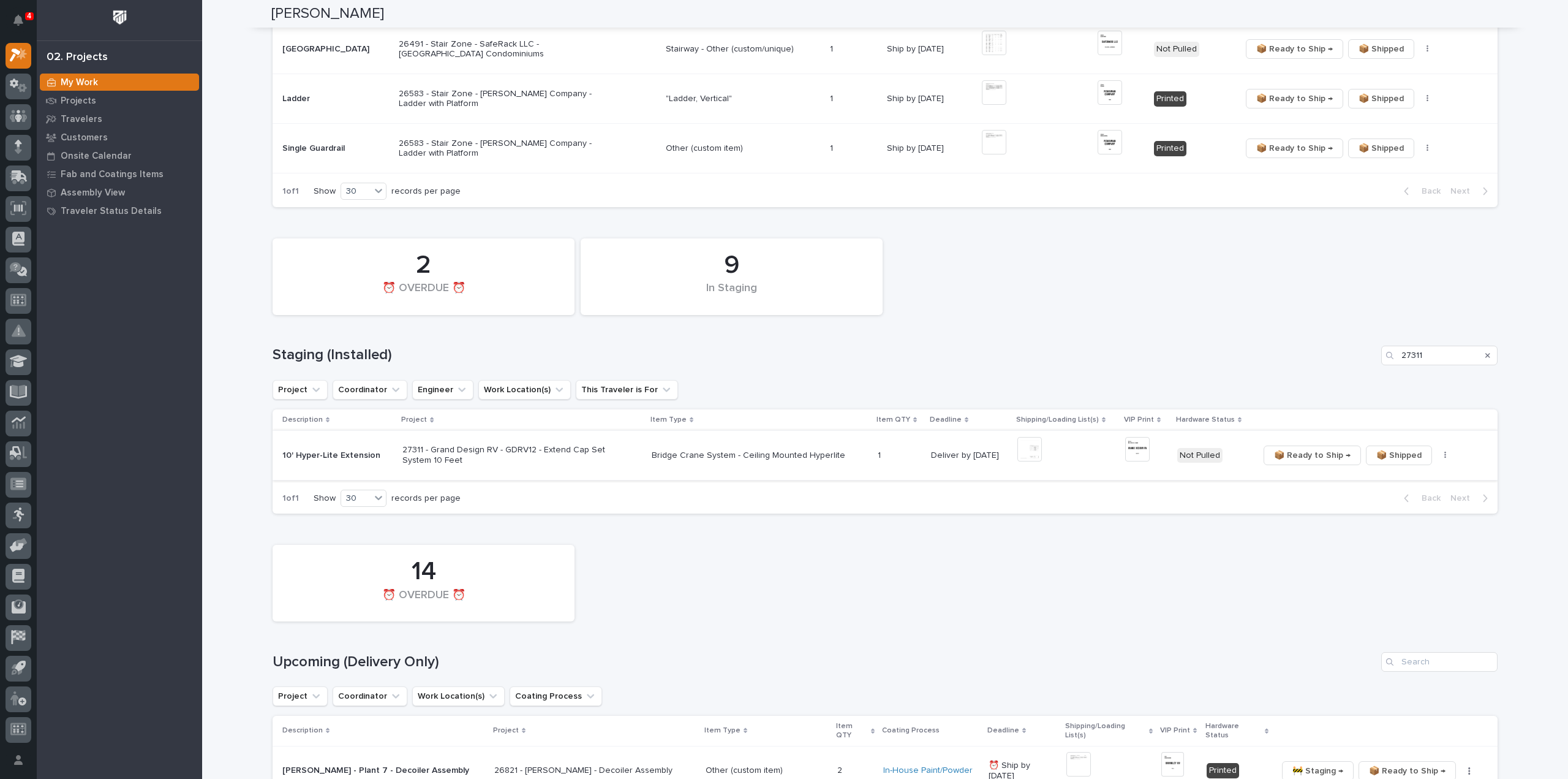
click at [1139, 449] on img at bounding box center [1137, 449] width 24 height 25
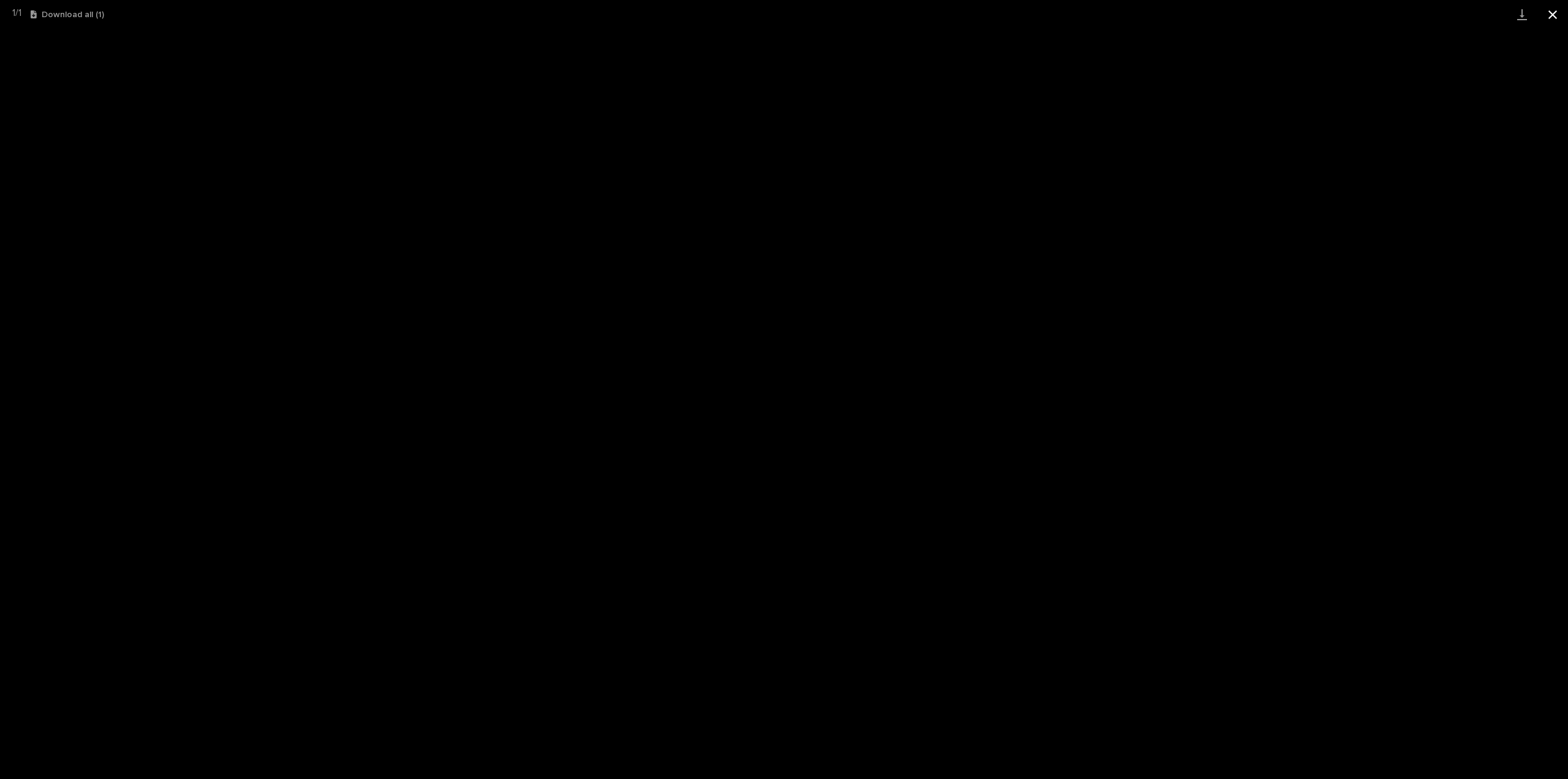
click at [1553, 14] on button "Close gallery" at bounding box center [1553, 14] width 31 height 29
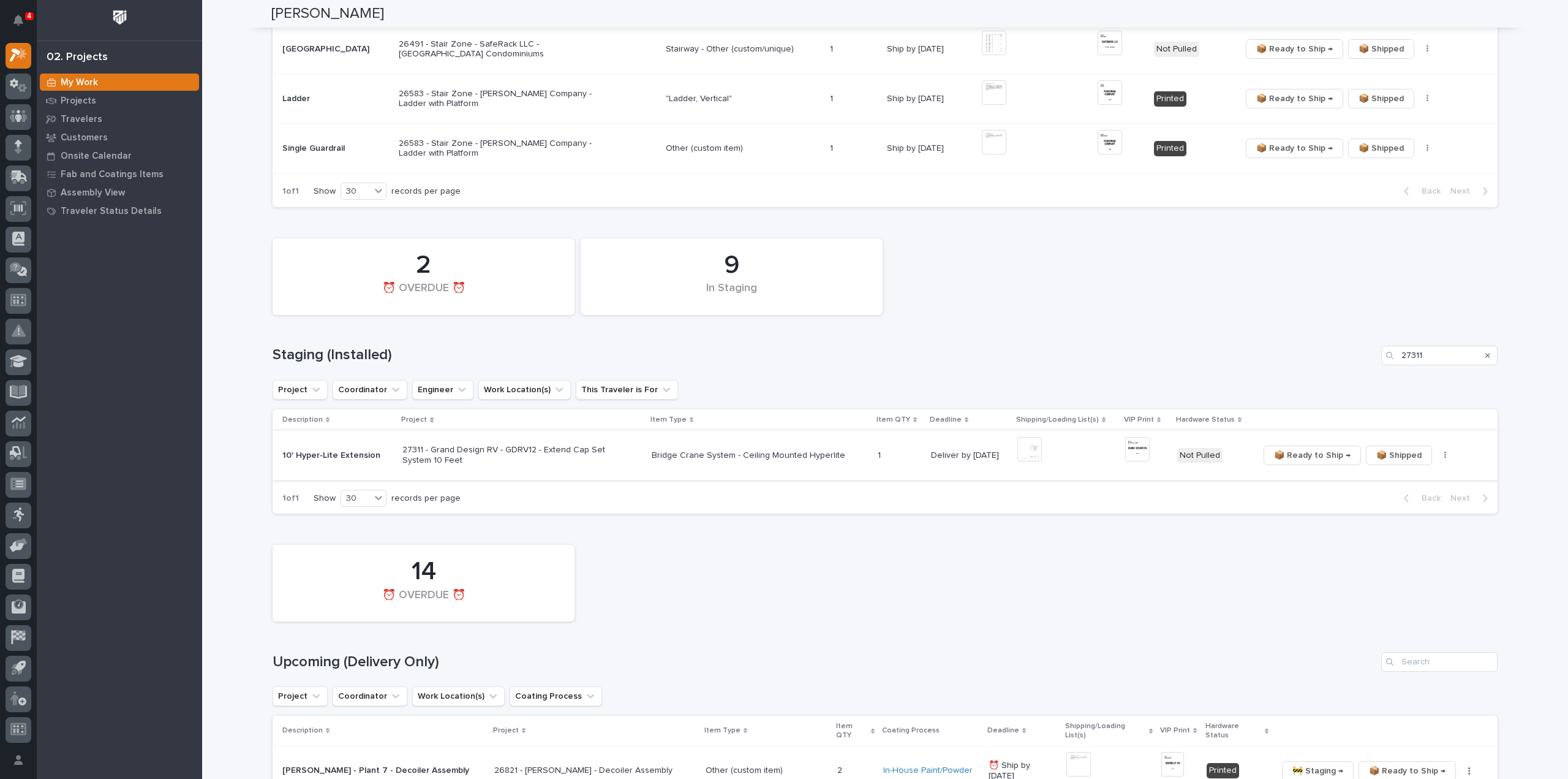
click at [1437, 454] on button "button" at bounding box center [1445, 455] width 17 height 8
click at [1130, 453] on img at bounding box center [1137, 449] width 24 height 25
